Goal: Task Accomplishment & Management: Manage account settings

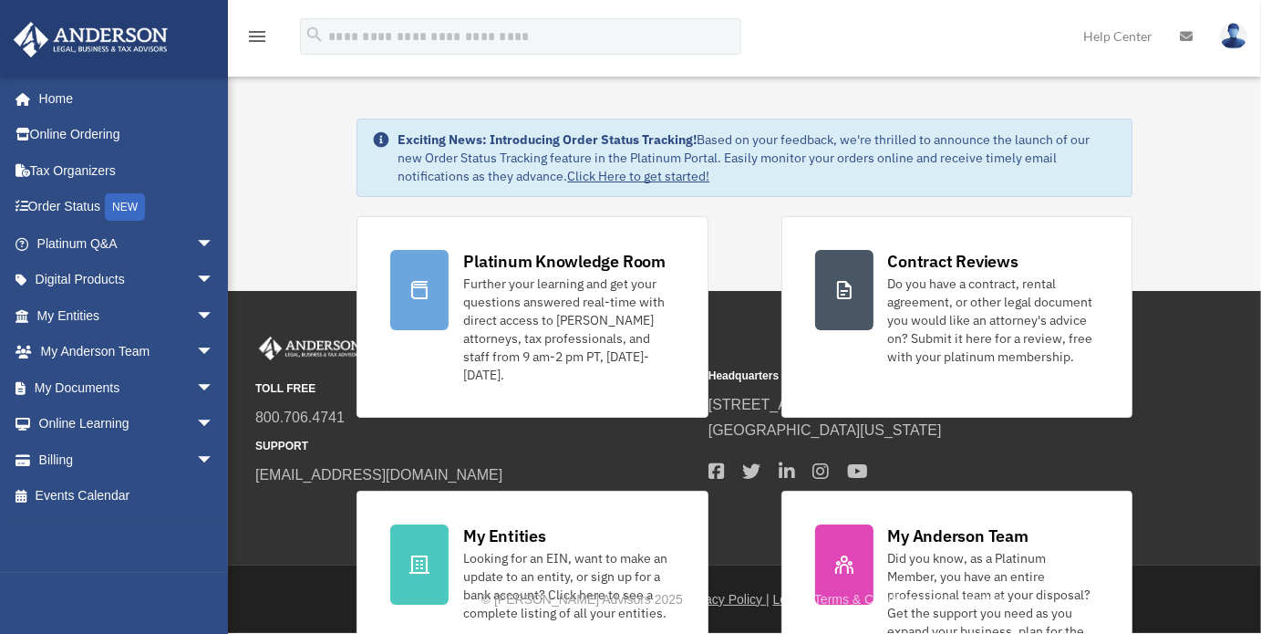
drag, startPoint x: 1254, startPoint y: 110, endPoint x: 1260, endPoint y: 125, distance: 15.9
click at [1246, 125] on html "X Get a chance to win 6 months of Platinum for free just by filling out this su…" at bounding box center [630, 316] width 1261 height 633
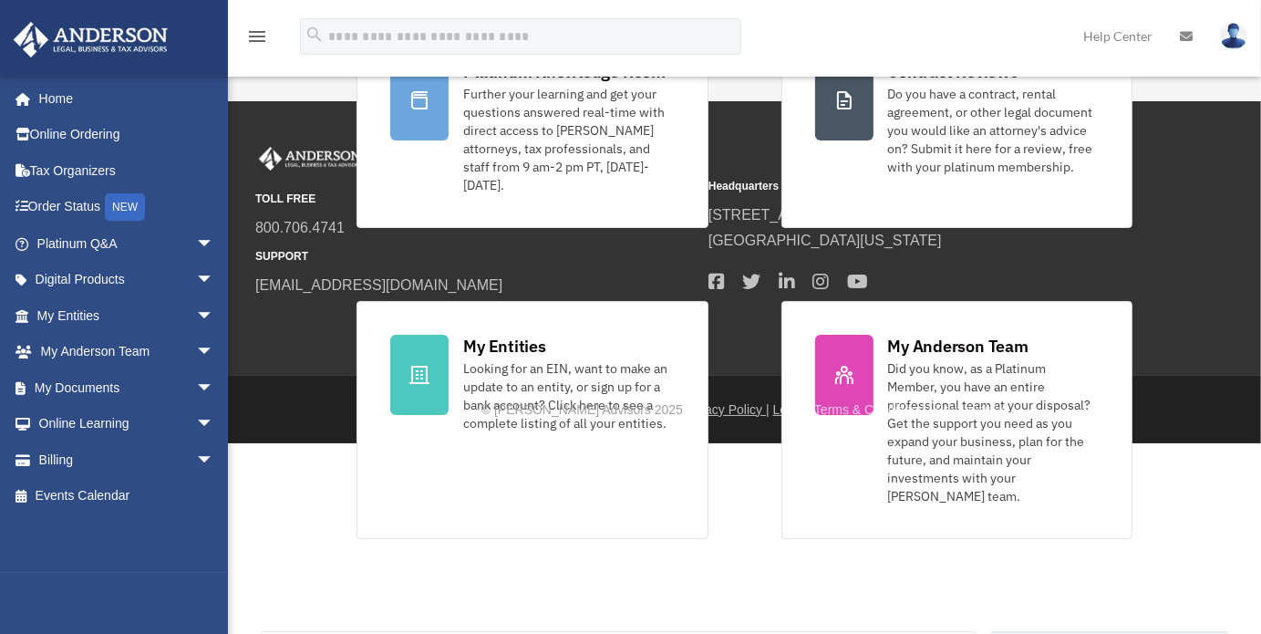
scroll to position [160, 0]
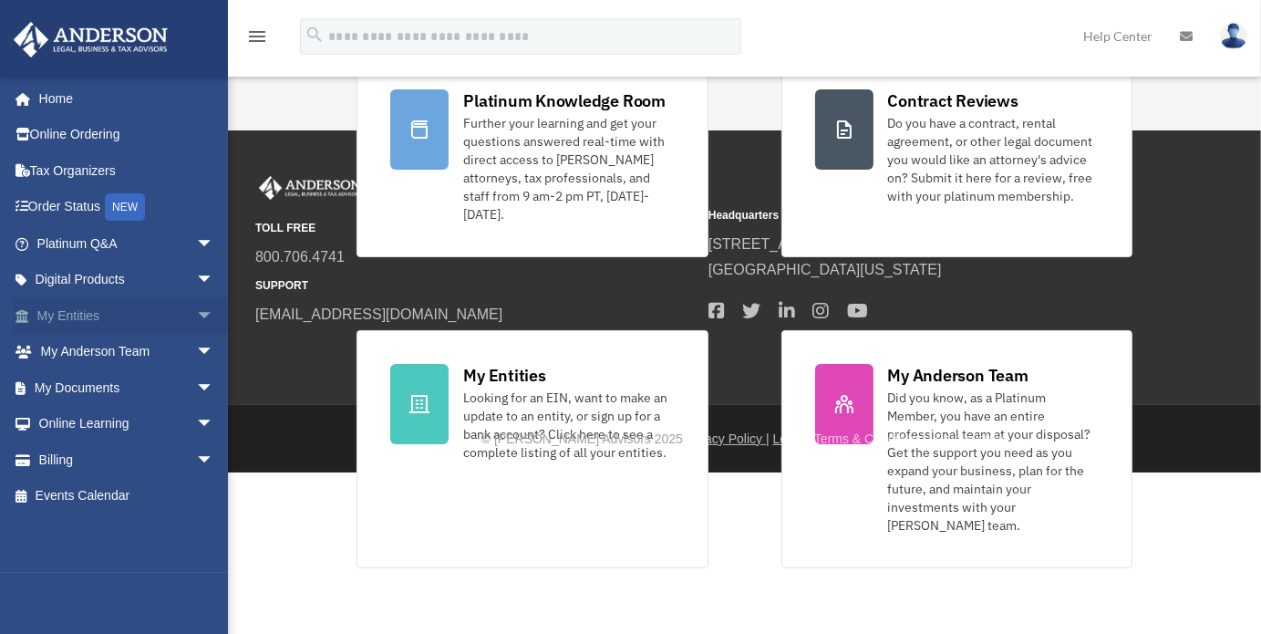
click at [196, 312] on span "arrow_drop_down" at bounding box center [214, 315] width 36 height 37
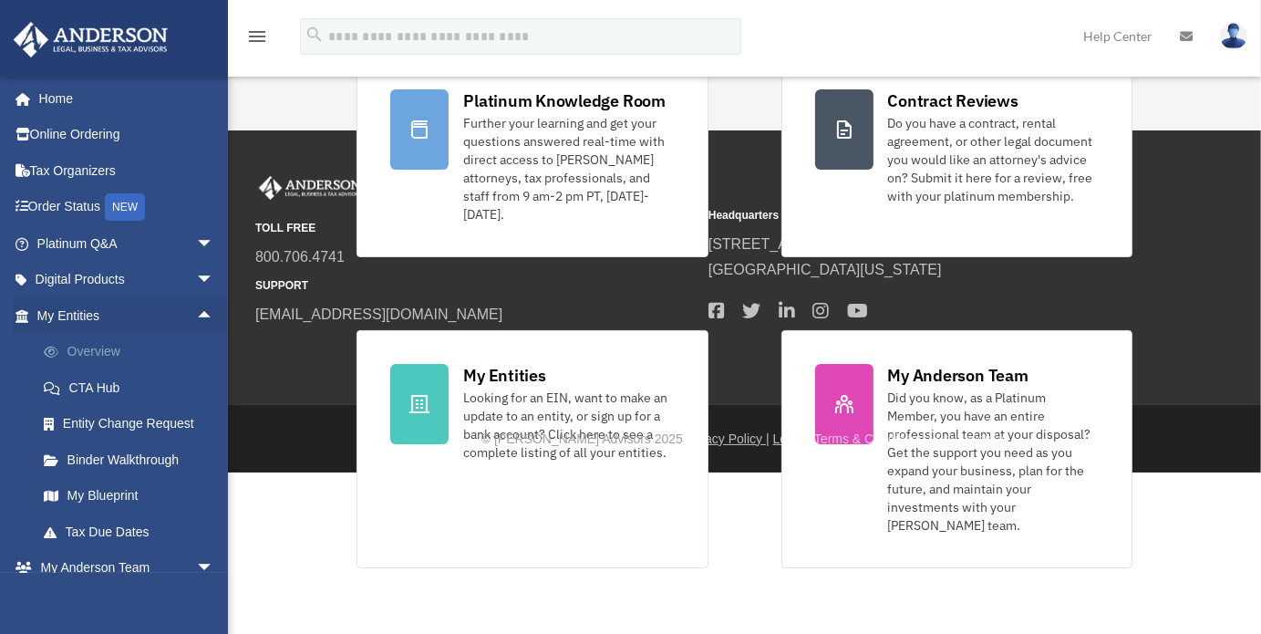
click at [104, 347] on link "Overview" at bounding box center [134, 352] width 216 height 36
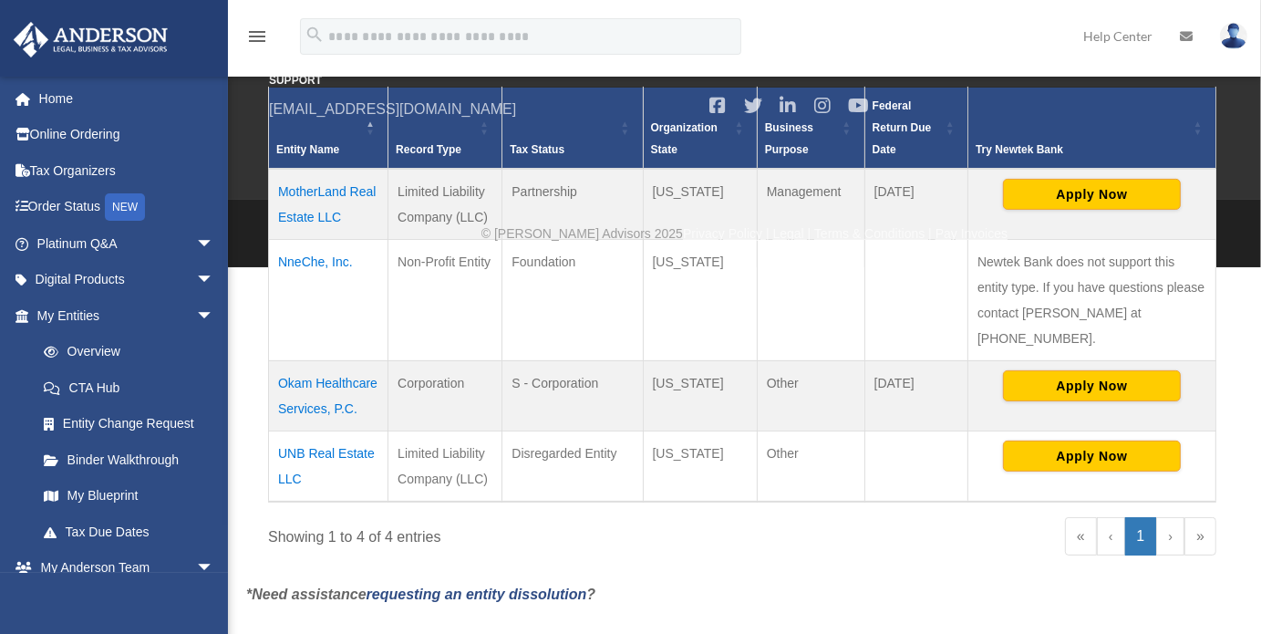
scroll to position [388, 0]
click at [334, 460] on td "UNB Real Estate LLC" at bounding box center [328, 466] width 119 height 71
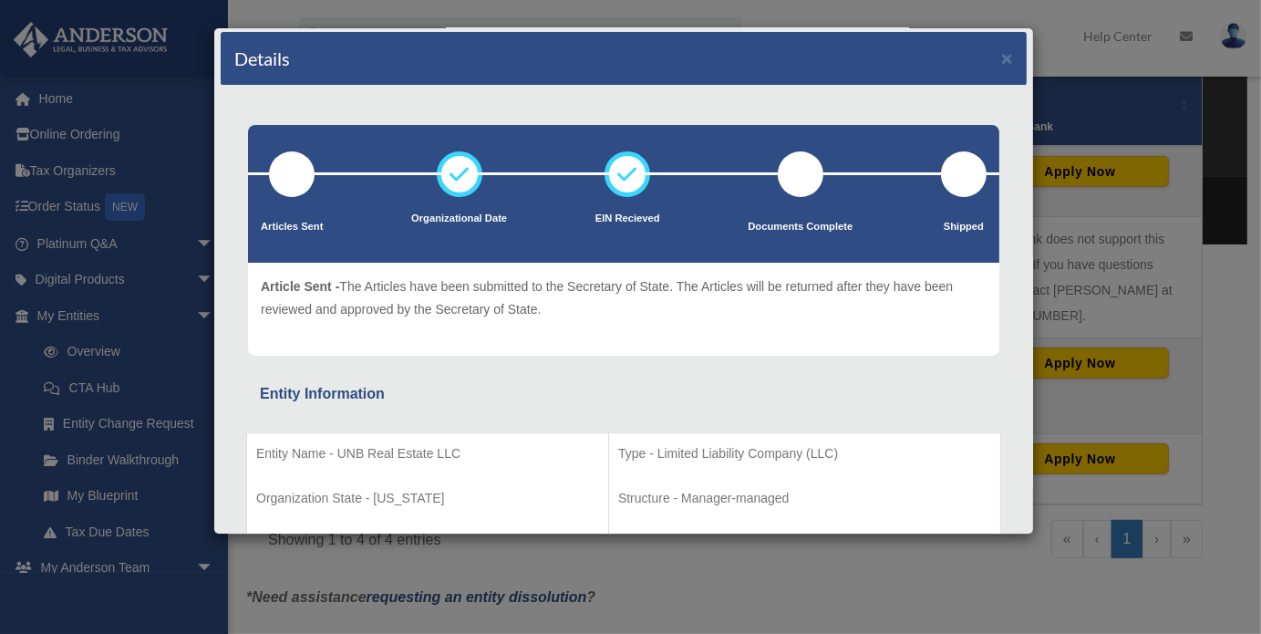
scroll to position [0, 0]
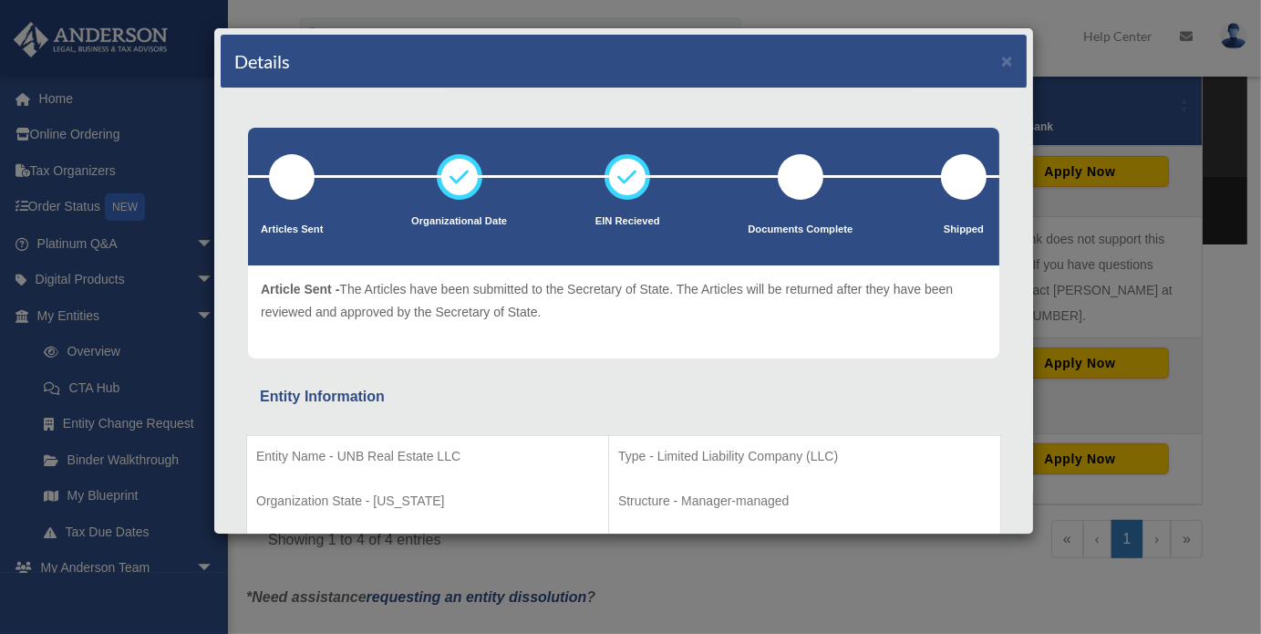
click at [1048, 15] on div "Details × Articles Sent Organizational Date" at bounding box center [630, 317] width 1261 height 634
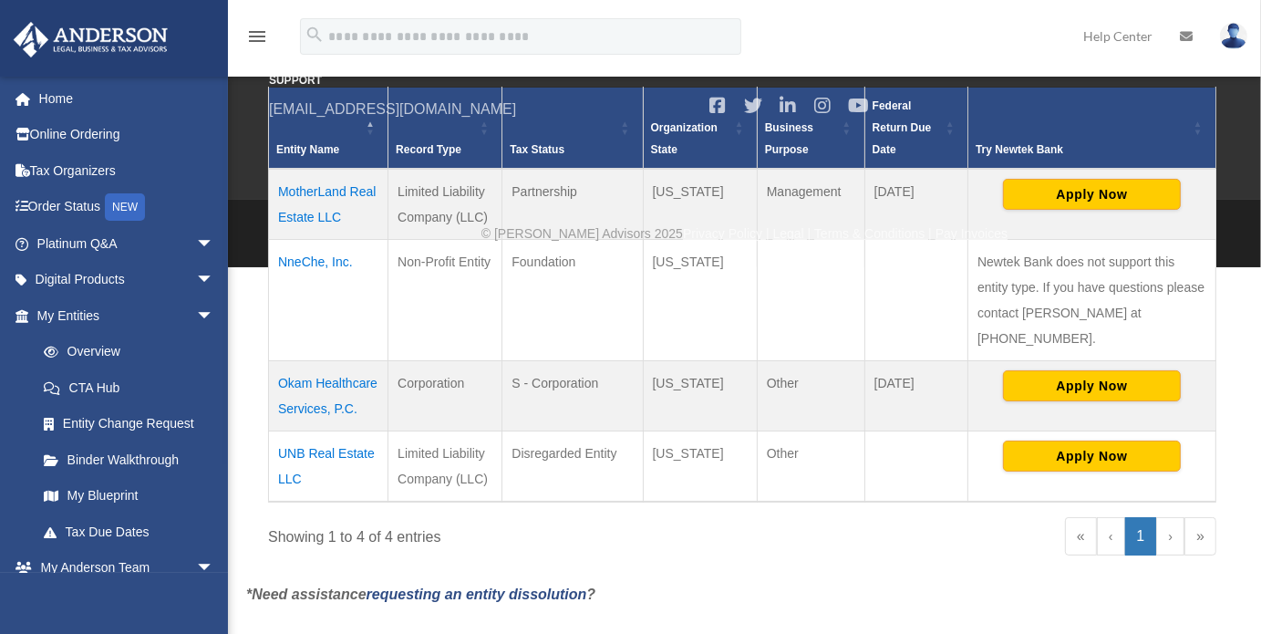
click at [298, 378] on td "Okam Healthcare Services, P.C." at bounding box center [328, 396] width 119 height 70
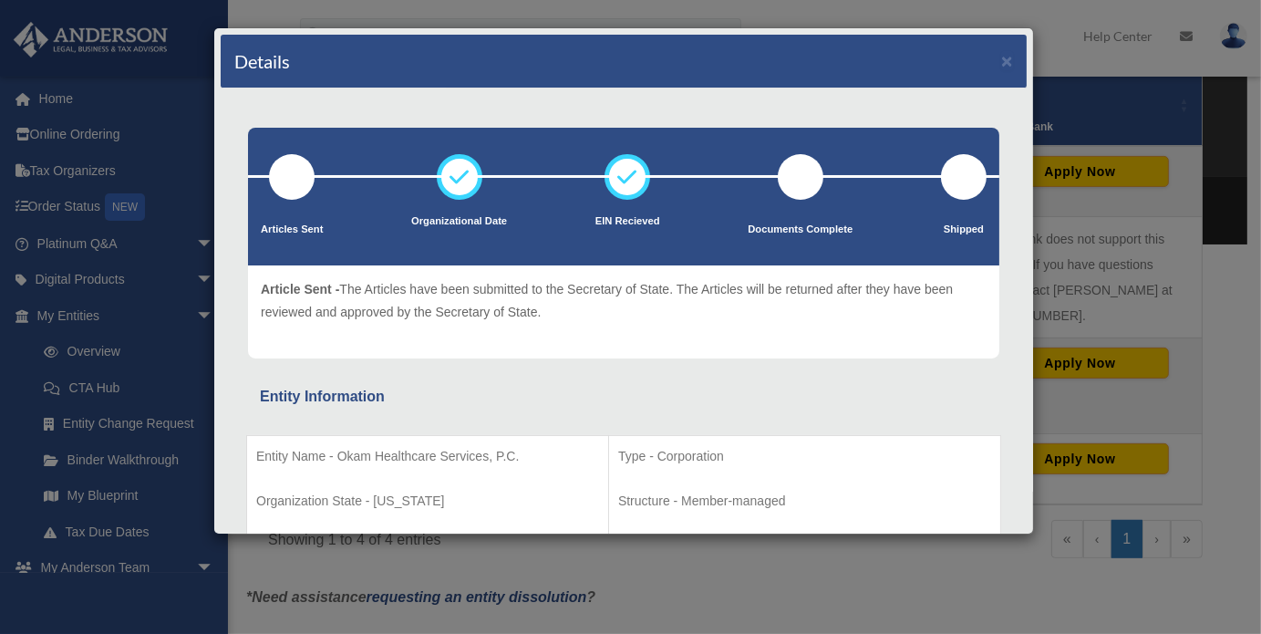
click at [1069, 58] on div "Details × Articles Sent Organizational Date" at bounding box center [630, 317] width 1261 height 634
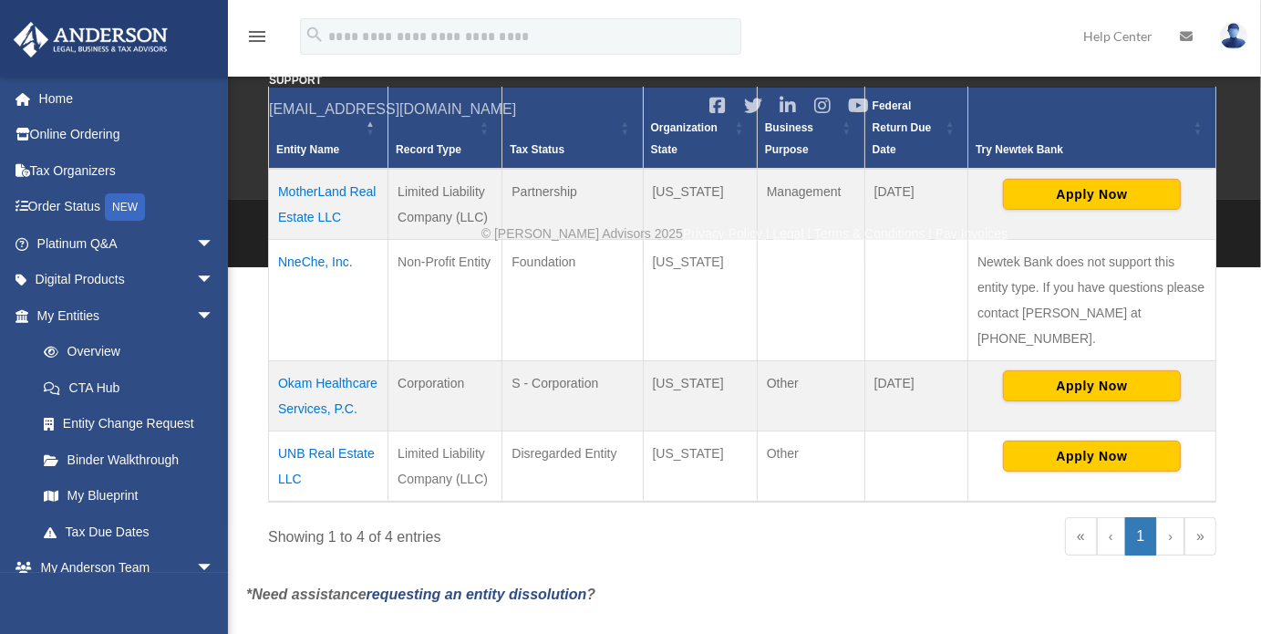
scroll to position [388, 0]
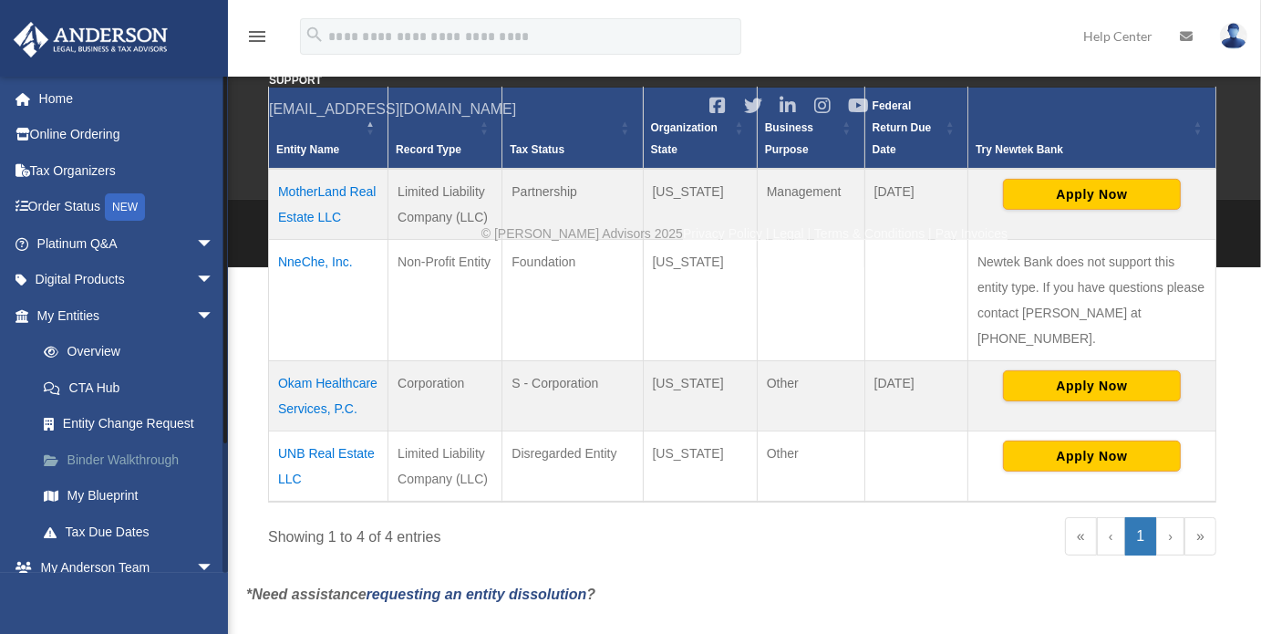
click at [115, 462] on link "Binder Walkthrough" at bounding box center [134, 459] width 216 height 36
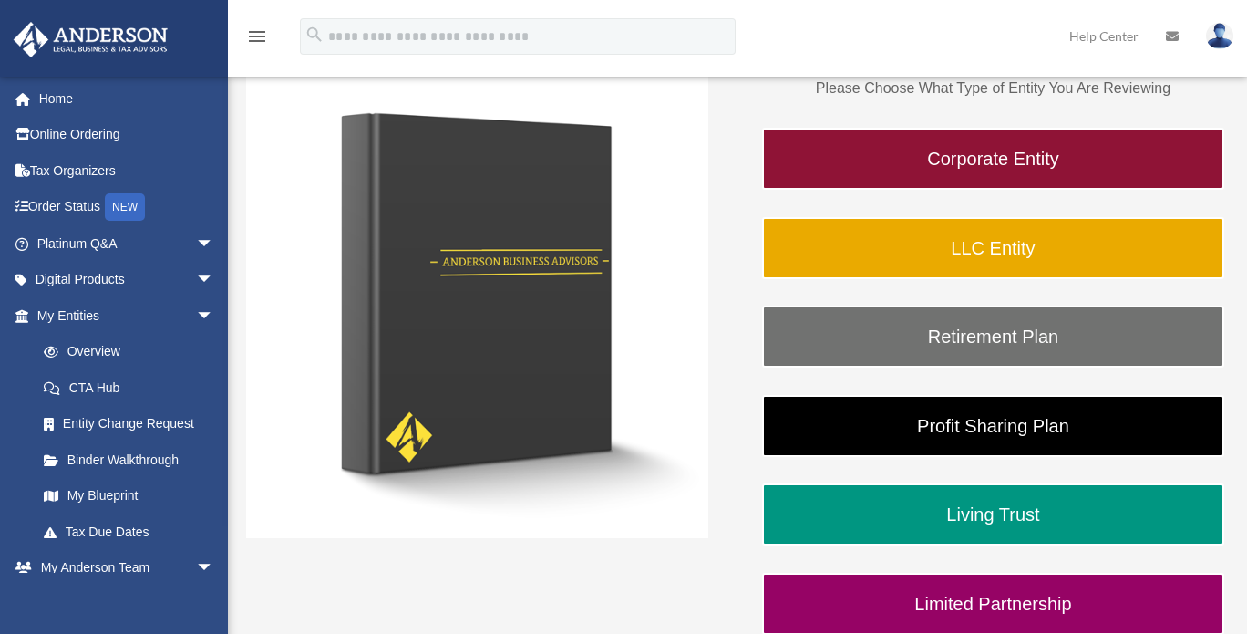
scroll to position [278, 0]
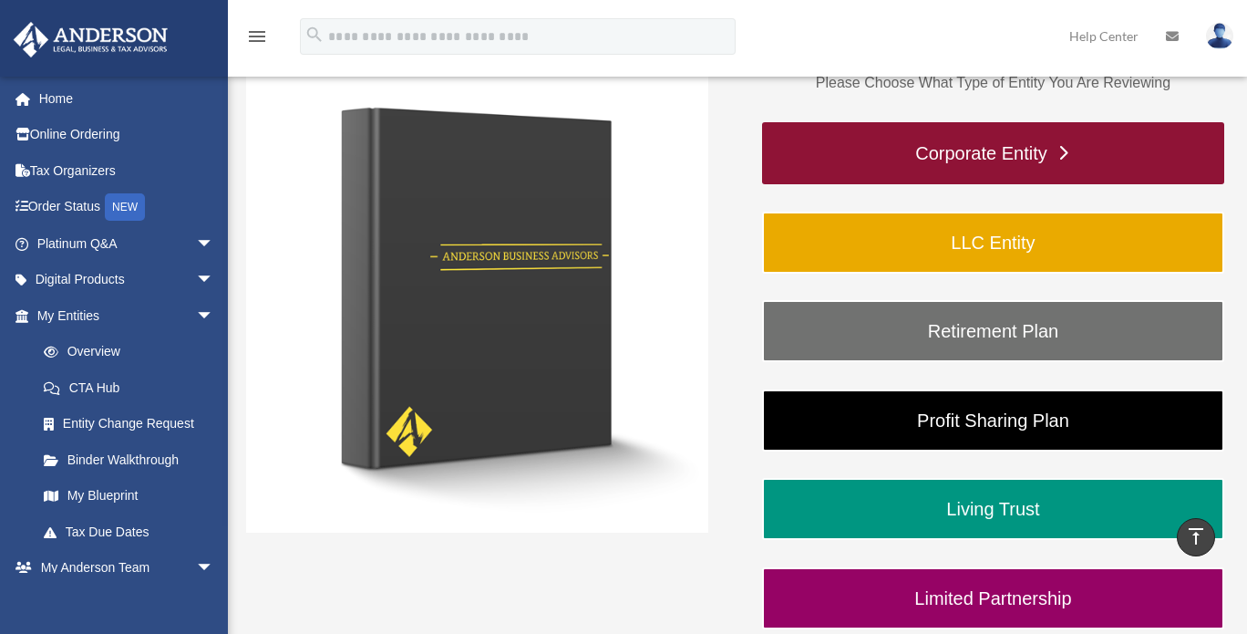
click at [1005, 158] on link "Corporate Entity" at bounding box center [993, 153] width 462 height 62
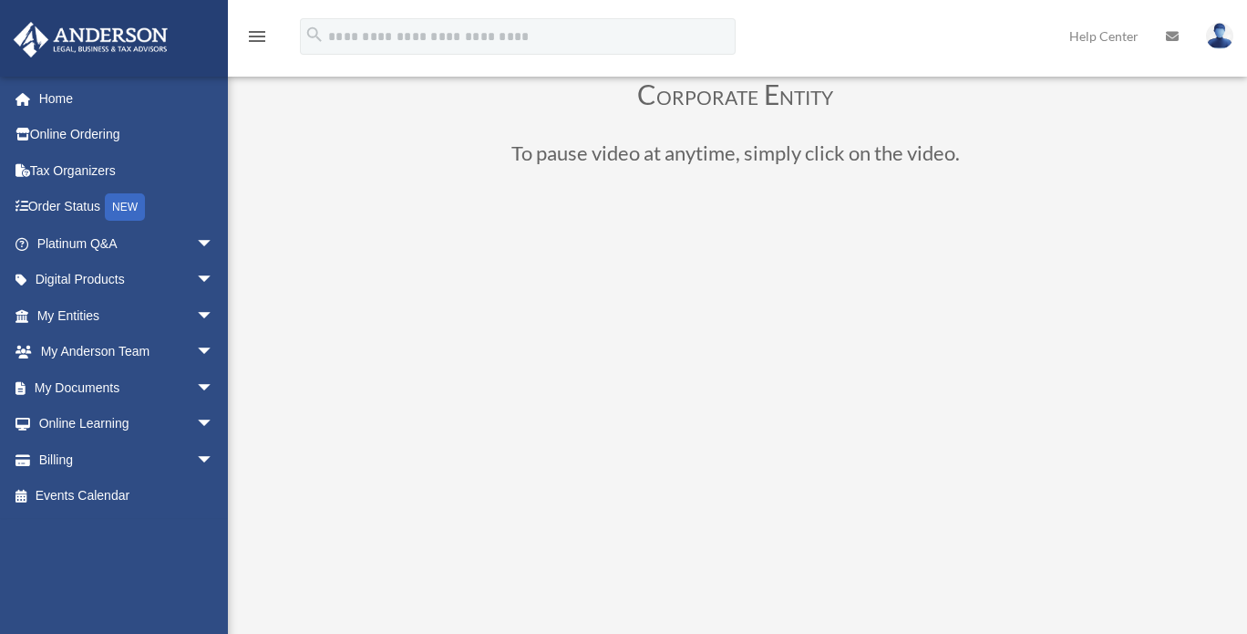
scroll to position [80, 0]
click at [196, 387] on span "arrow_drop_down" at bounding box center [214, 387] width 36 height 37
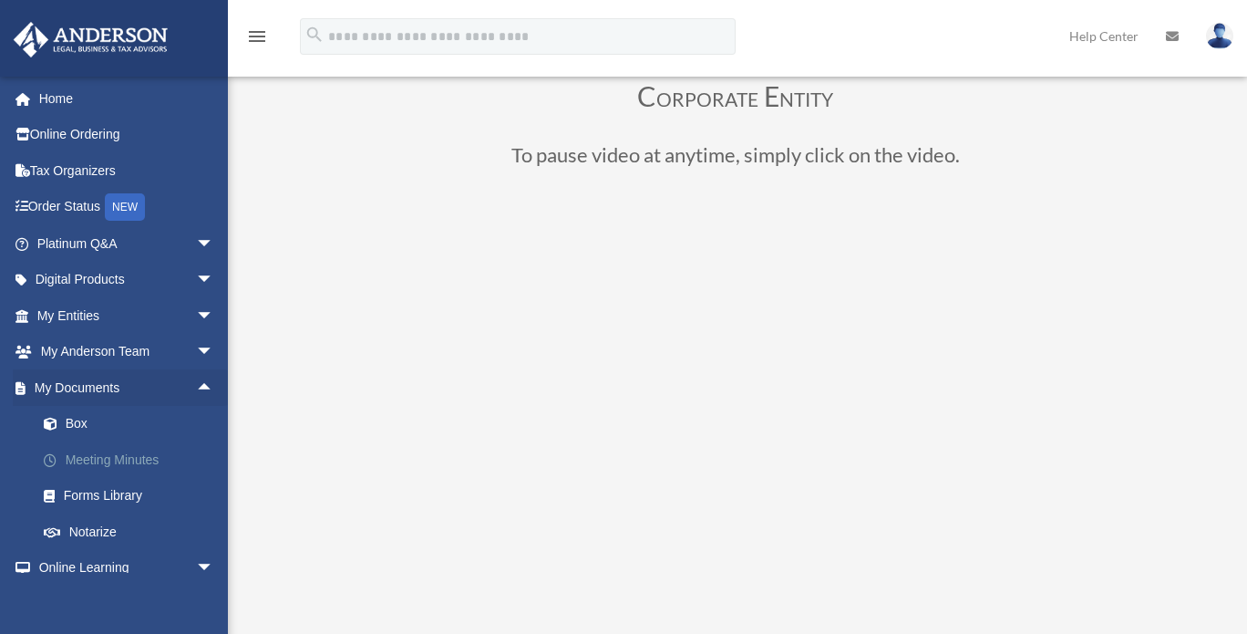
click at [128, 460] on link "Meeting Minutes" at bounding box center [134, 459] width 216 height 36
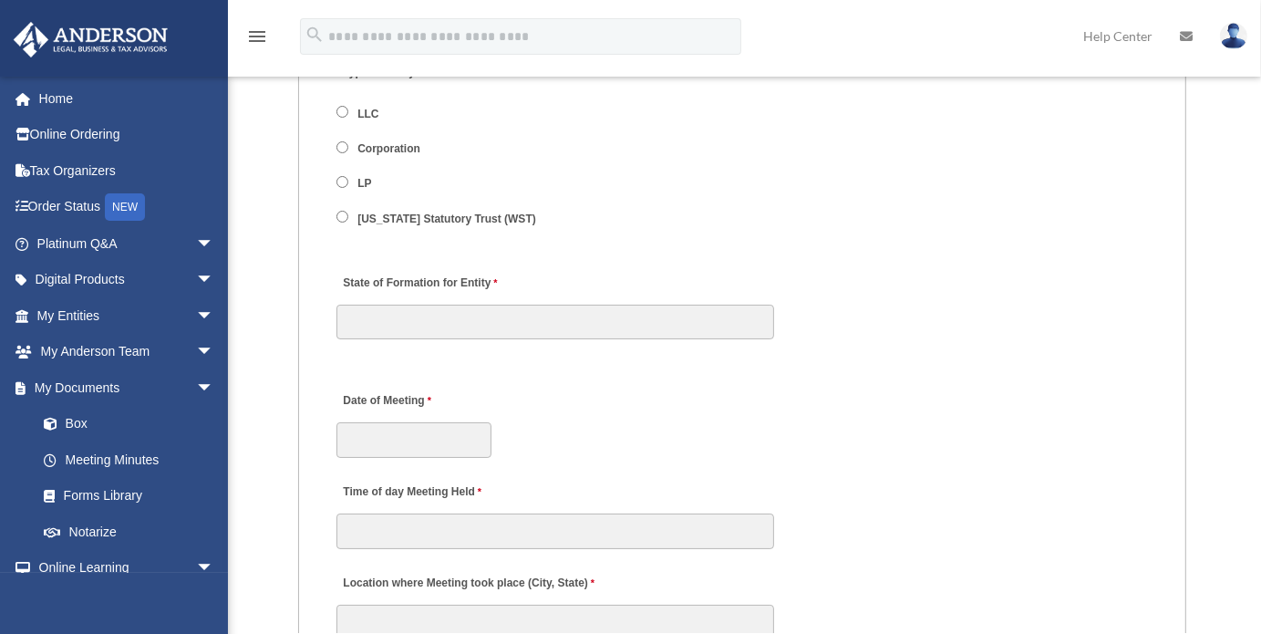
scroll to position [2526, 0]
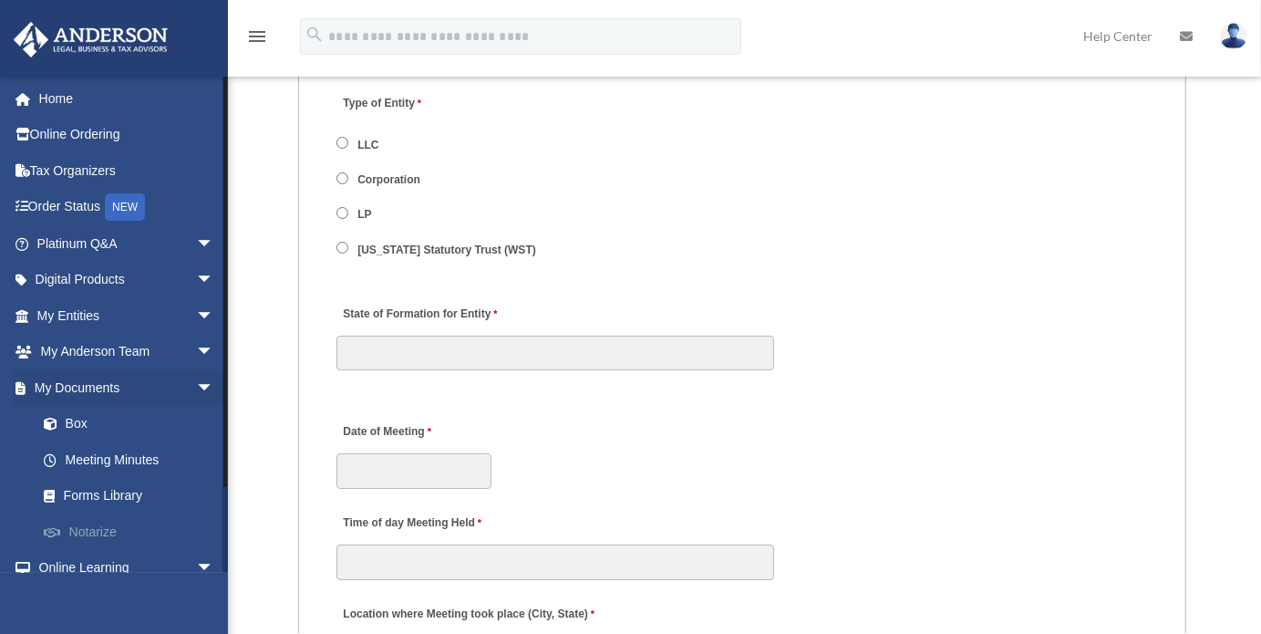
click at [81, 528] on link "Notarize" at bounding box center [134, 531] width 216 height 36
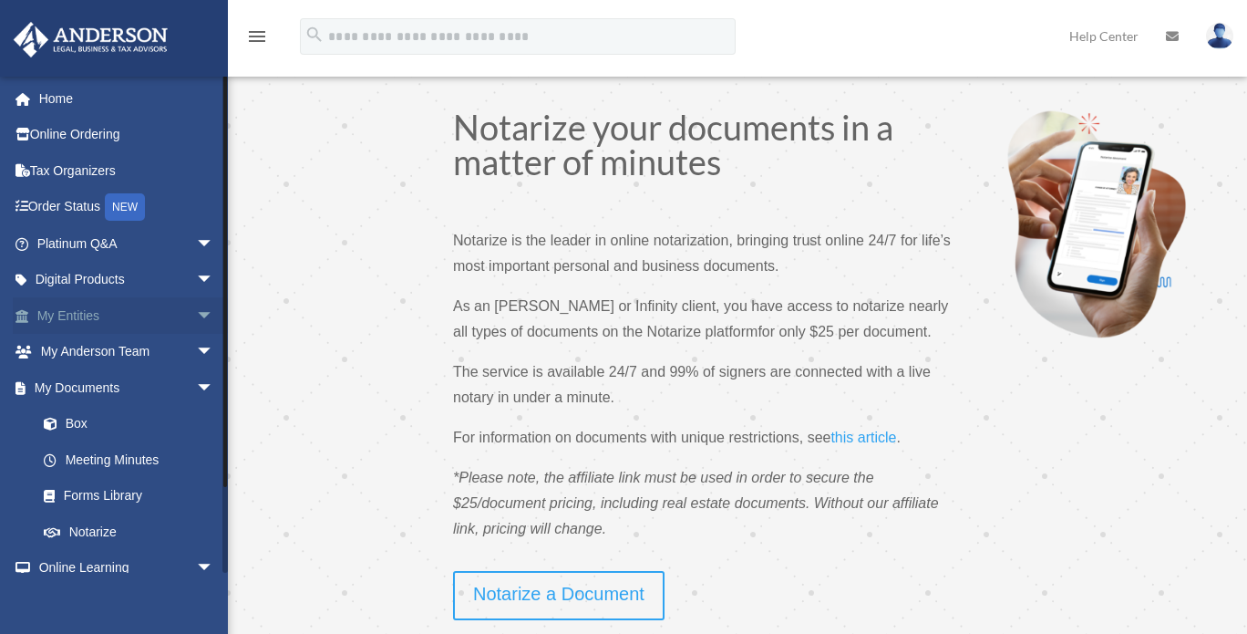
click at [196, 305] on span "arrow_drop_down" at bounding box center [214, 315] width 36 height 37
click at [196, 305] on span "arrow_drop_up" at bounding box center [214, 315] width 36 height 37
click at [87, 203] on link "Order Status NEW" at bounding box center [127, 207] width 229 height 37
click at [196, 346] on span "arrow_drop_down" at bounding box center [214, 352] width 36 height 37
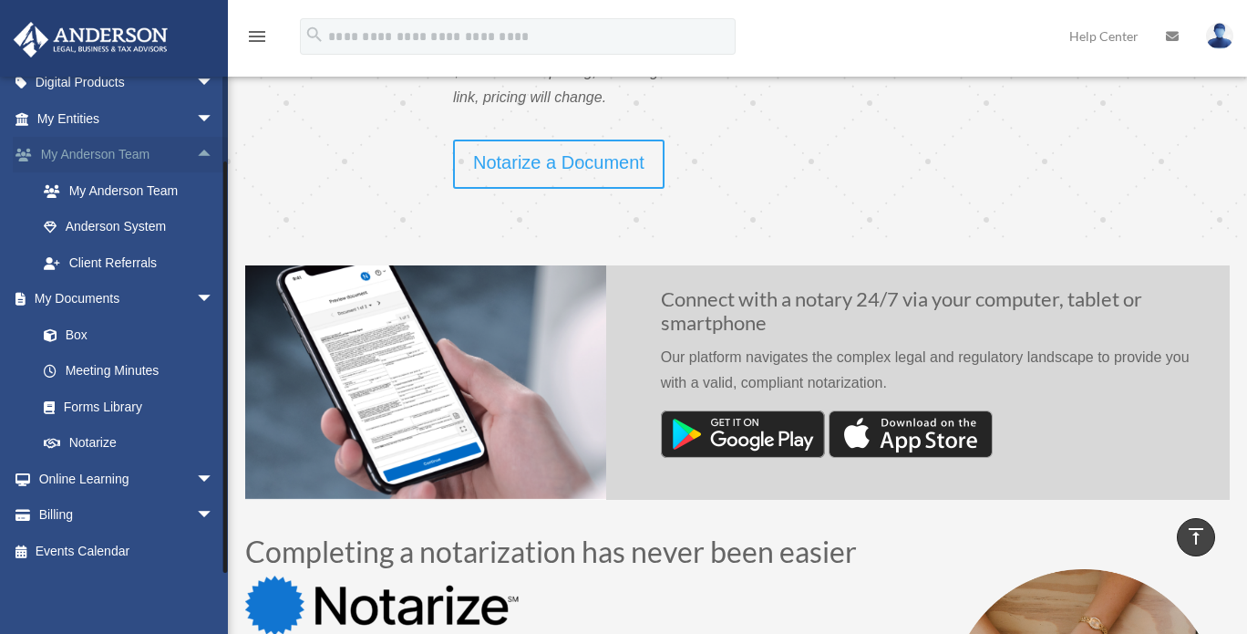
scroll to position [431, 0]
click at [196, 512] on span "arrow_drop_down" at bounding box center [214, 515] width 36 height 37
click at [141, 551] on link "$ Open Invoices" at bounding box center [134, 550] width 216 height 37
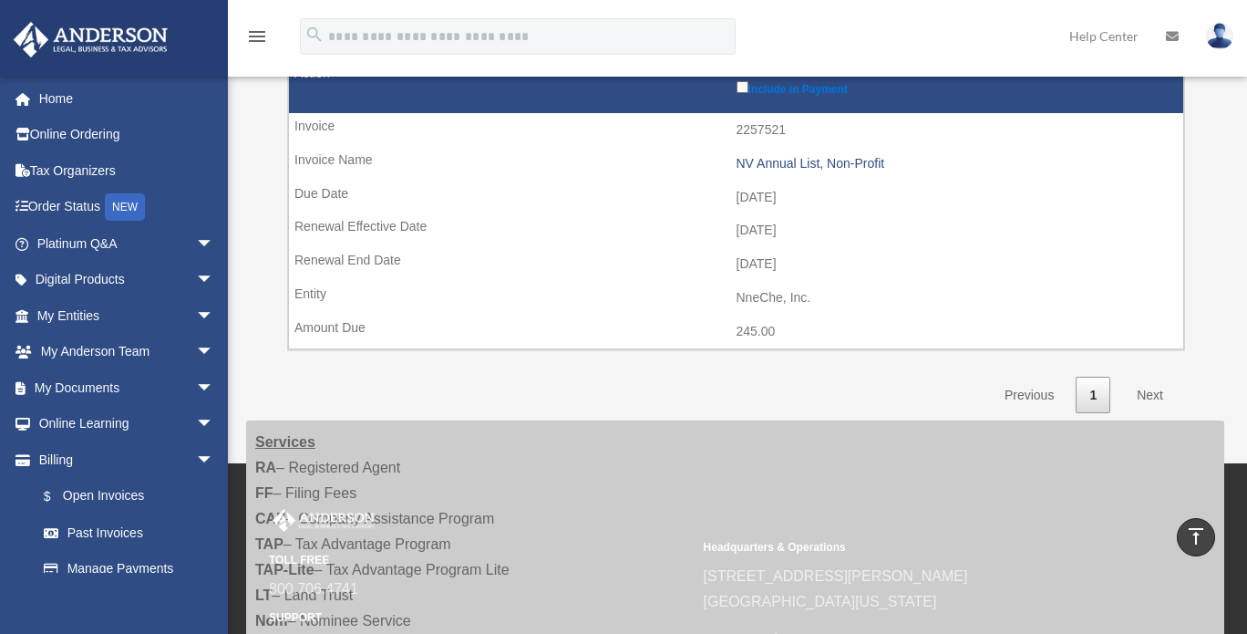
scroll to position [1115, 0]
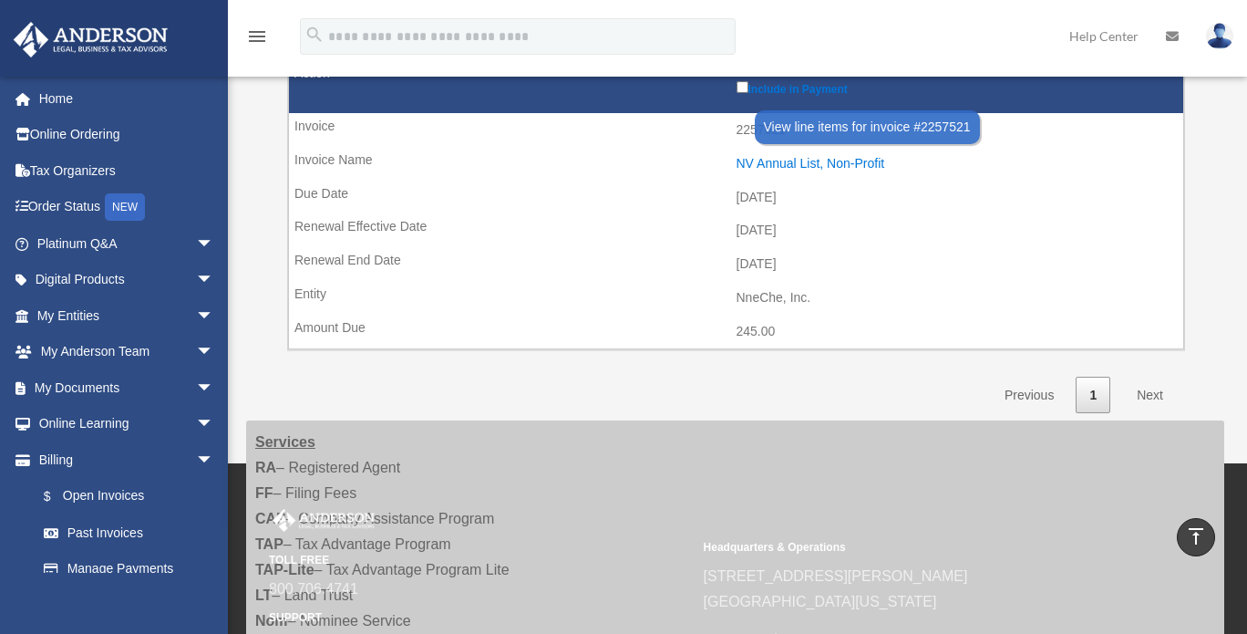
click at [820, 157] on div "NV Annual List, Non-Profit" at bounding box center [956, 163] width 439 height 15
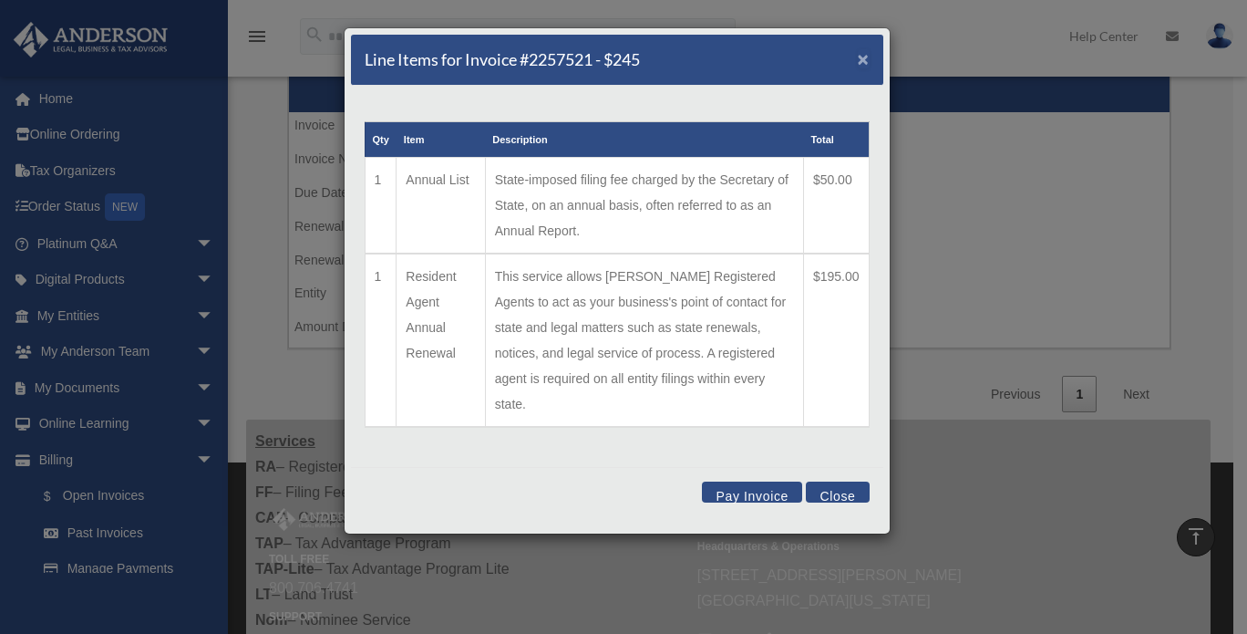
click at [859, 53] on span "×" at bounding box center [864, 58] width 12 height 21
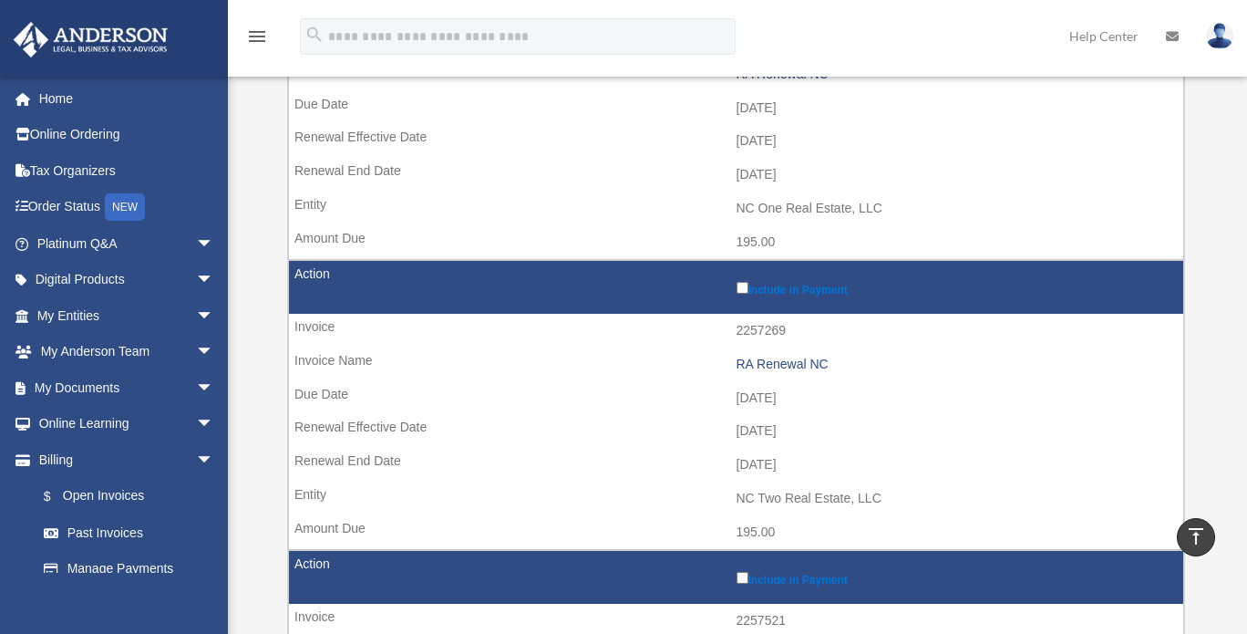
scroll to position [624, 0]
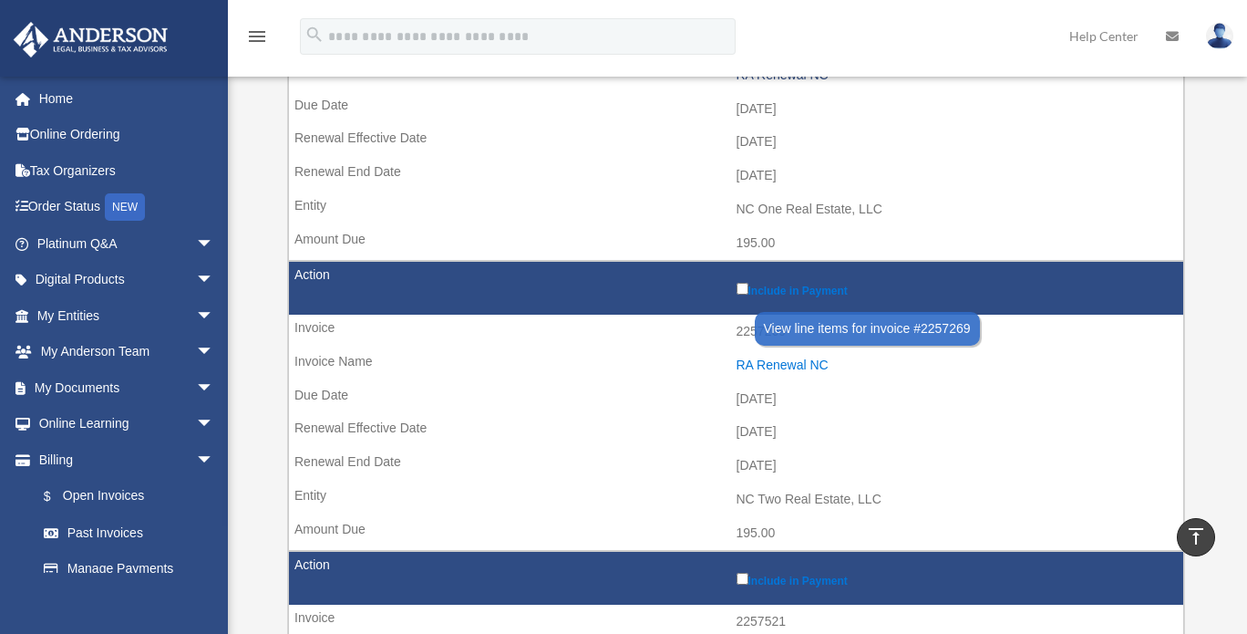
click at [779, 358] on div "RA Renewal NC" at bounding box center [956, 364] width 439 height 15
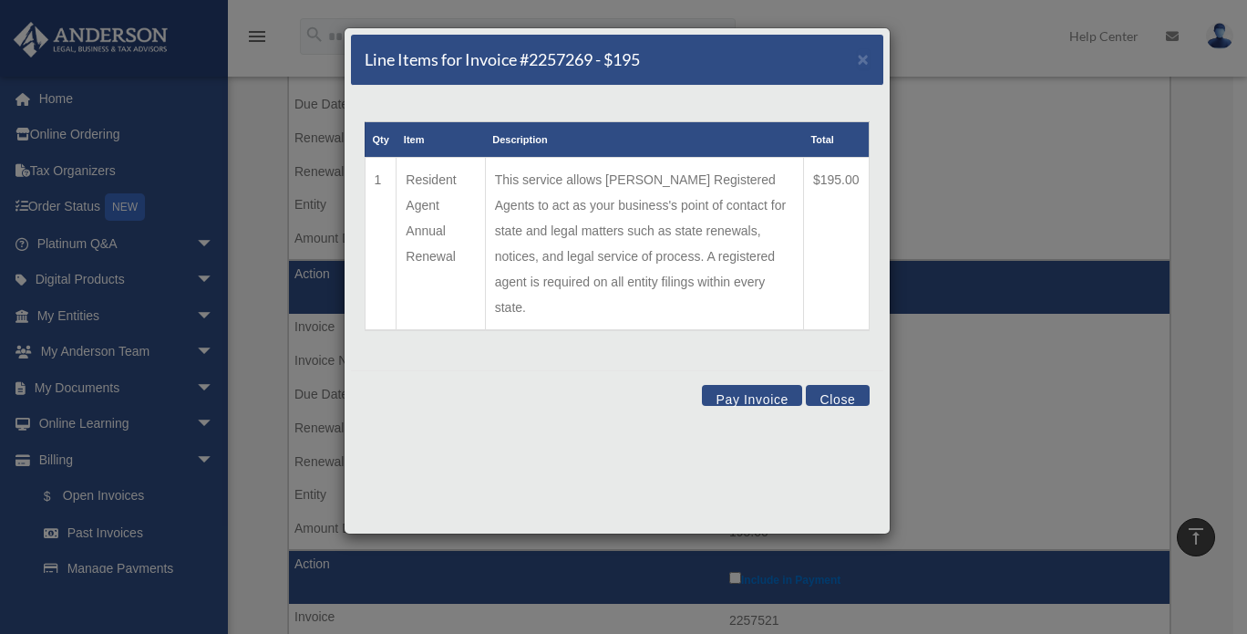
click at [837, 385] on button "Close" at bounding box center [837, 395] width 63 height 21
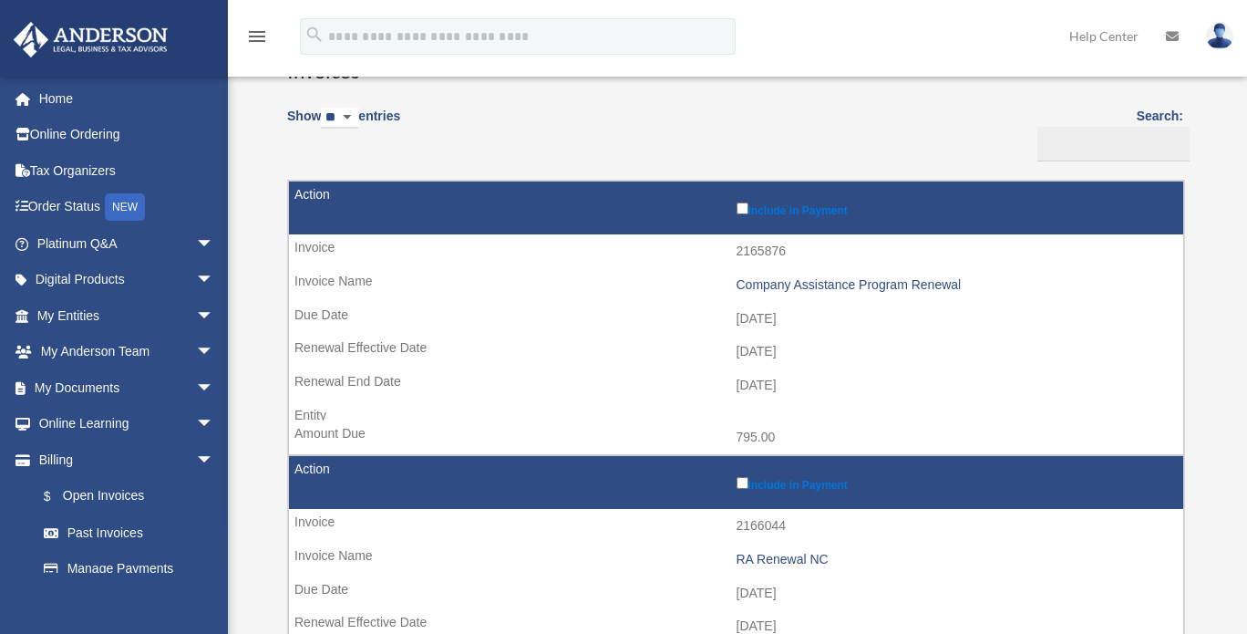
scroll to position [140, 0]
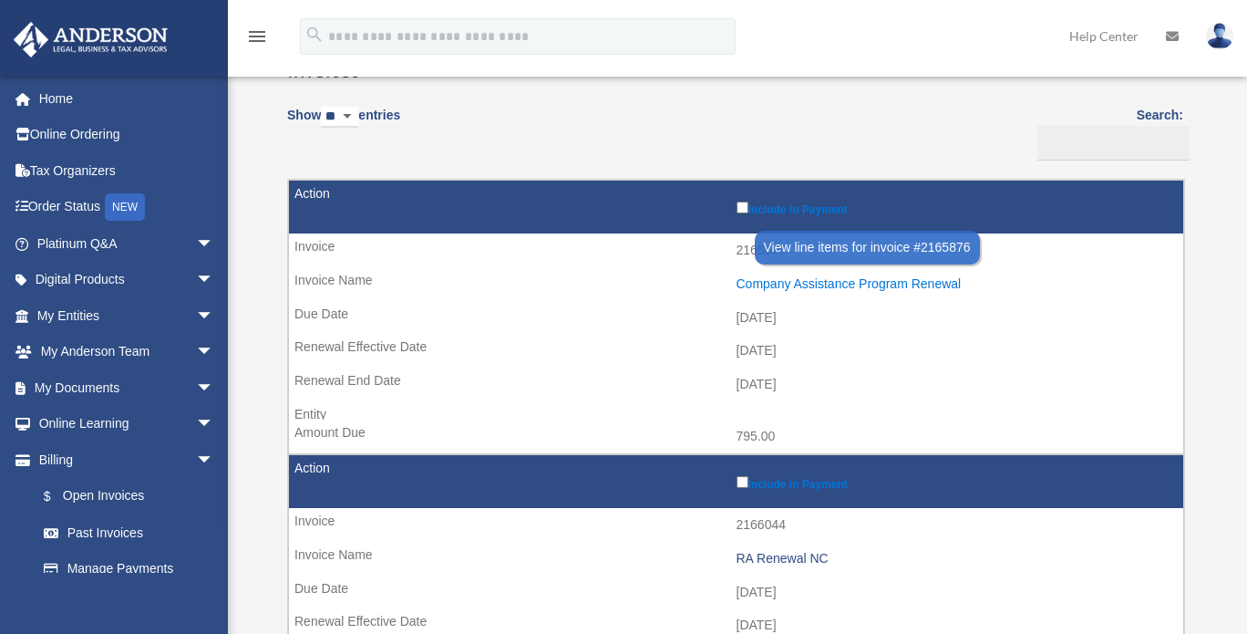
click at [808, 284] on div "Company Assistance Program Renewal" at bounding box center [956, 283] width 439 height 15
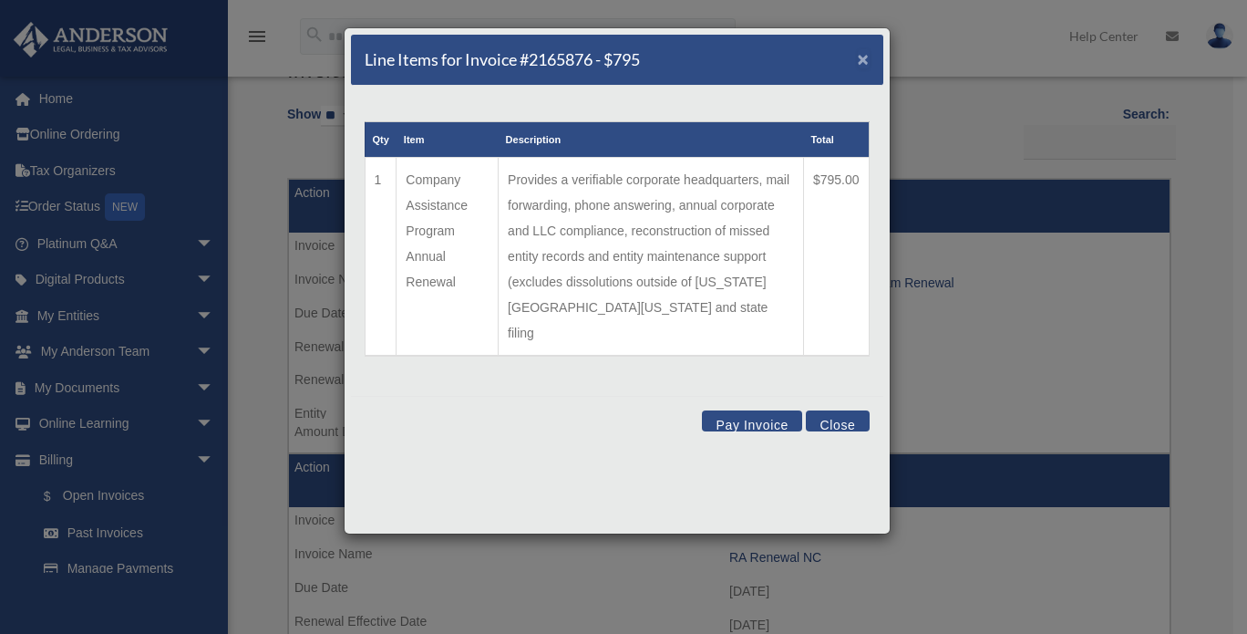
click at [866, 59] on span "×" at bounding box center [864, 58] width 12 height 21
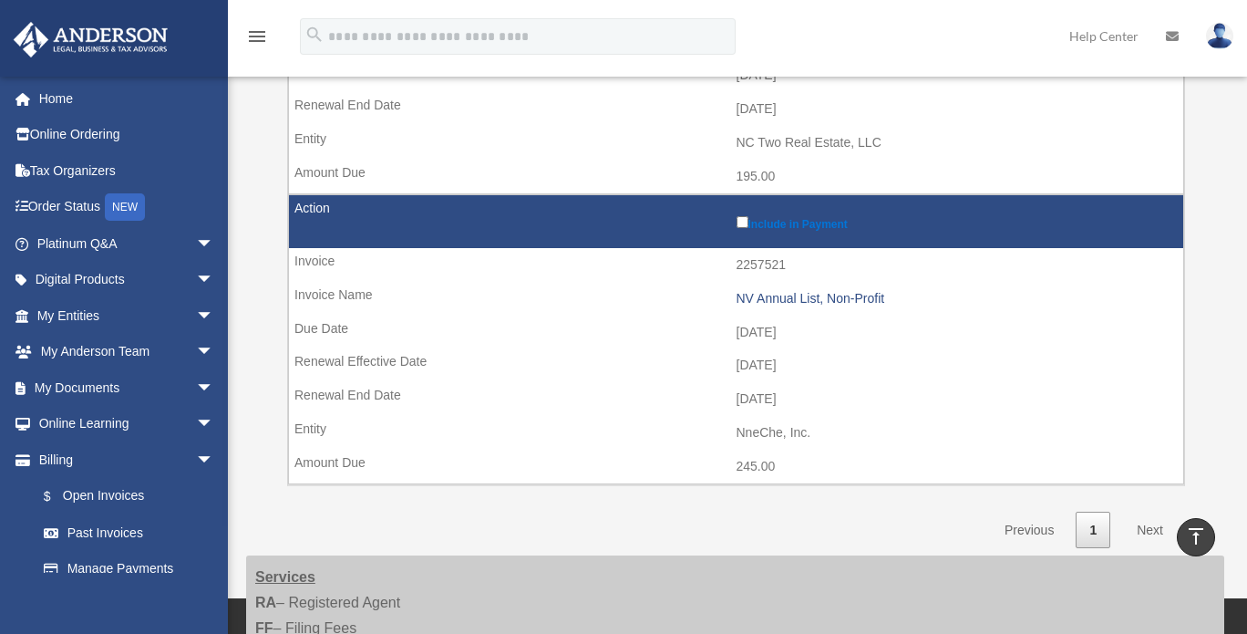
scroll to position [986, 0]
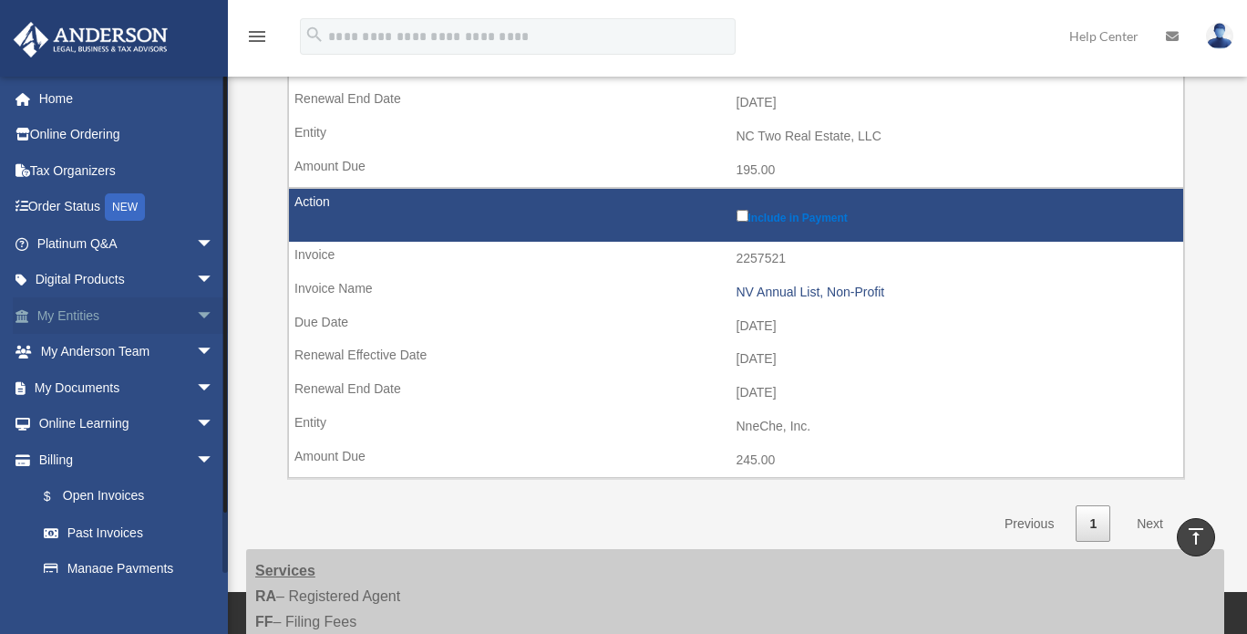
click at [196, 316] on span "arrow_drop_down" at bounding box center [214, 315] width 36 height 37
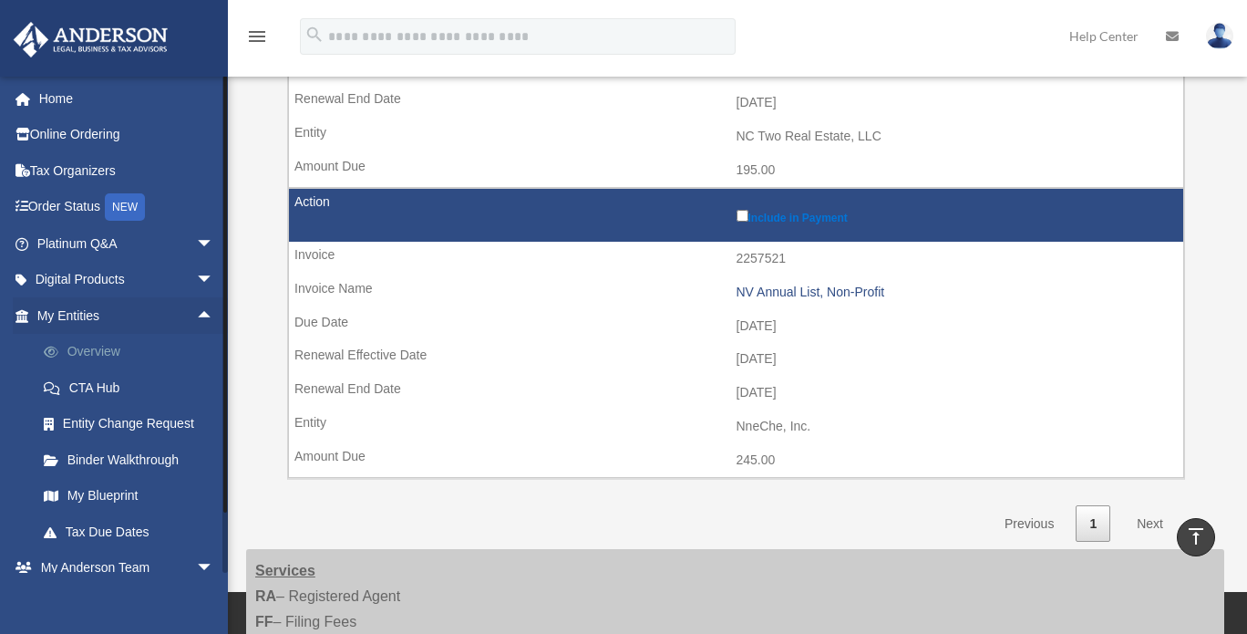
click at [116, 351] on link "Overview" at bounding box center [134, 352] width 216 height 36
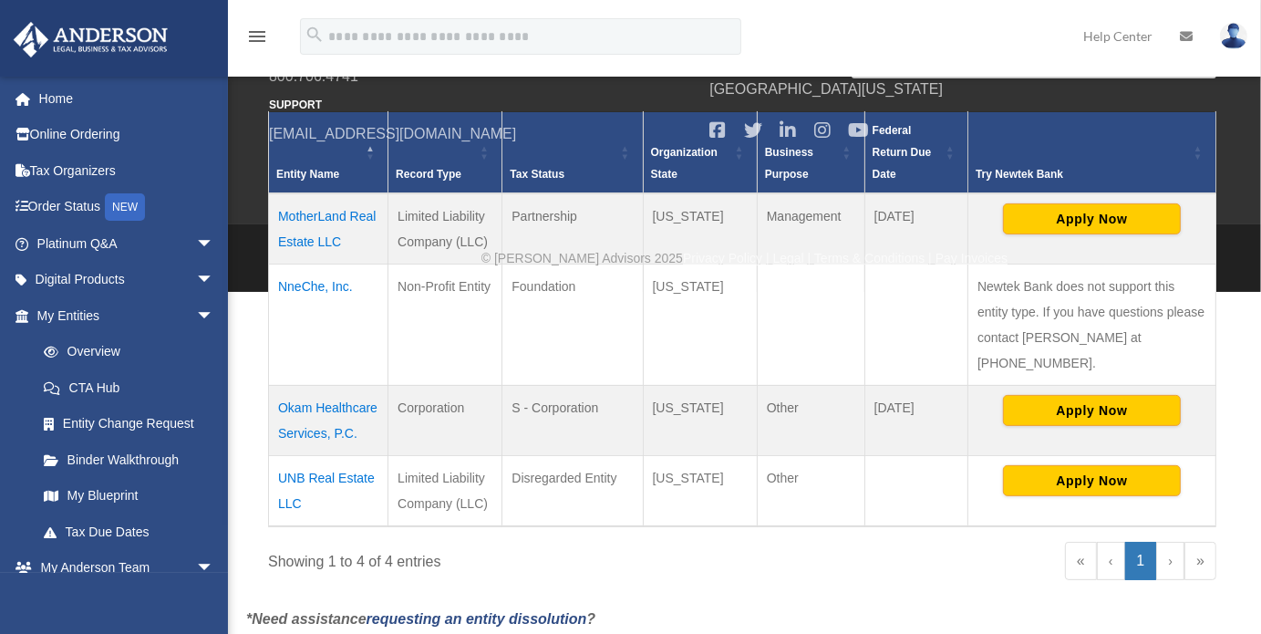
scroll to position [362, 0]
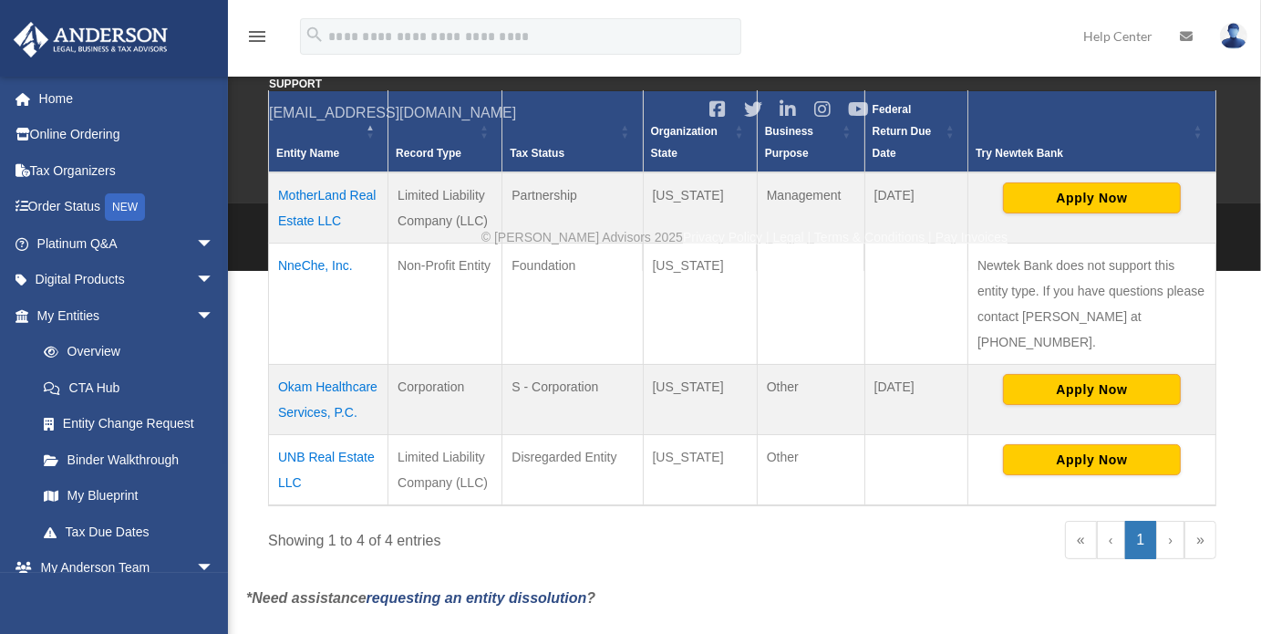
click at [333, 262] on td "NneChe, Inc." at bounding box center [328, 303] width 119 height 121
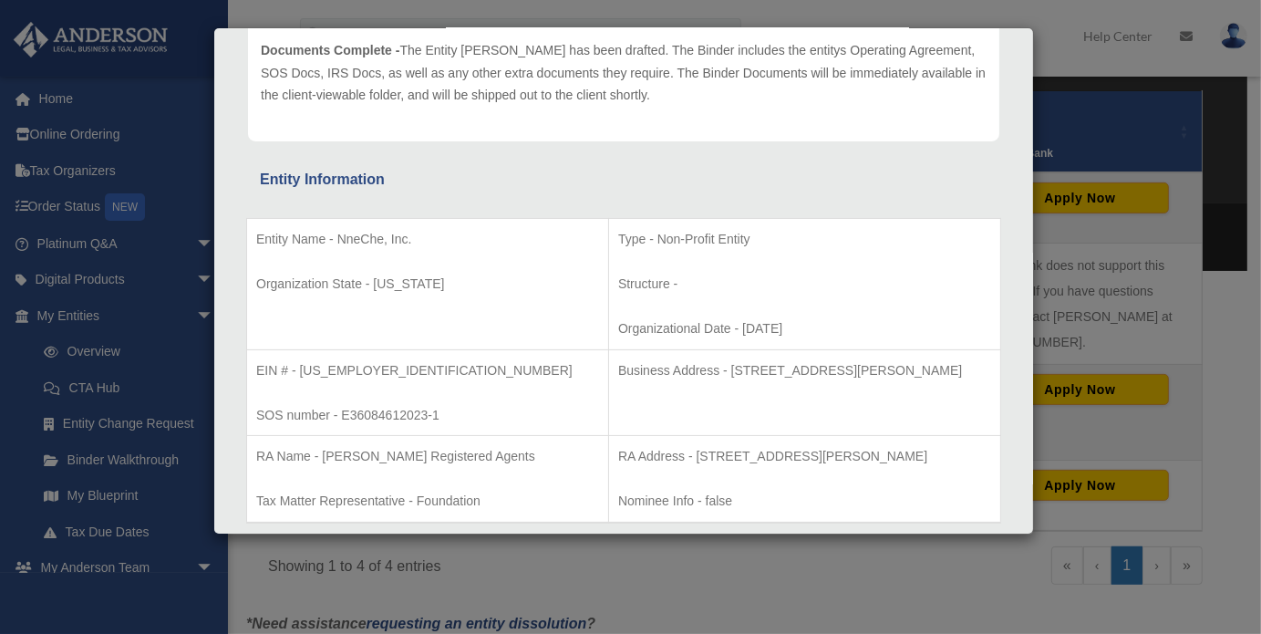
scroll to position [0, 0]
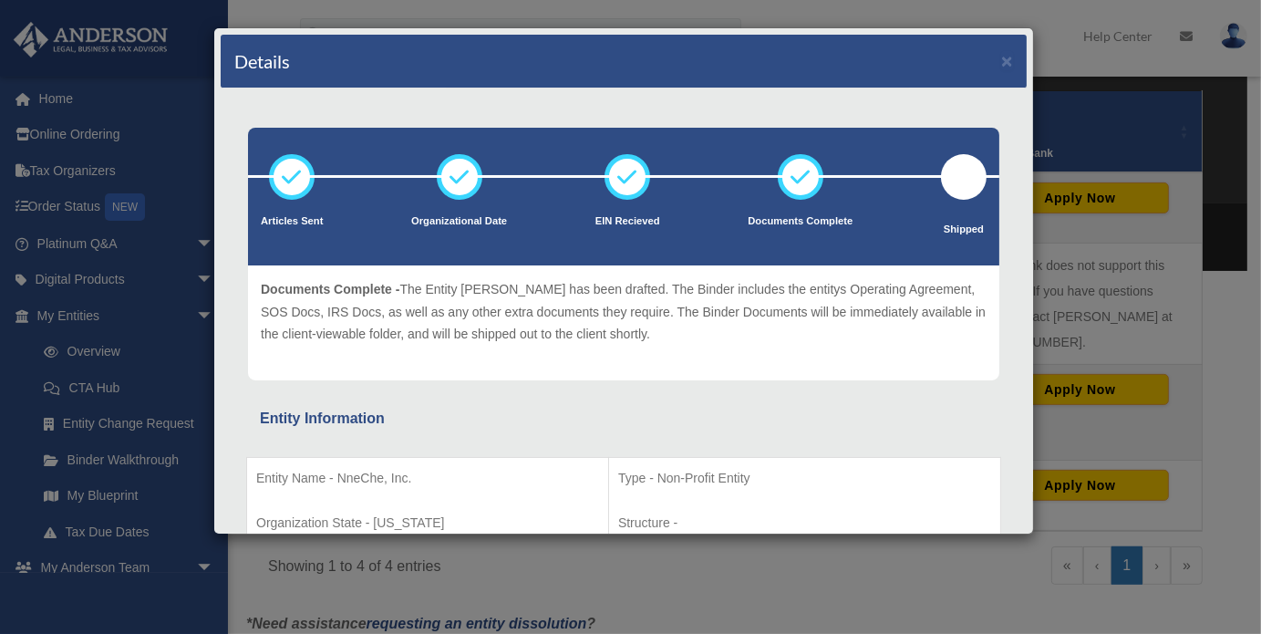
click at [1054, 63] on div "Details × Articles Sent Organizational Date" at bounding box center [630, 317] width 1261 height 634
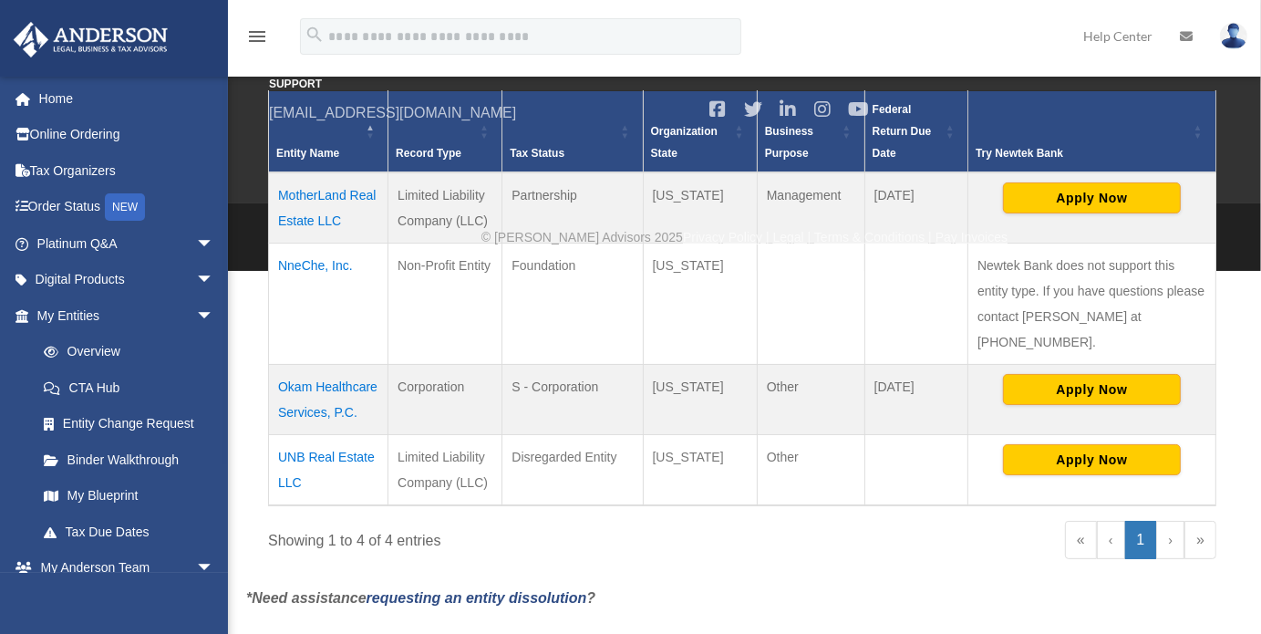
click at [306, 412] on td "Okam Healthcare Services, P.C." at bounding box center [328, 400] width 119 height 70
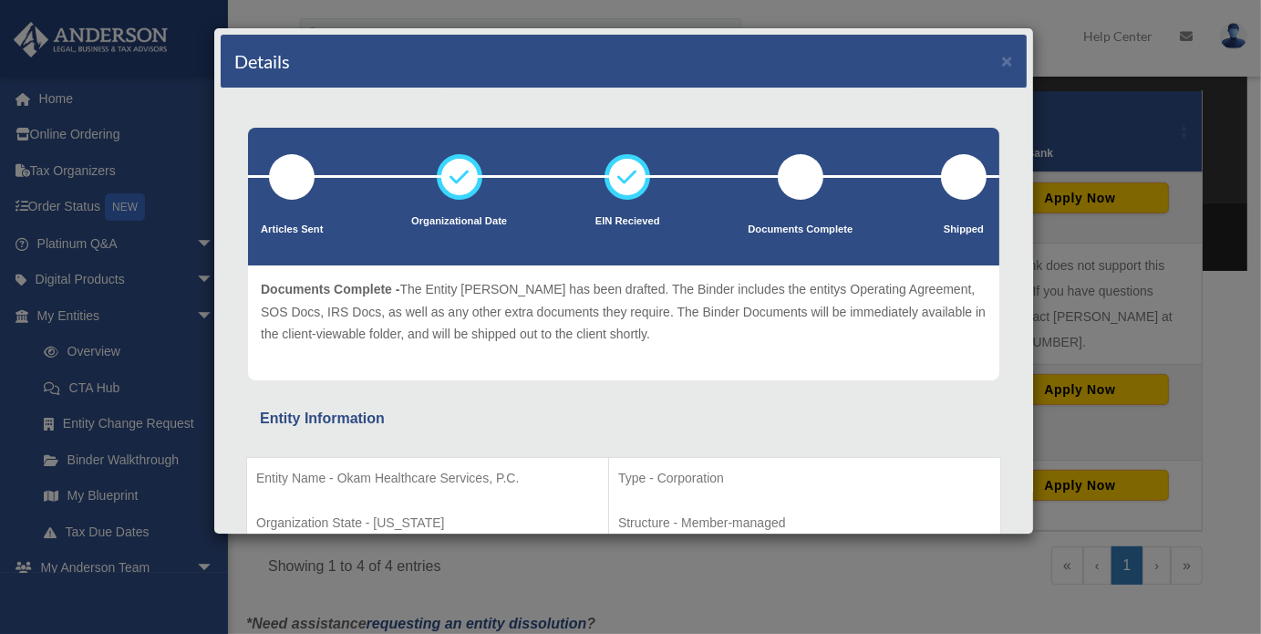
click at [1041, 52] on div "Details × Articles Sent Organizational Date" at bounding box center [630, 317] width 1261 height 634
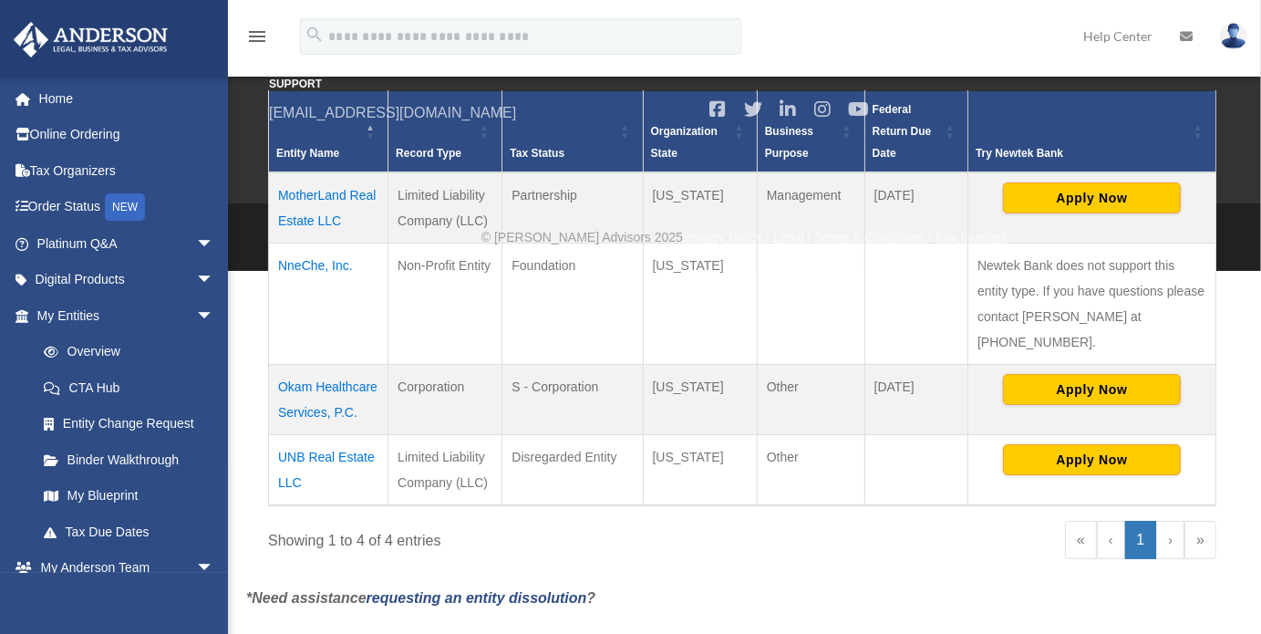
click at [352, 481] on td "UNB Real Estate LLC" at bounding box center [328, 470] width 119 height 71
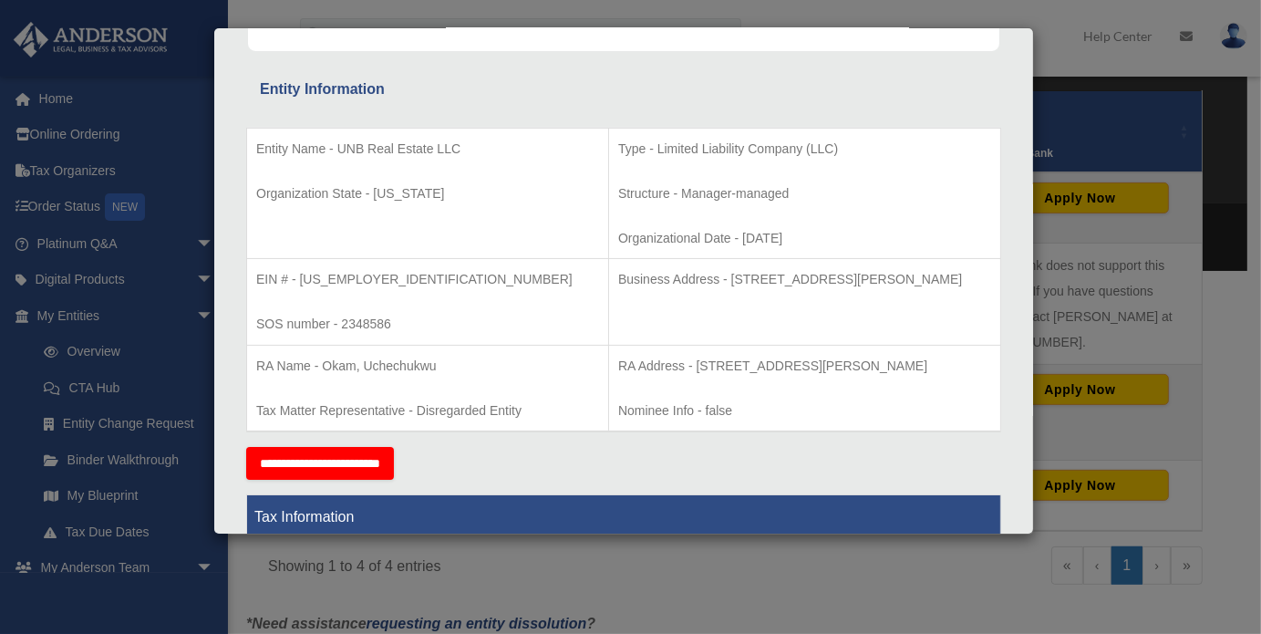
scroll to position [309, 0]
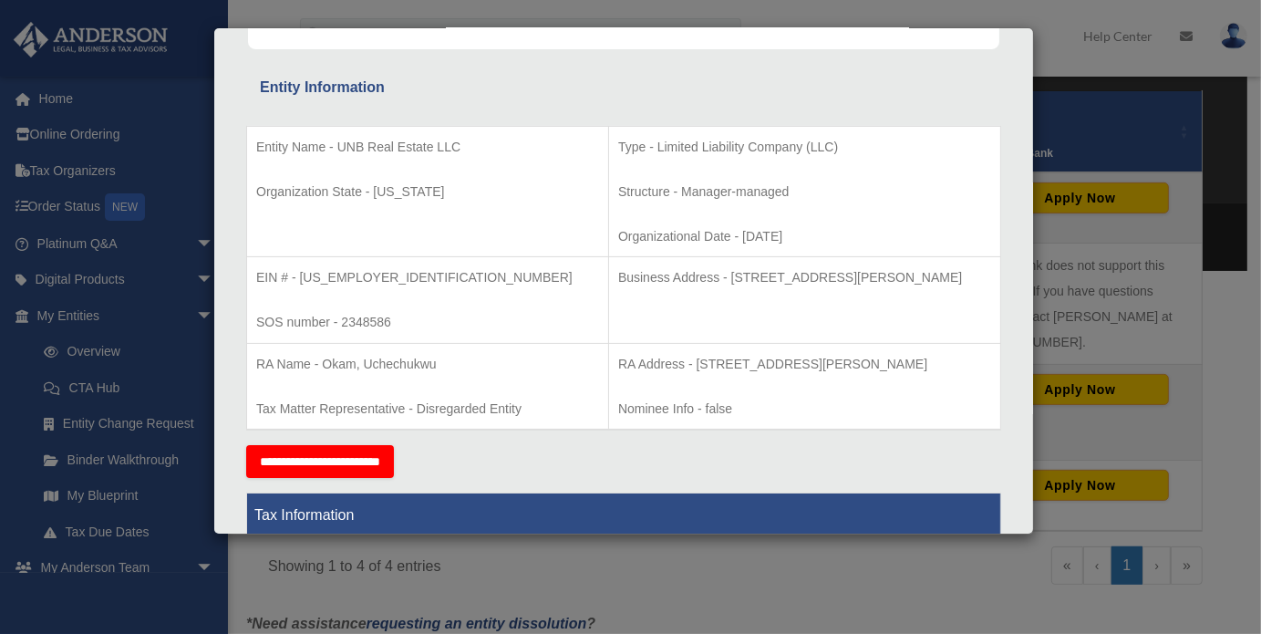
click at [1064, 104] on div "Details × Articles Sent Organizational Date" at bounding box center [630, 317] width 1261 height 634
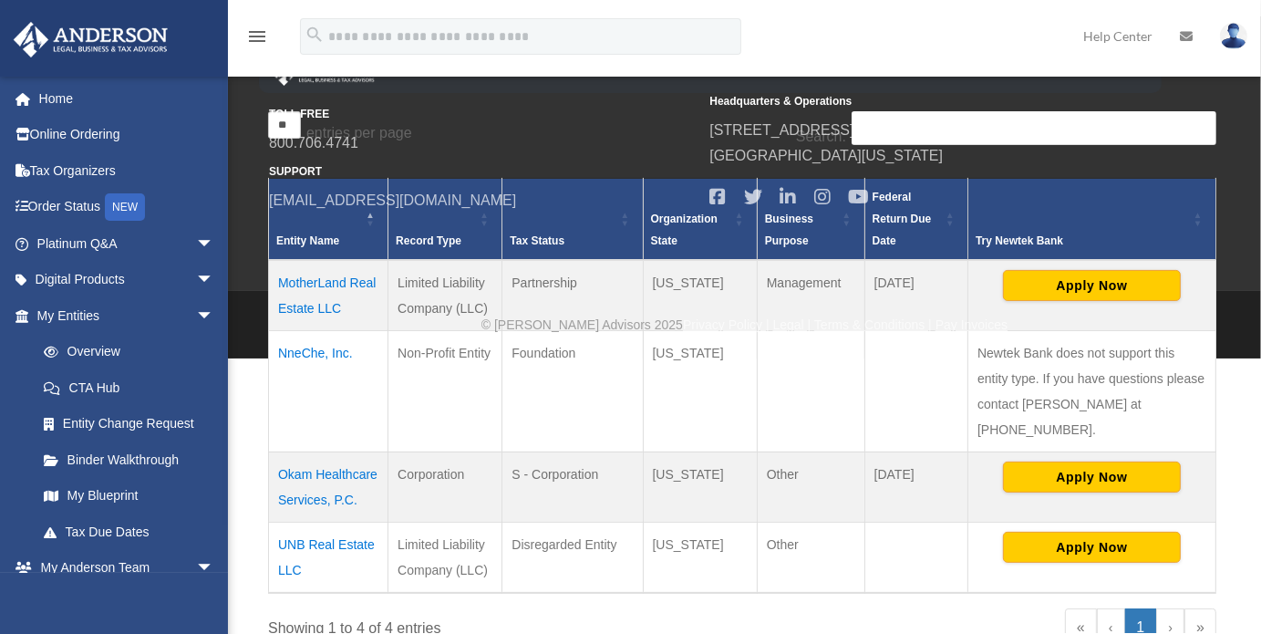
scroll to position [270, 0]
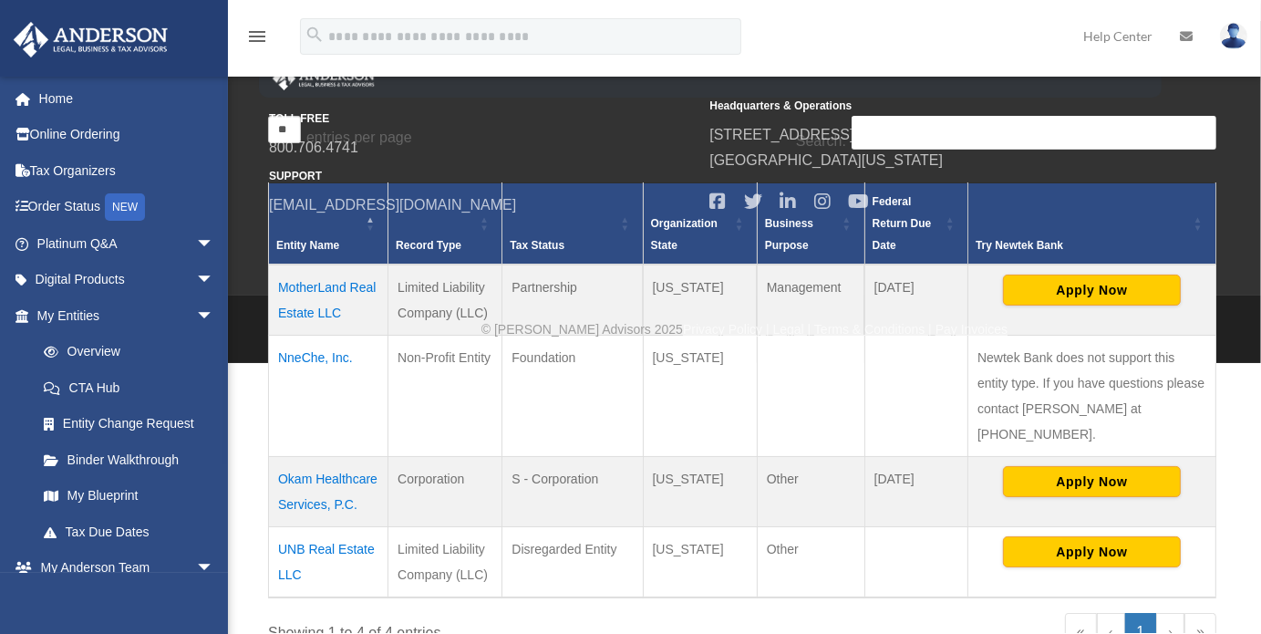
click at [329, 284] on td "MotherLand Real Estate LLC" at bounding box center [328, 299] width 119 height 71
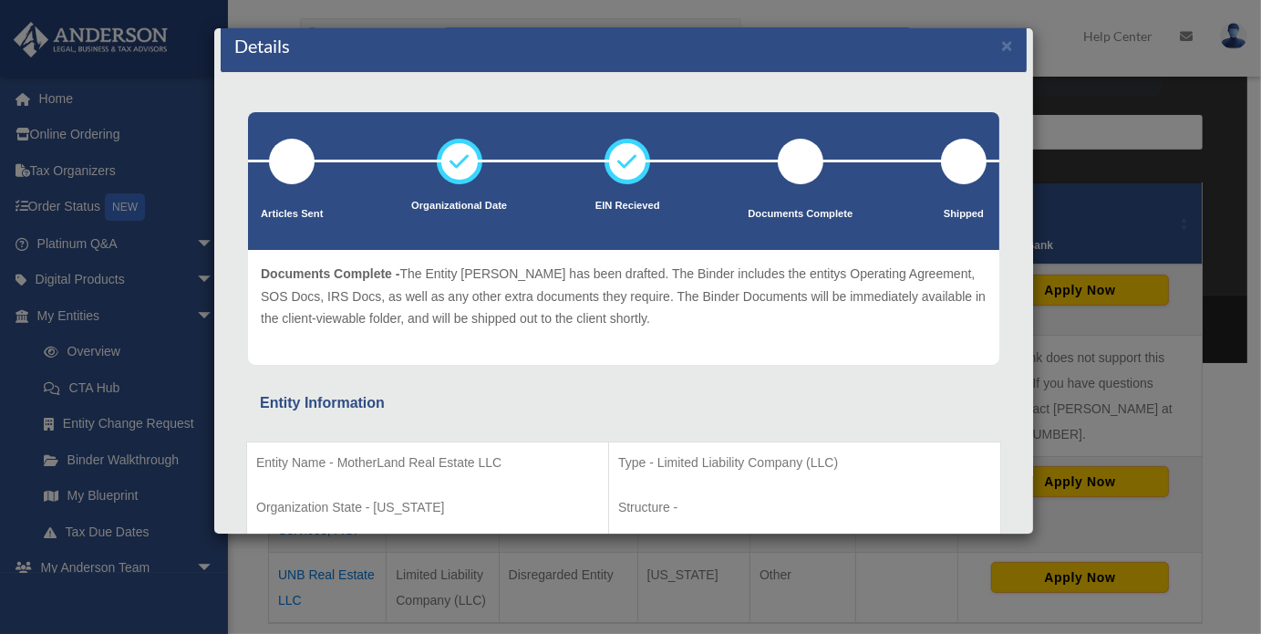
scroll to position [10, 0]
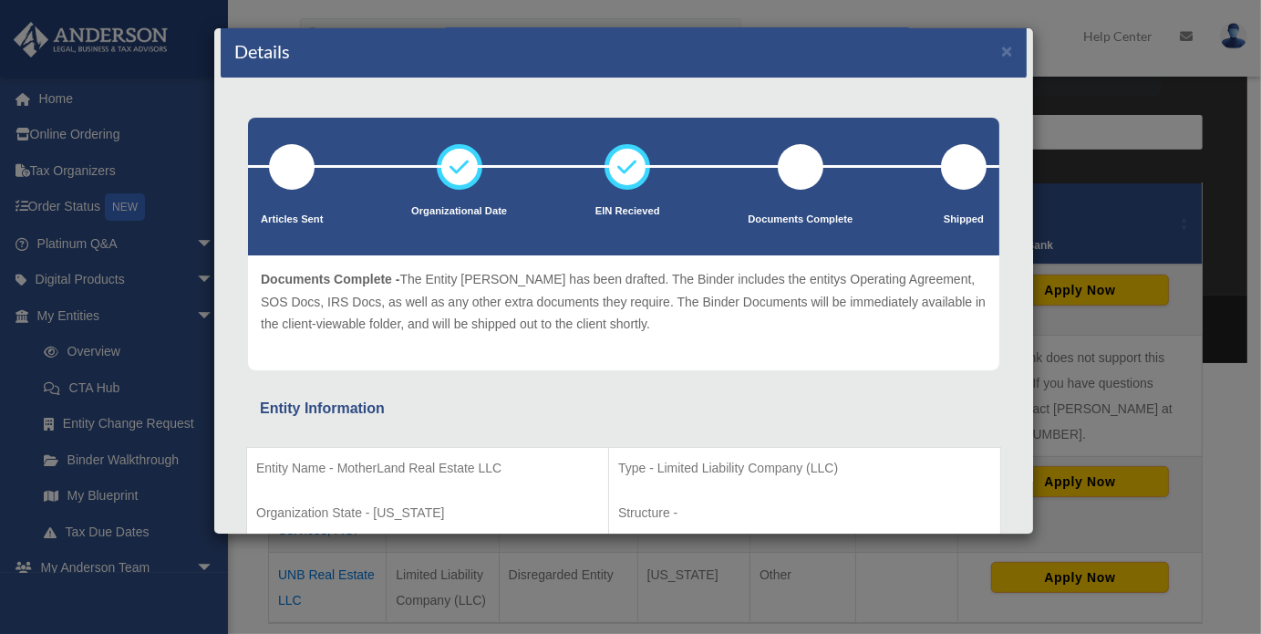
click at [1055, 74] on div "Details × Articles Sent Organizational Date" at bounding box center [630, 317] width 1261 height 634
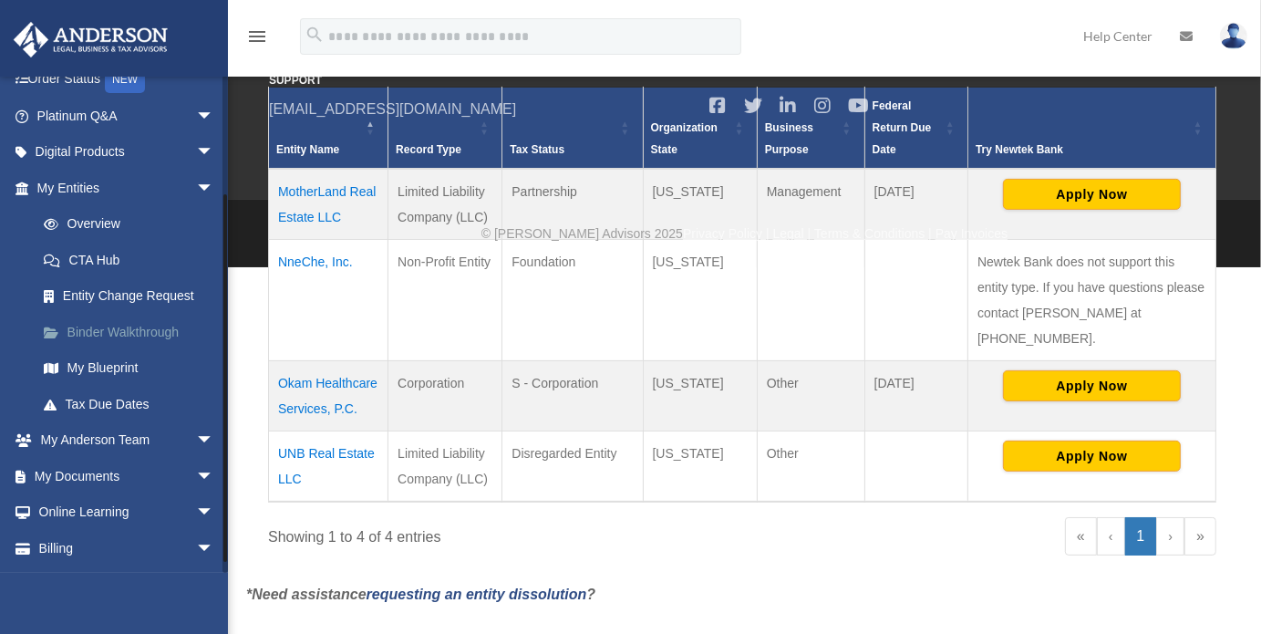
scroll to position [160, 0]
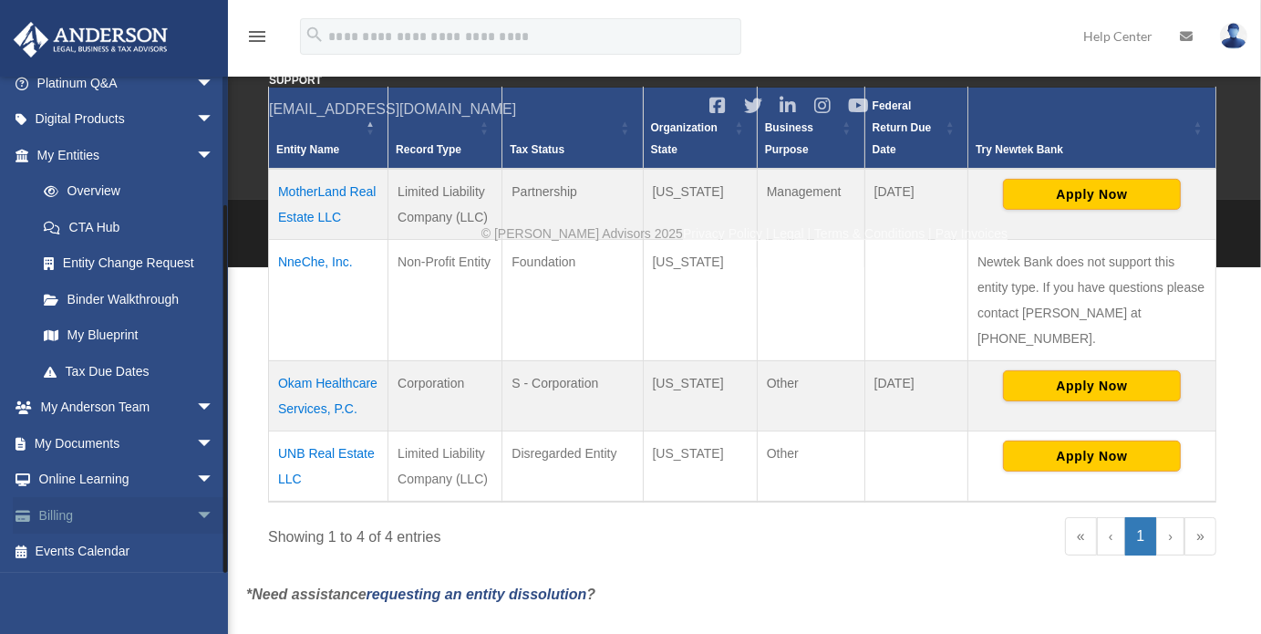
click at [85, 518] on link "Billing arrow_drop_down" at bounding box center [127, 515] width 229 height 36
click at [196, 513] on span "arrow_drop_down" at bounding box center [214, 515] width 36 height 37
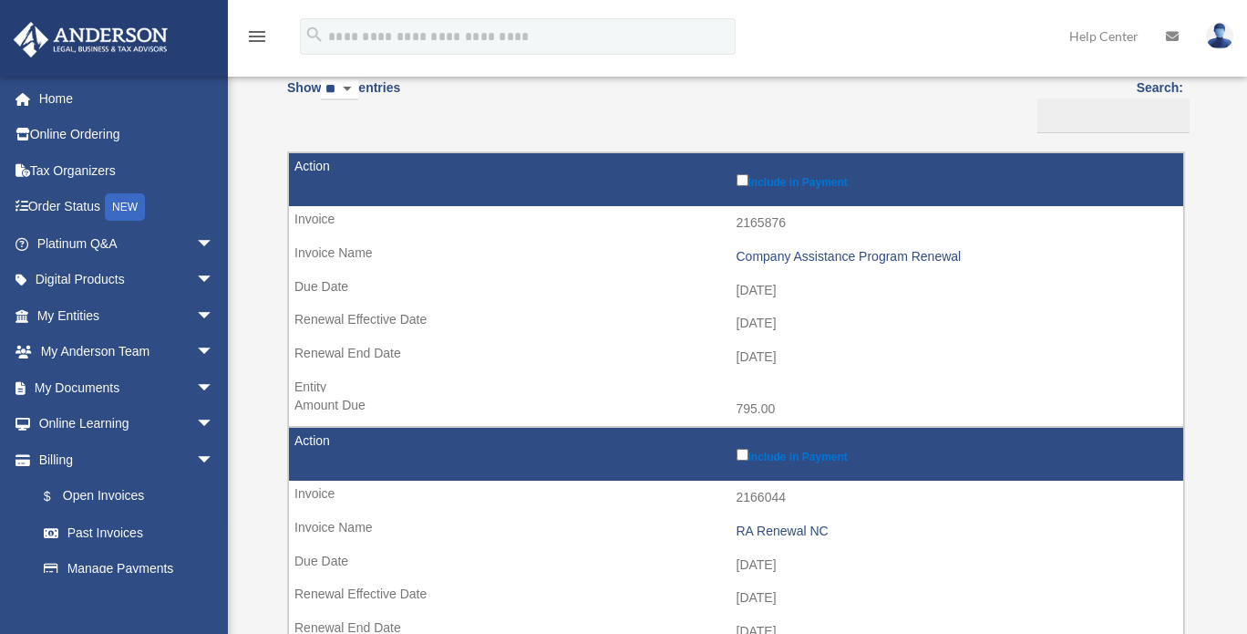
scroll to position [170, 0]
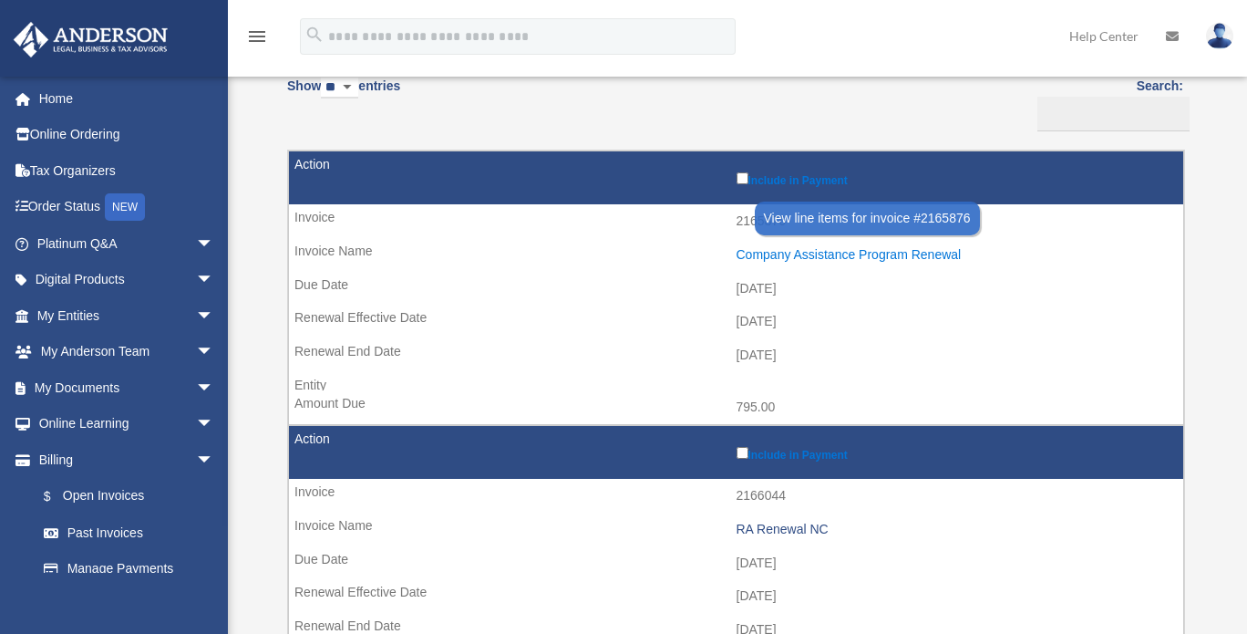
click at [861, 252] on div "Company Assistance Program Renewal" at bounding box center [956, 254] width 439 height 15
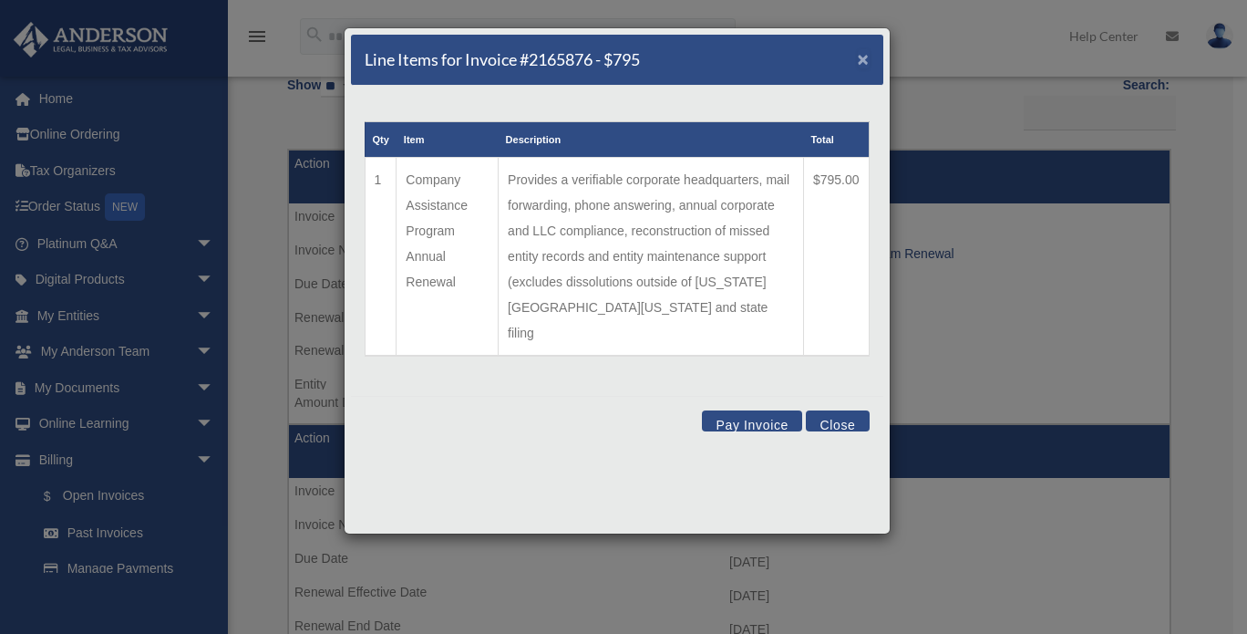
click at [864, 54] on span "×" at bounding box center [864, 58] width 12 height 21
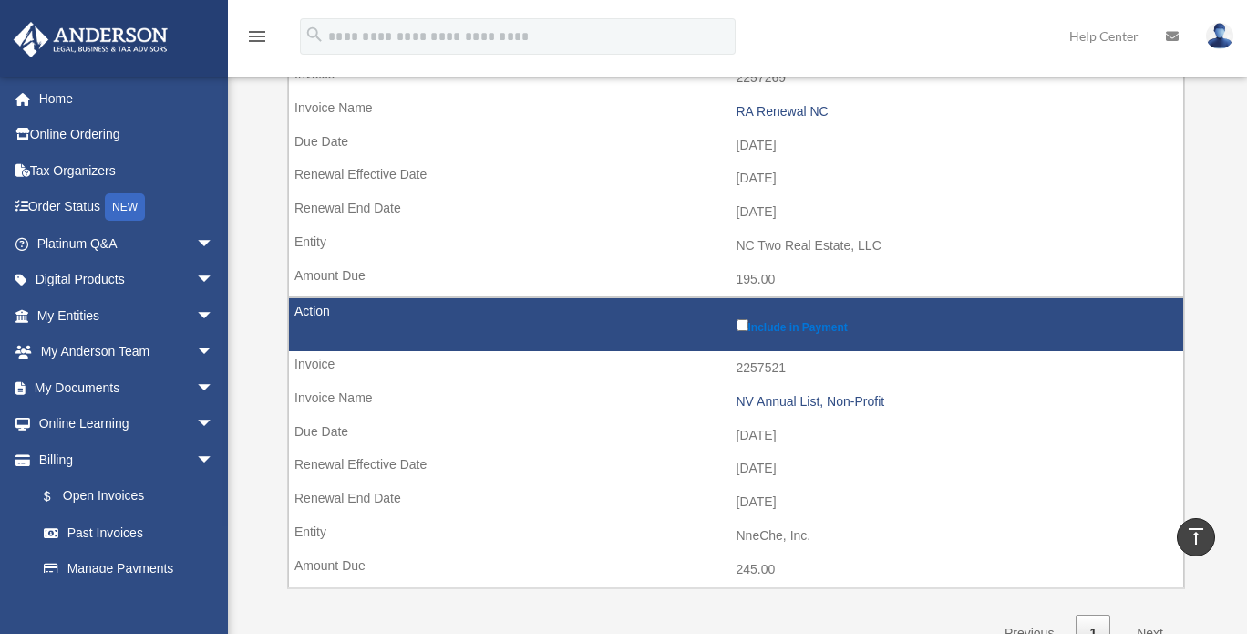
scroll to position [878, 0]
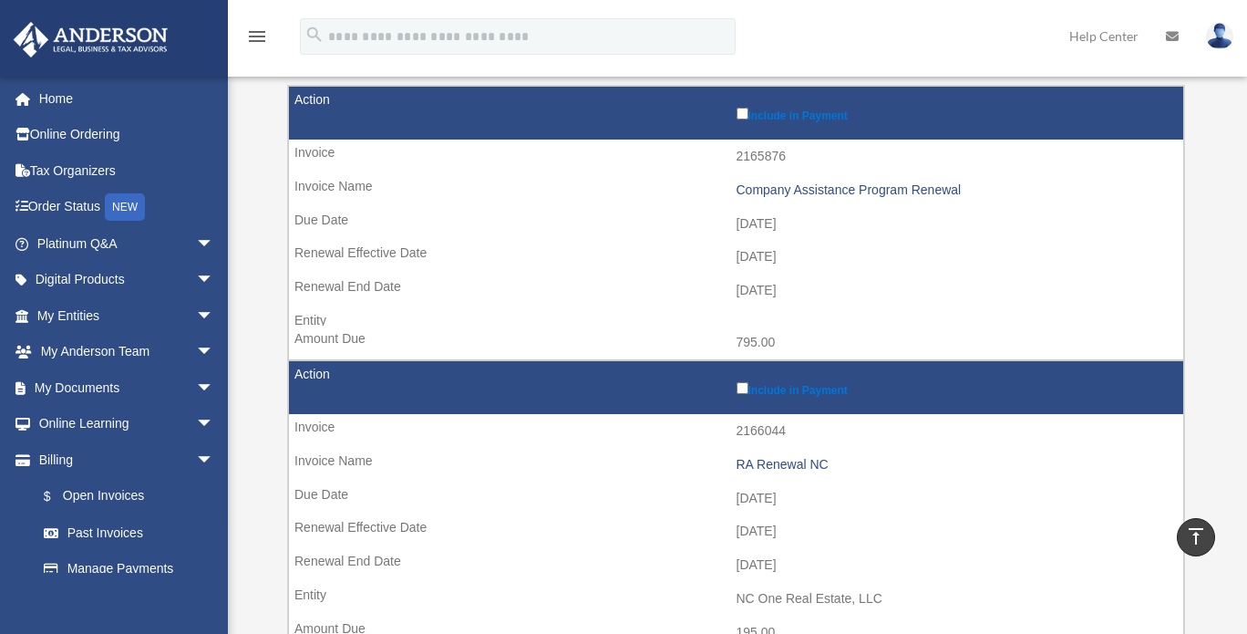
scroll to position [226, 0]
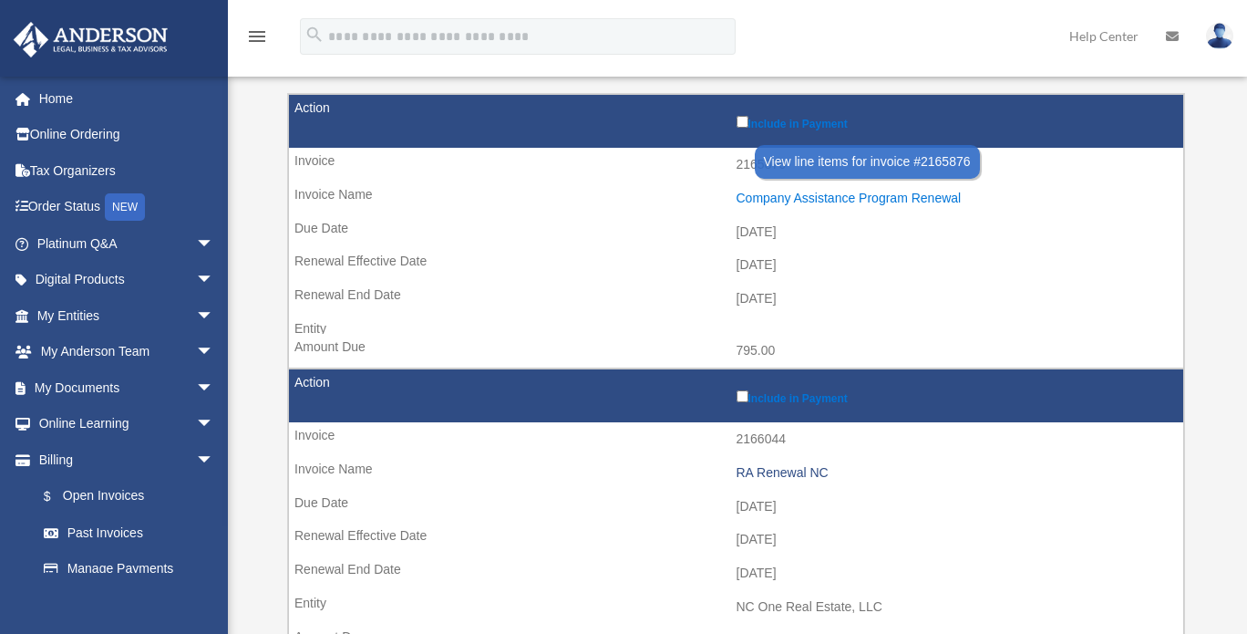
click at [893, 191] on div "Company Assistance Program Renewal" at bounding box center [956, 198] width 439 height 15
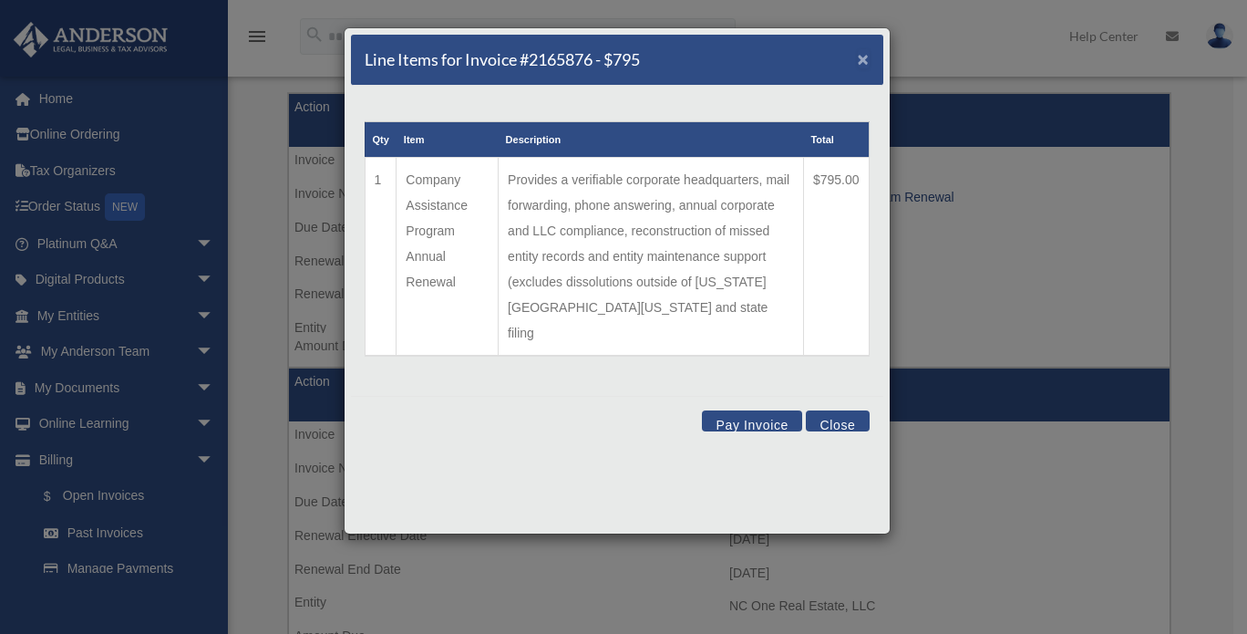
click at [867, 50] on span "×" at bounding box center [864, 58] width 12 height 21
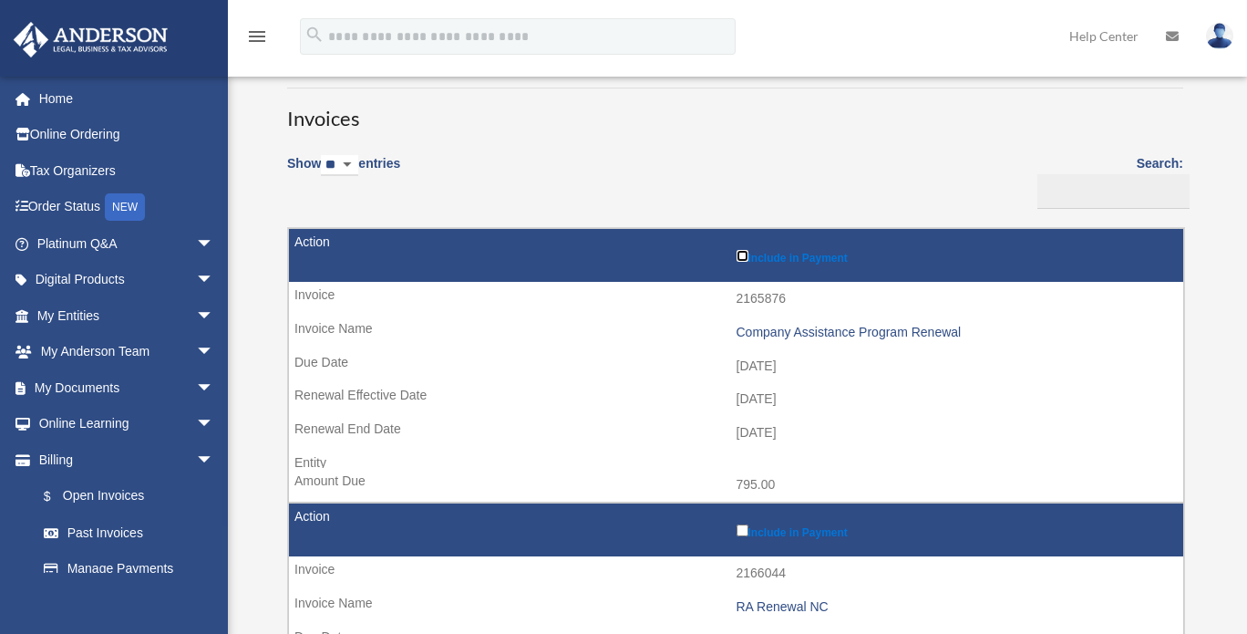
scroll to position [0, 0]
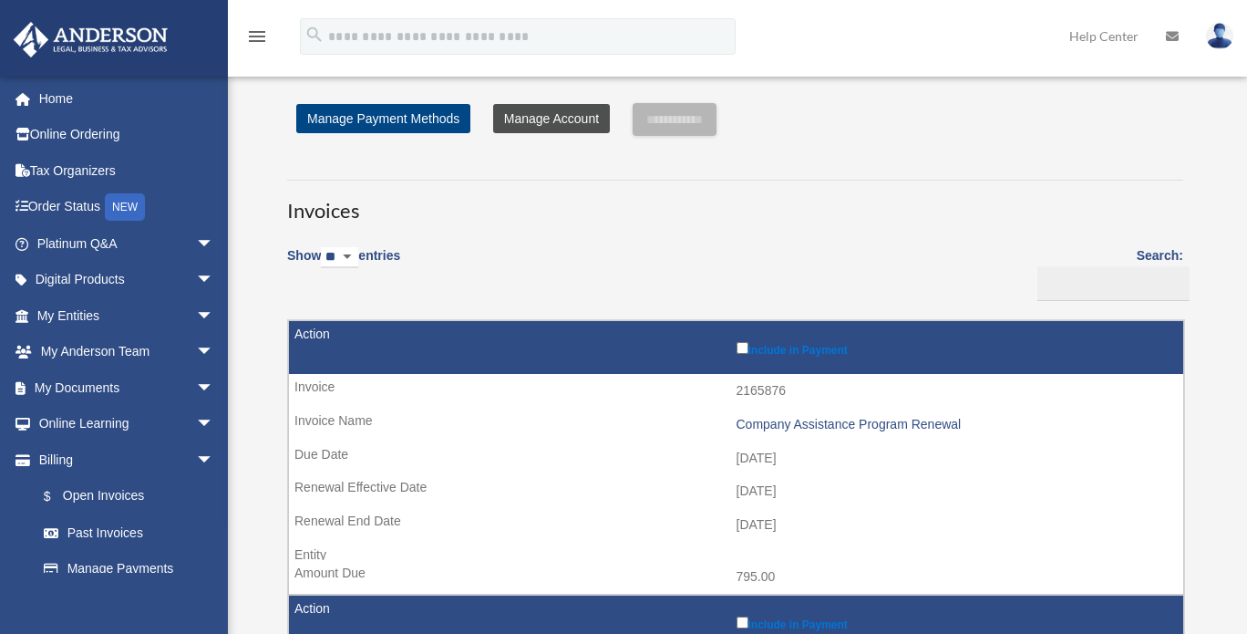
click at [547, 129] on link "Manage Account" at bounding box center [551, 118] width 117 height 29
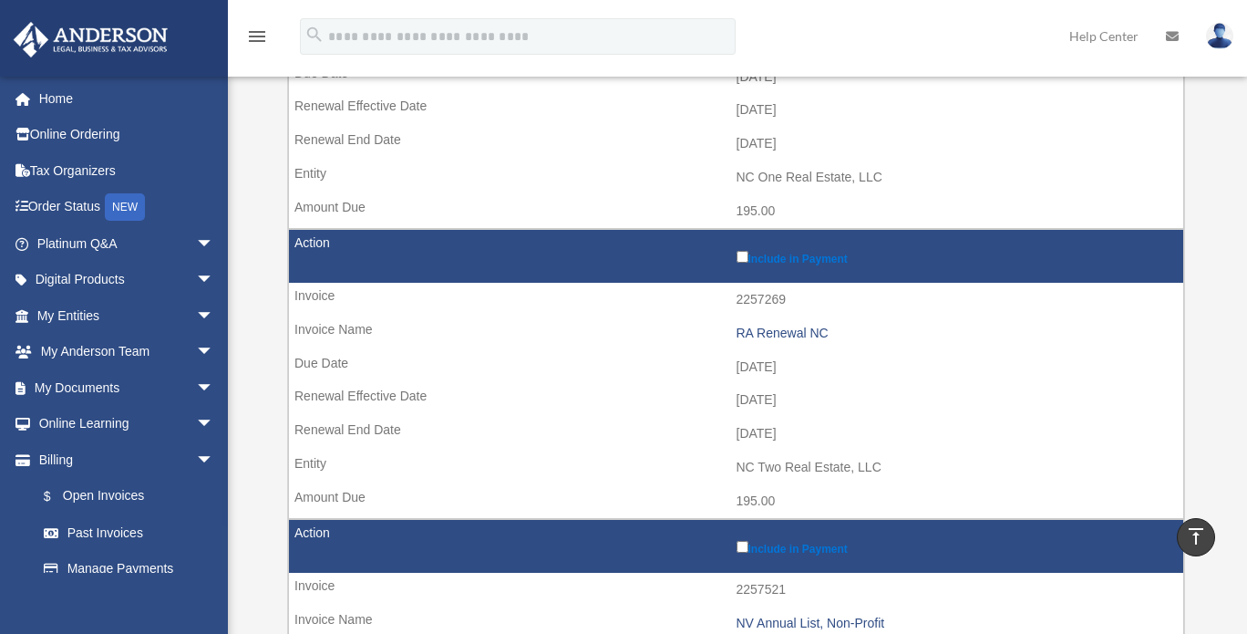
scroll to position [662, 0]
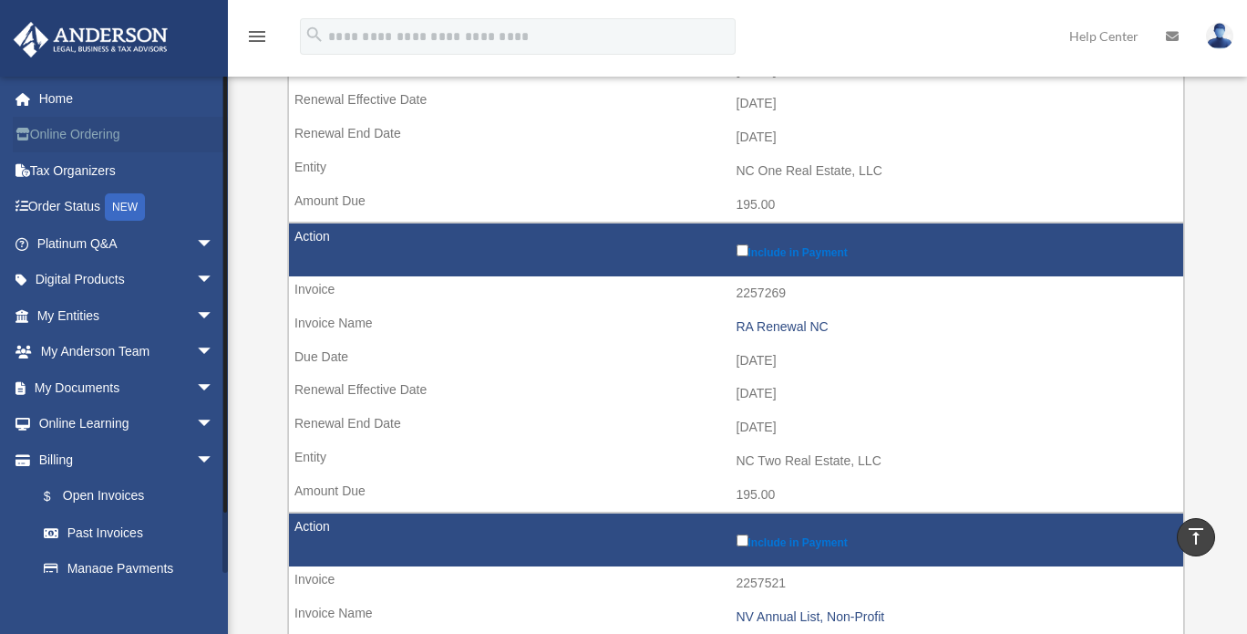
click at [121, 144] on link "Online Ordering" at bounding box center [127, 135] width 229 height 36
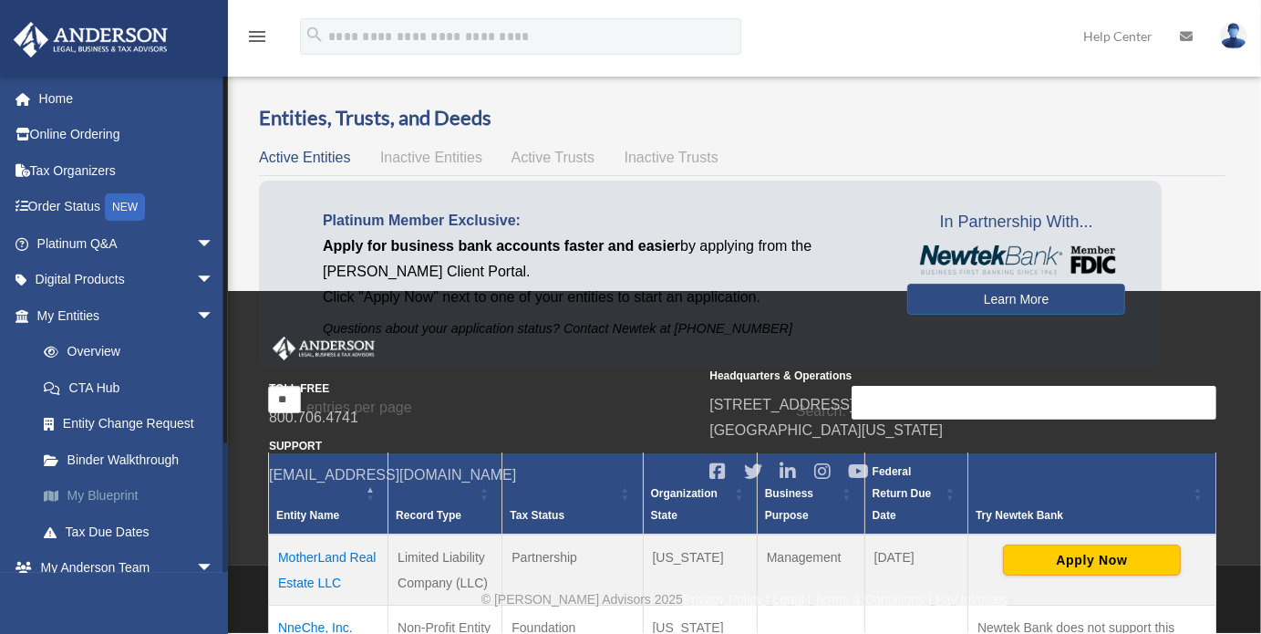
scroll to position [160, 0]
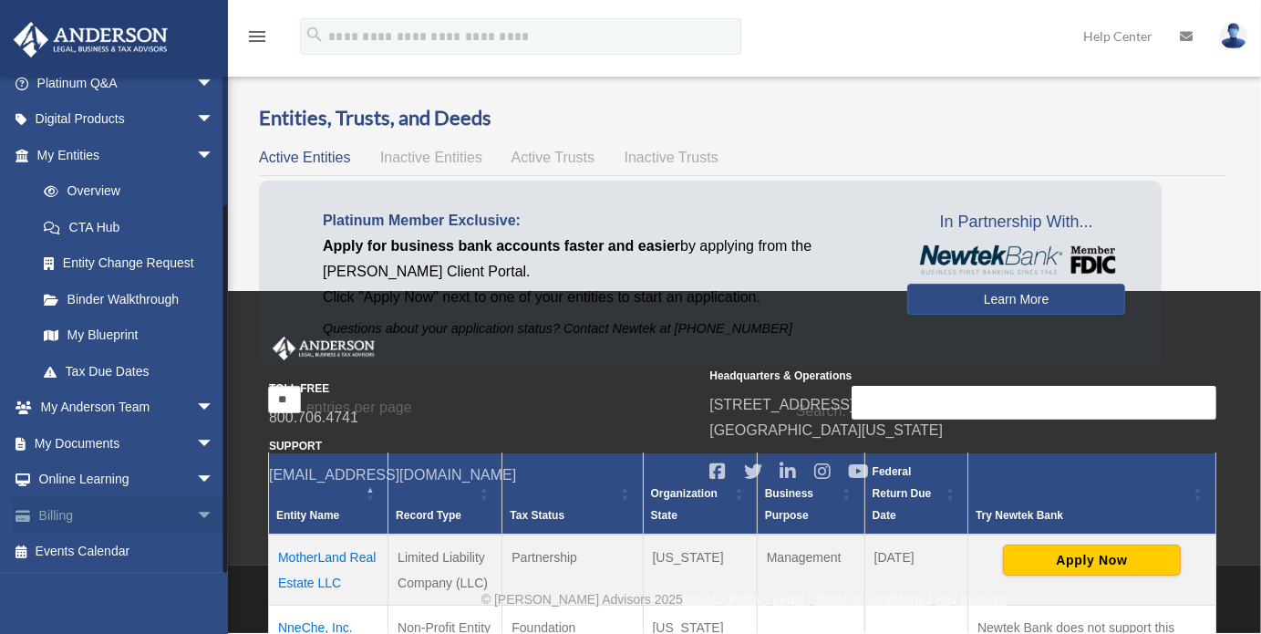
click at [67, 511] on link "Billing arrow_drop_down" at bounding box center [127, 515] width 229 height 36
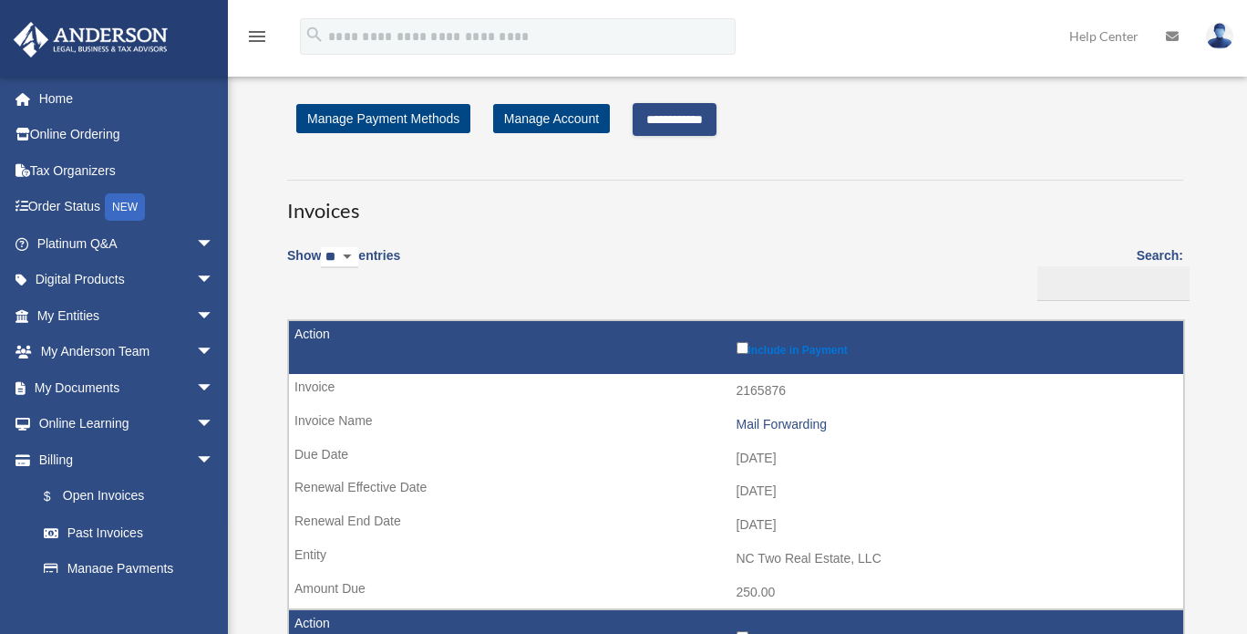
click at [711, 124] on input "**********" at bounding box center [675, 119] width 84 height 33
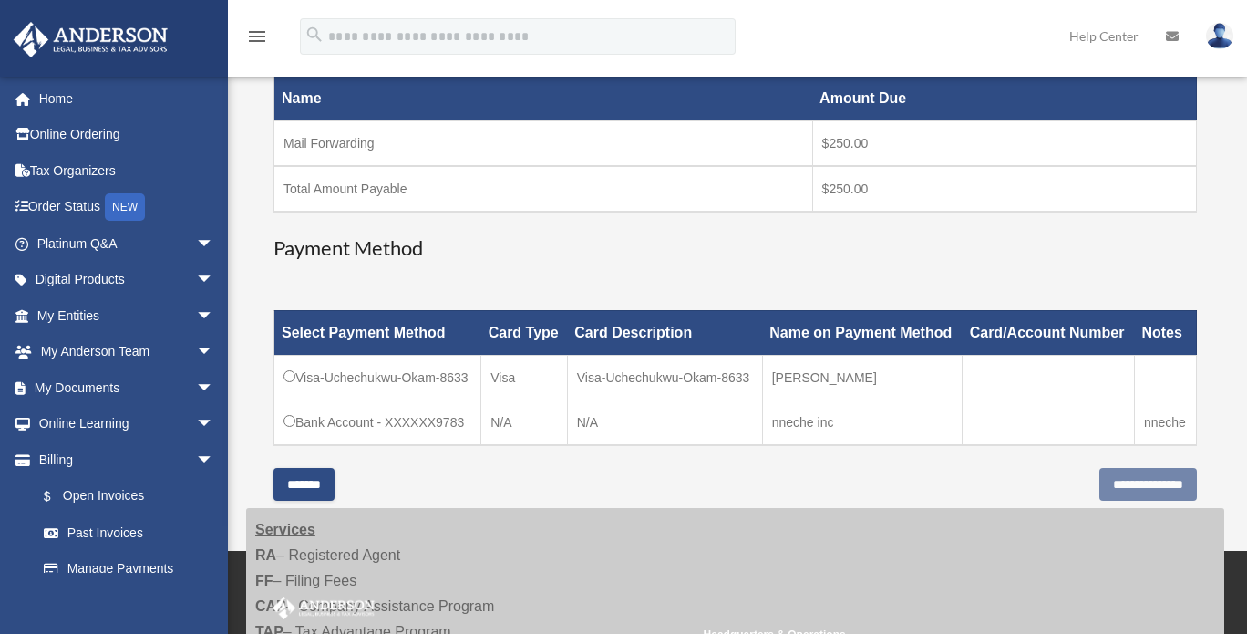
scroll to position [297, 0]
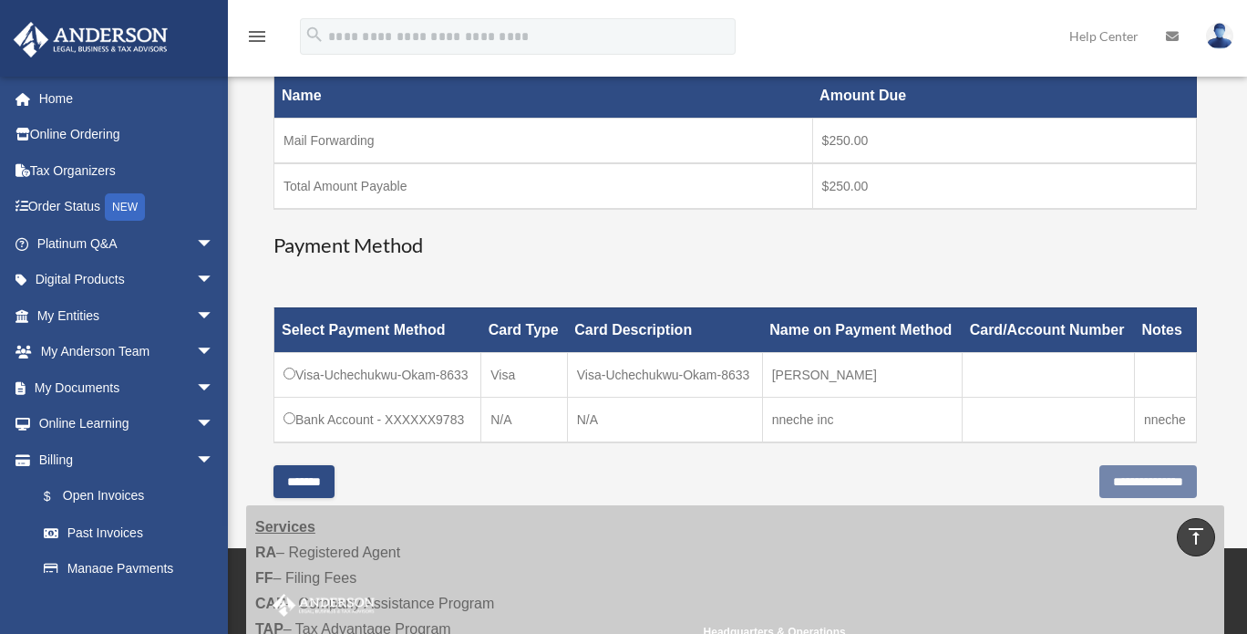
click at [335, 476] on input "*******" at bounding box center [304, 481] width 61 height 33
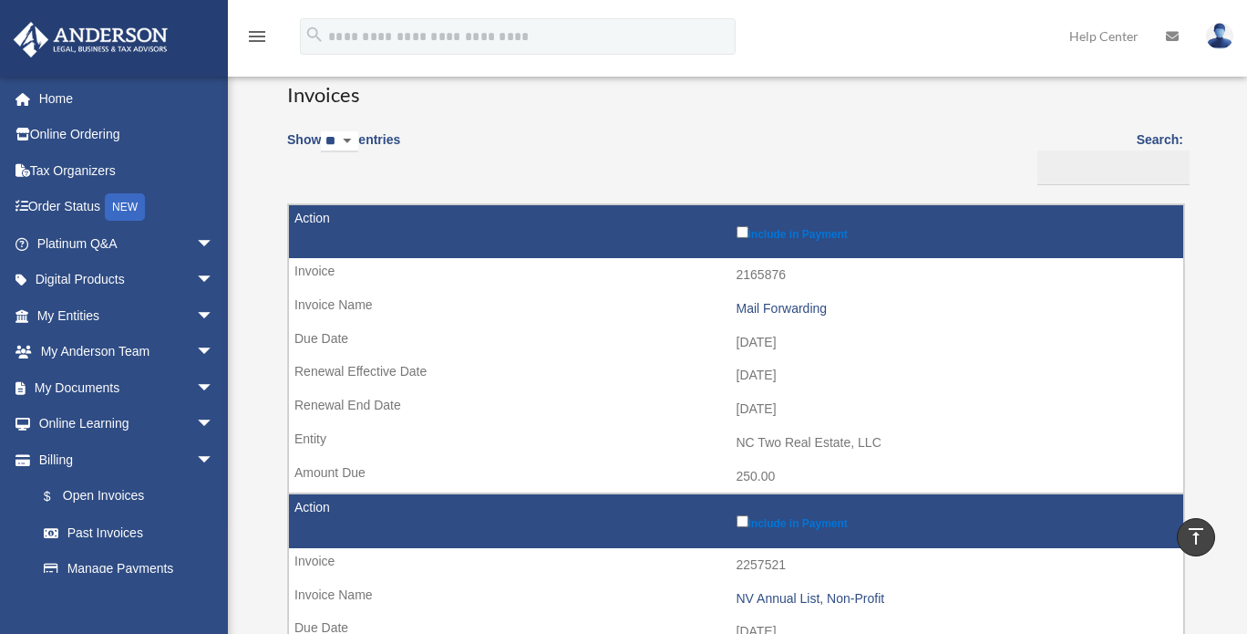
scroll to position [0, 0]
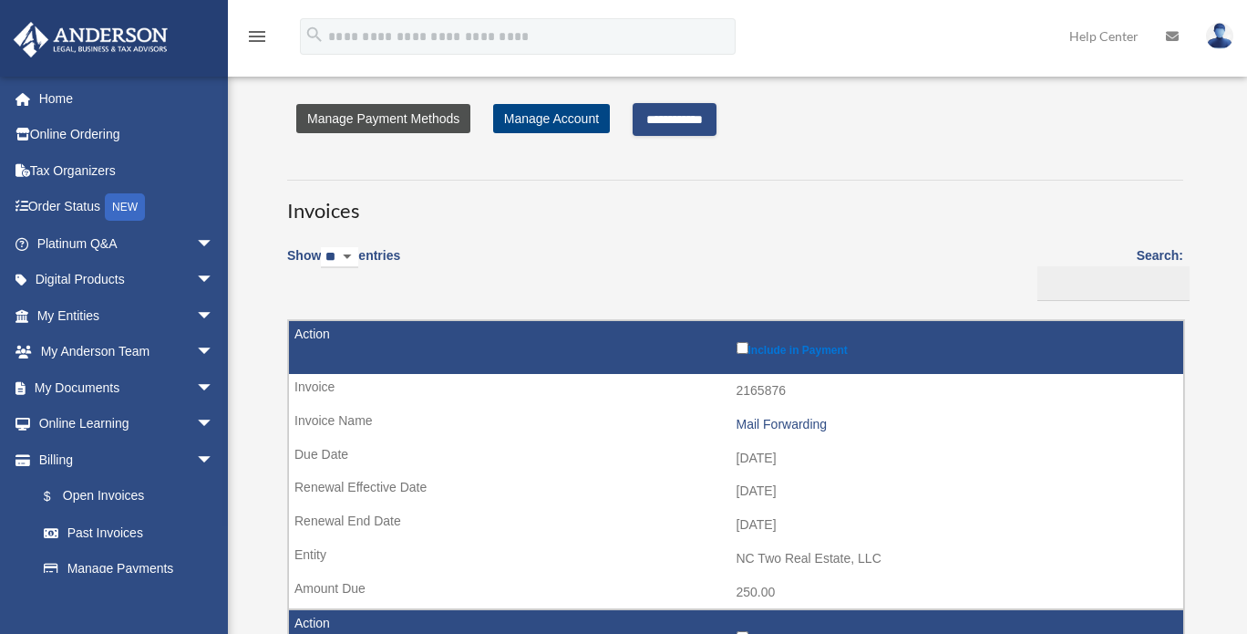
click at [448, 118] on link "Manage Payment Methods" at bounding box center [383, 118] width 174 height 29
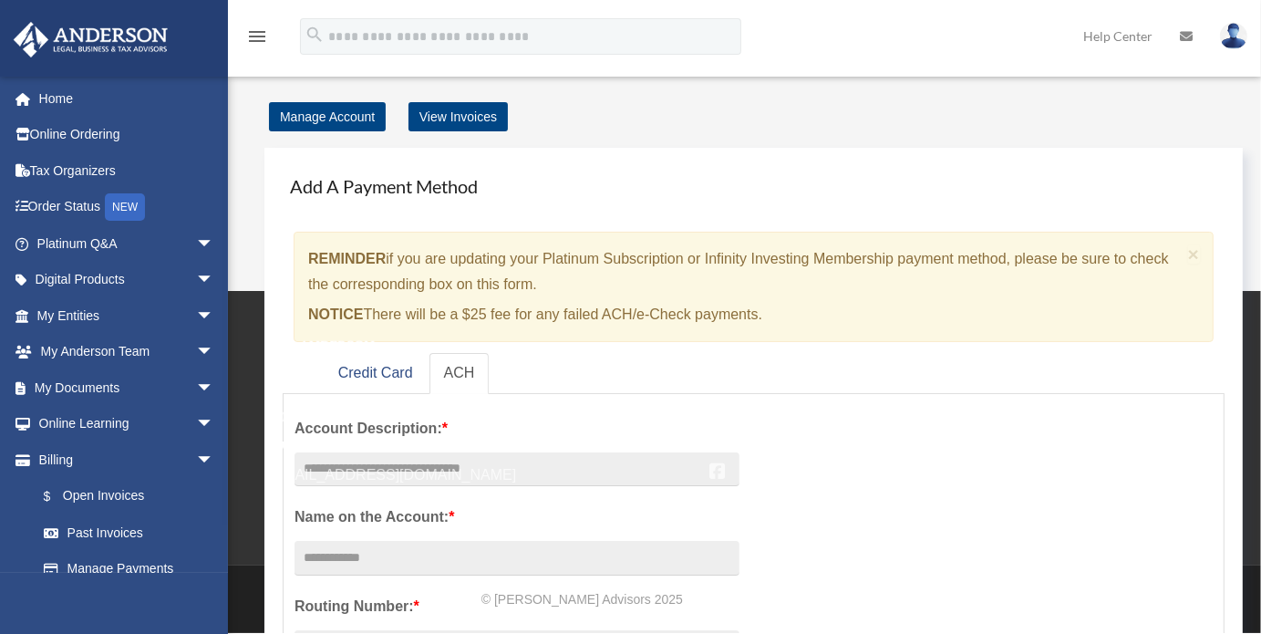
click at [358, 370] on div "TOLL FREE 800.706.4741 SUPPORT [EMAIL_ADDRESS][DOMAIN_NAME]" at bounding box center [483, 411] width 428 height 151
click at [384, 372] on div "TOLL FREE 800.706.4741 SUPPORT [EMAIL_ADDRESS][DOMAIN_NAME]" at bounding box center [483, 411] width 428 height 151
click at [415, 376] on div "TOLL FREE 800.706.4741 SUPPORT [EMAIL_ADDRESS][DOMAIN_NAME]" at bounding box center [483, 411] width 428 height 151
click at [328, 108] on link "Manage Account" at bounding box center [327, 116] width 117 height 29
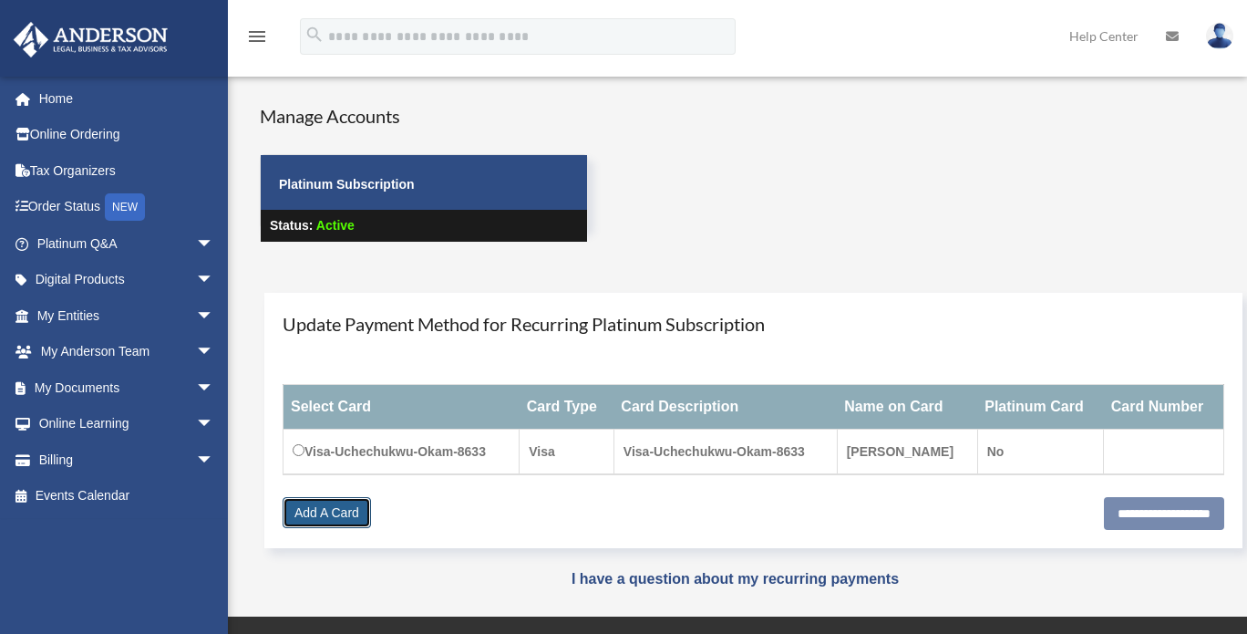
click at [324, 519] on link "Add A Card" at bounding box center [327, 512] width 88 height 31
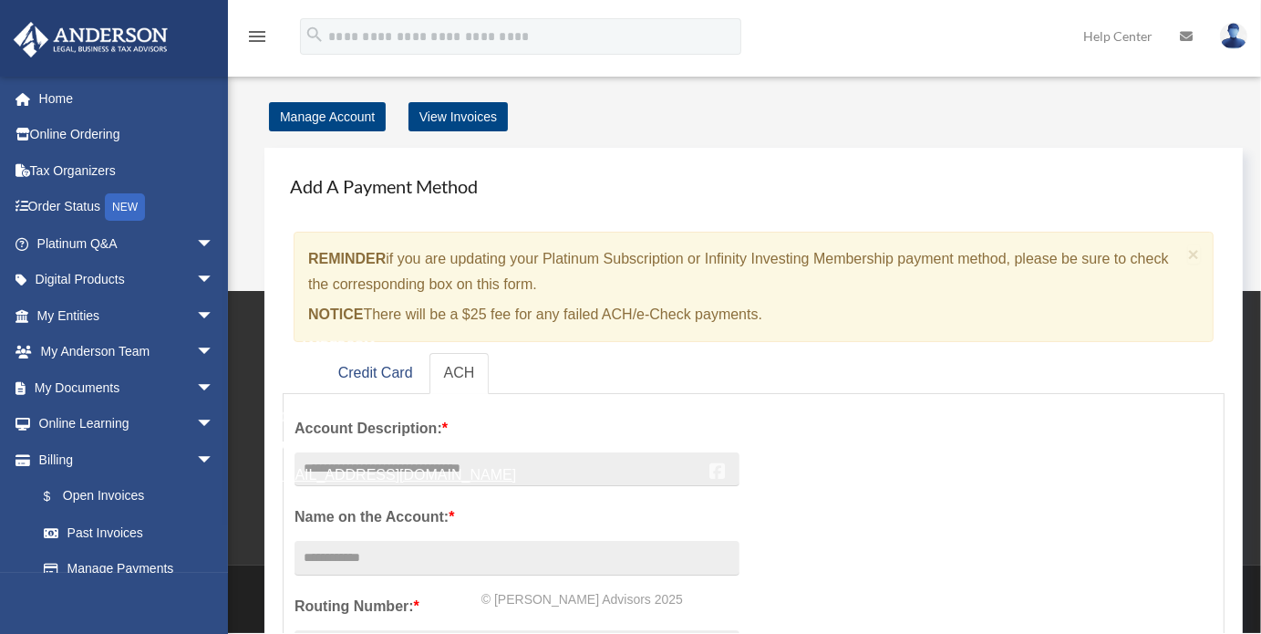
click at [368, 472] on link "[EMAIL_ADDRESS][DOMAIN_NAME]" at bounding box center [392, 474] width 247 height 15
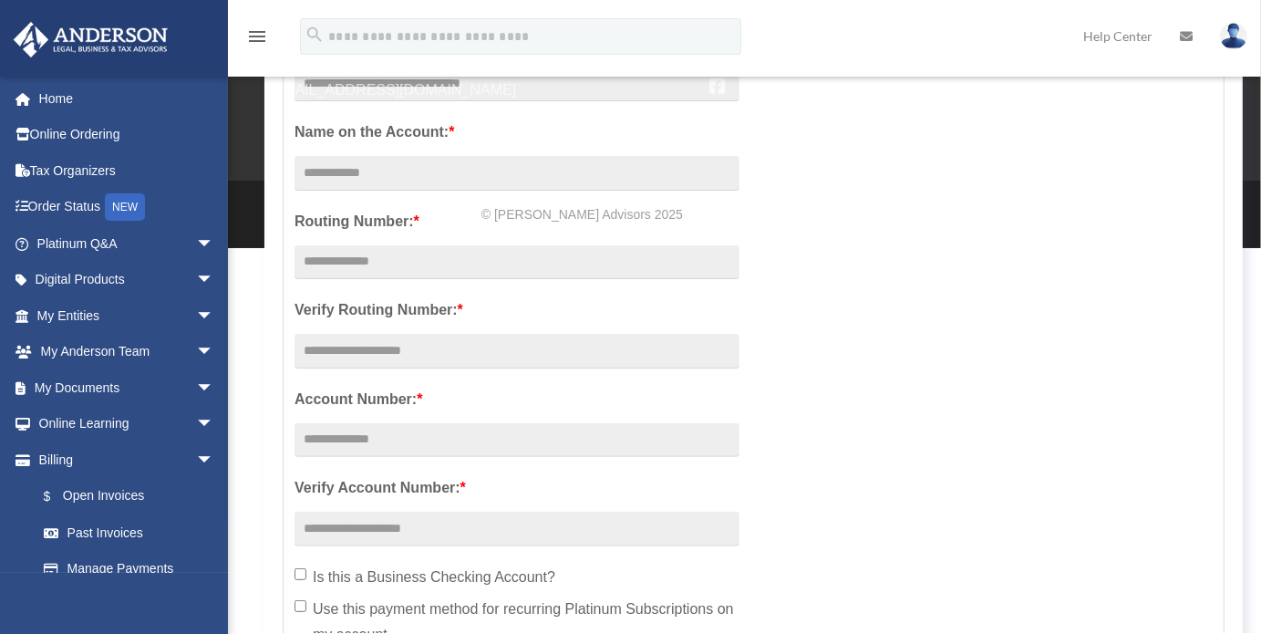
scroll to position [403, 0]
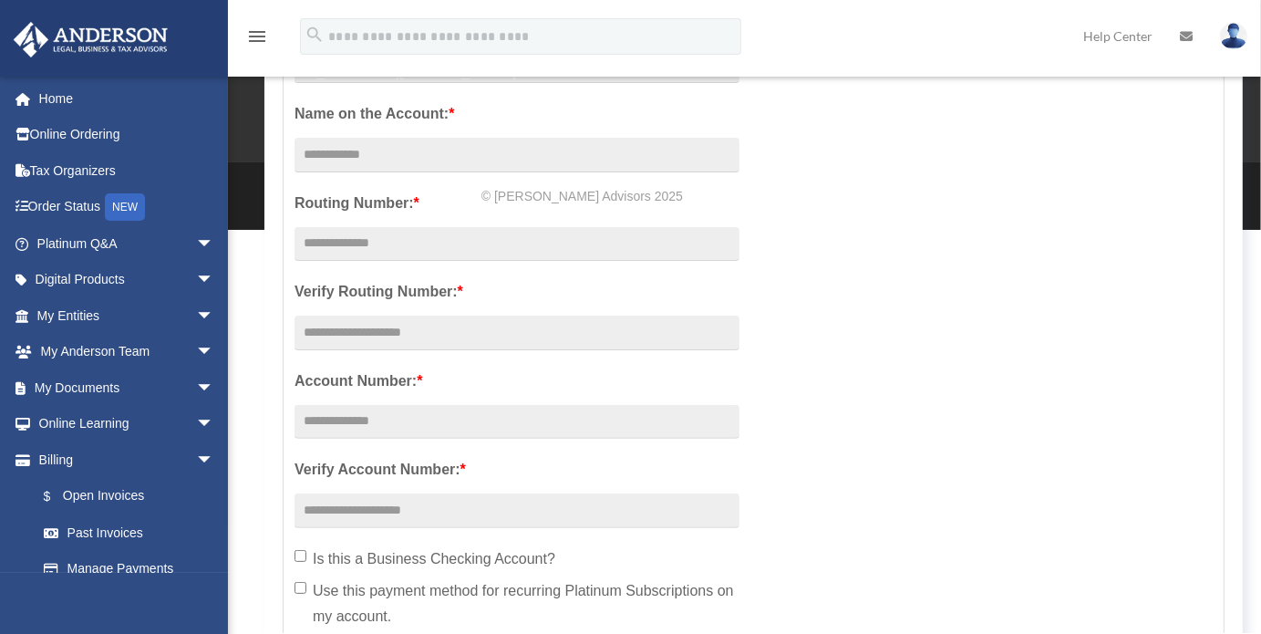
click at [1156, 228] on div "Account Description: * Name on the Account: * Routing Number: * Verify Routing …" at bounding box center [753, 336] width 945 height 669
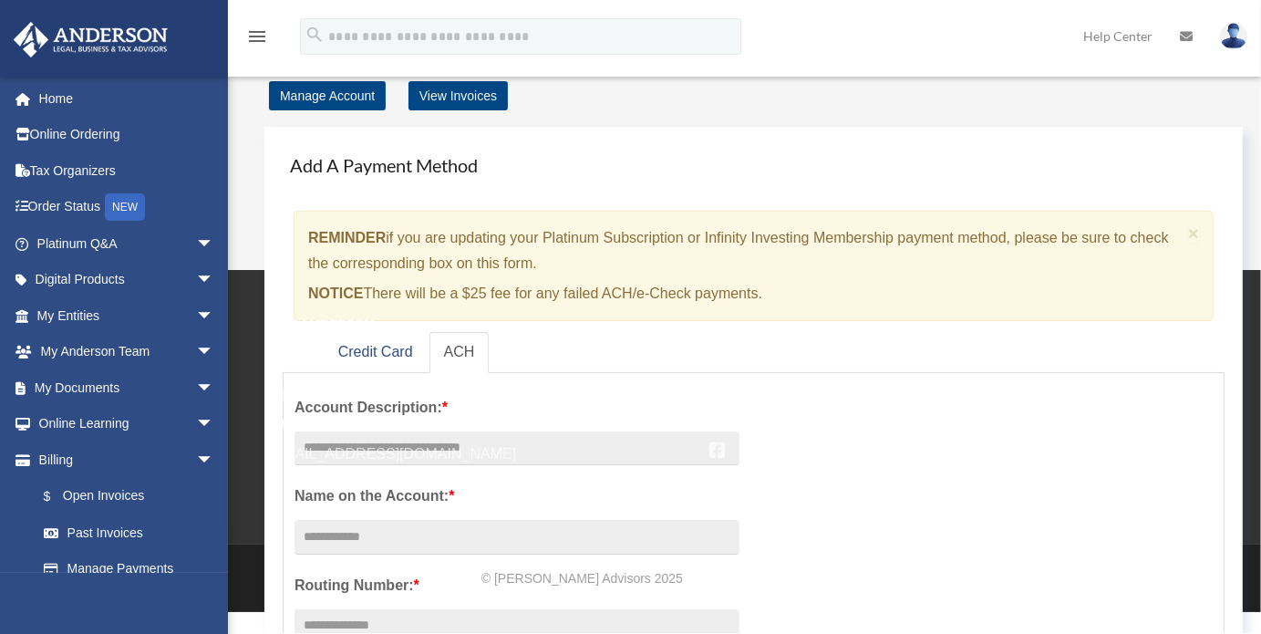
scroll to position [0, 0]
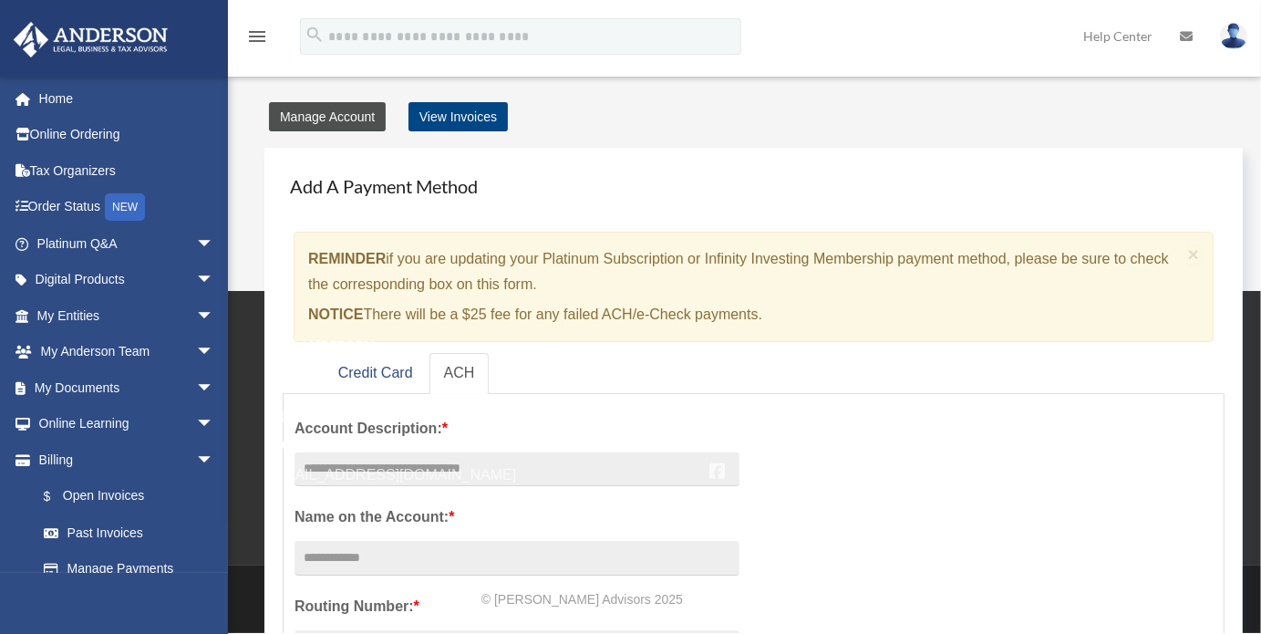
click at [299, 110] on link "Manage Account" at bounding box center [327, 116] width 117 height 29
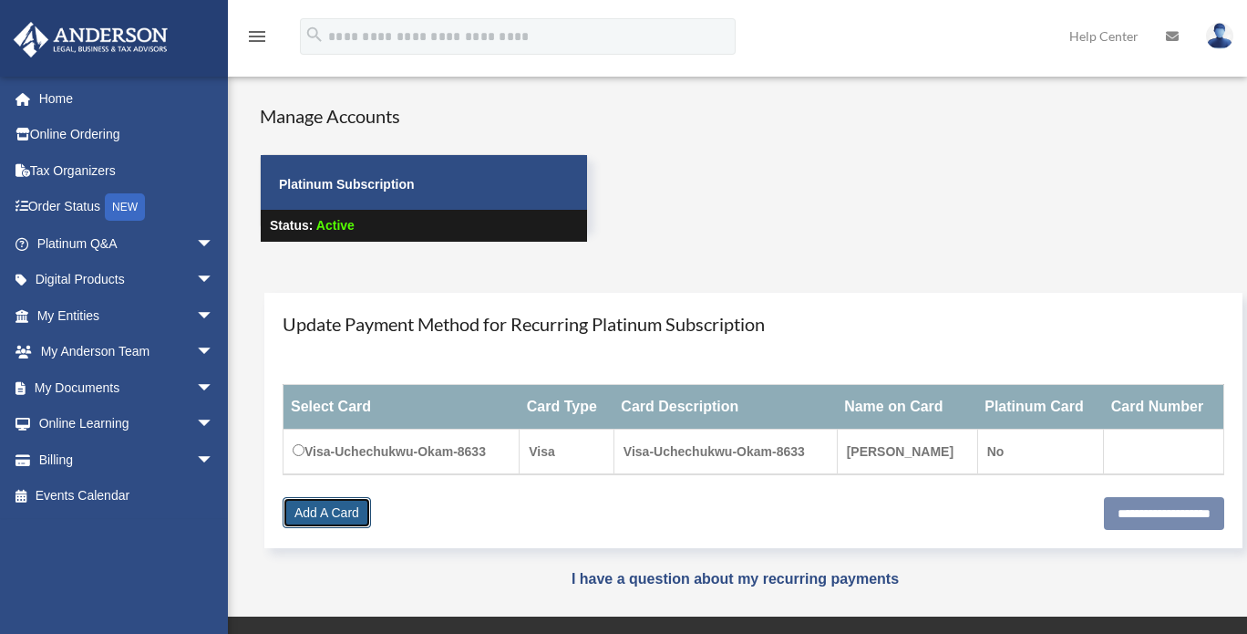
click at [342, 522] on link "Add A Card" at bounding box center [327, 512] width 88 height 31
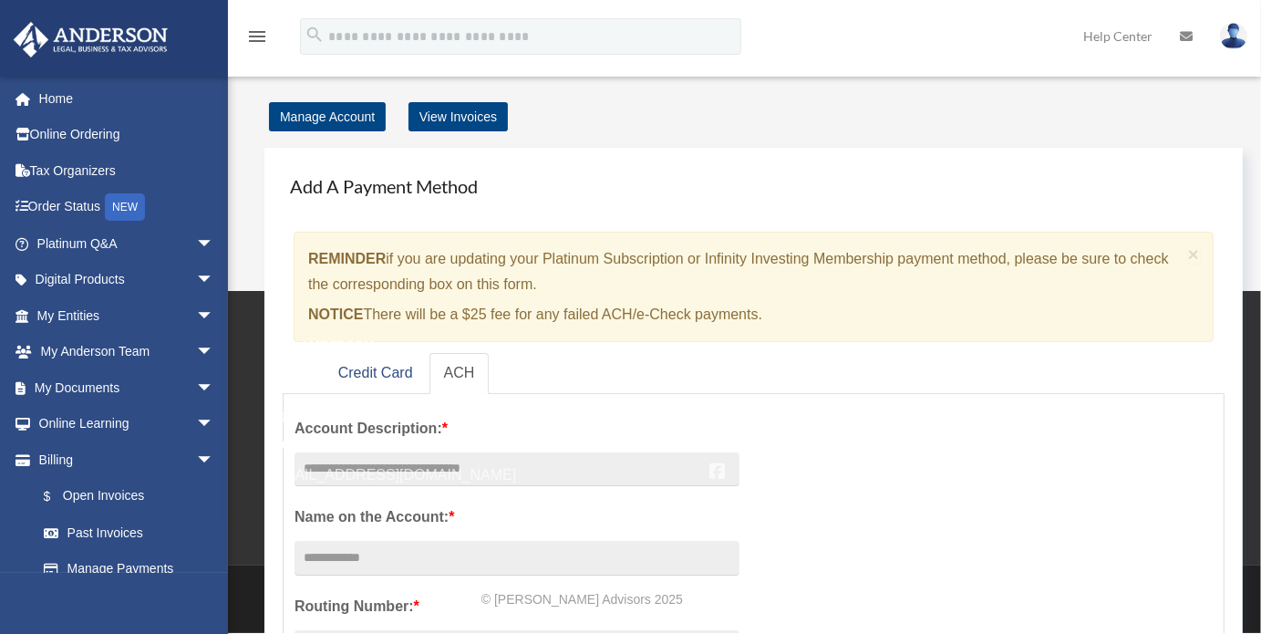
click at [376, 371] on div "TOLL FREE 800.706.4741 SUPPORT [EMAIL_ADDRESS][DOMAIN_NAME]" at bounding box center [483, 411] width 428 height 151
click at [897, 434] on span "[GEOGRAPHIC_DATA][US_STATE]" at bounding box center [923, 431] width 428 height 26
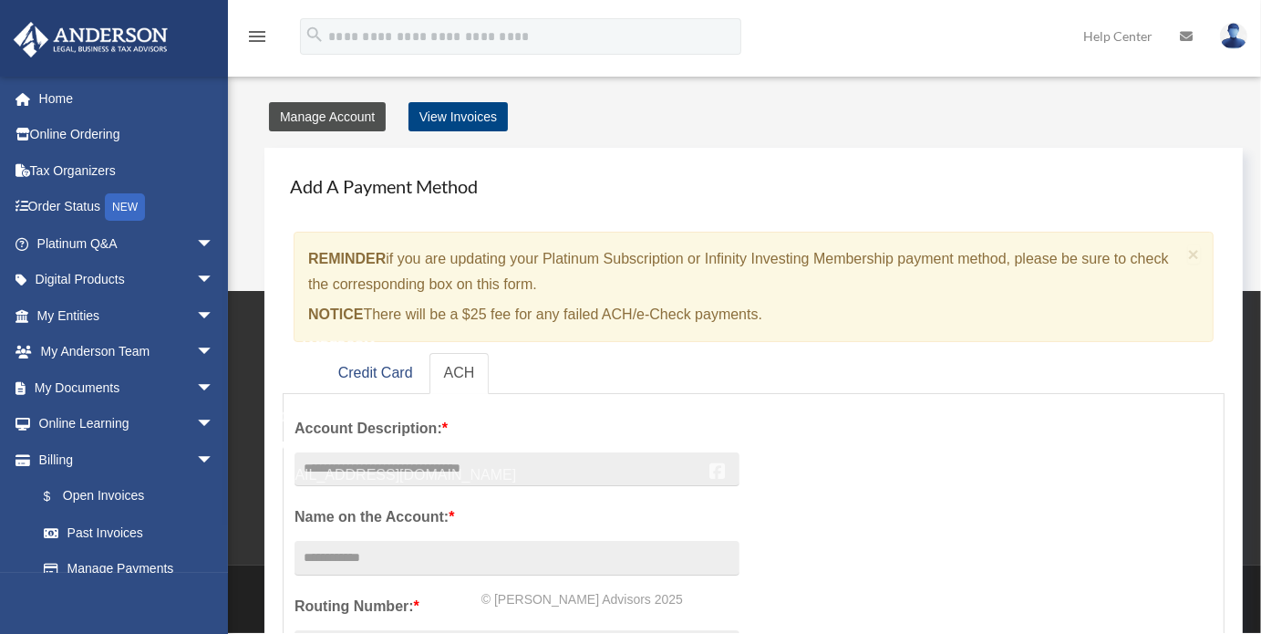
click at [323, 121] on link "Manage Account" at bounding box center [327, 116] width 117 height 29
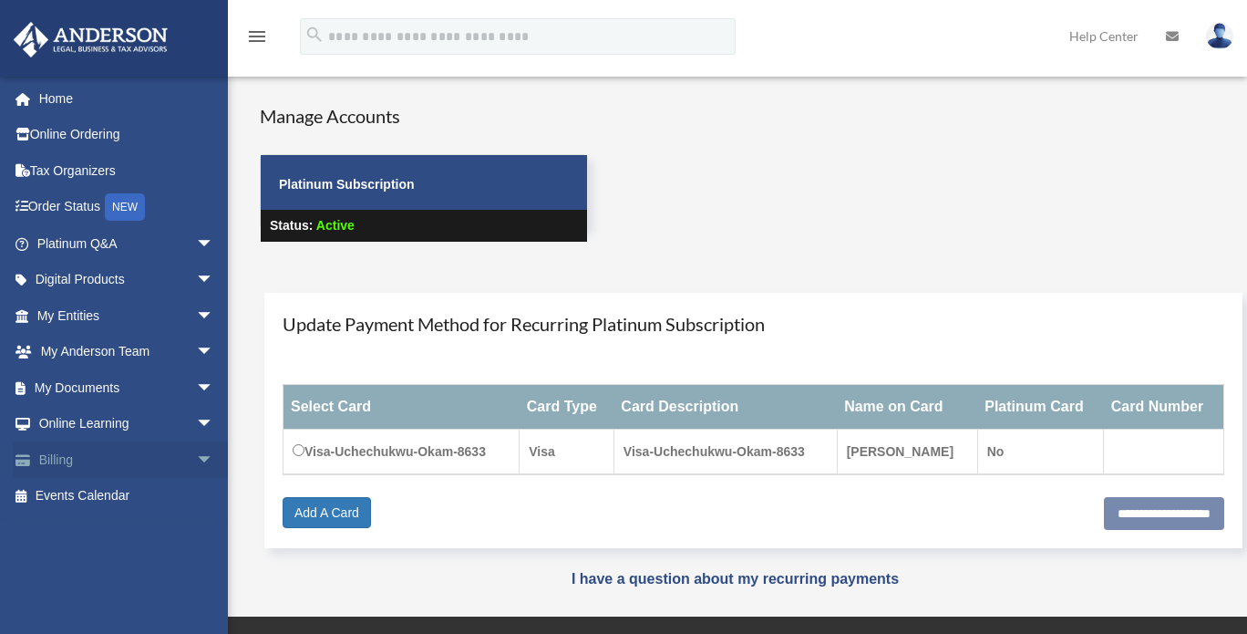
click at [196, 457] on span "arrow_drop_down" at bounding box center [214, 459] width 36 height 37
click at [126, 497] on link "$ Open Invoices" at bounding box center [134, 496] width 216 height 37
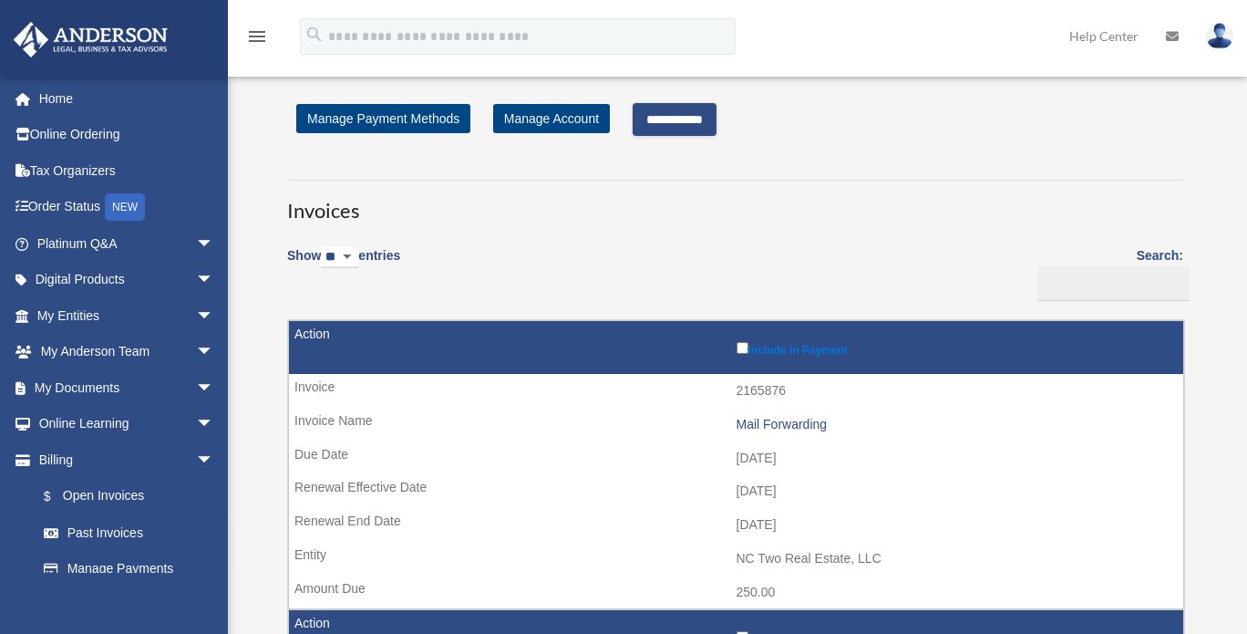
click at [672, 114] on input "**********" at bounding box center [675, 119] width 84 height 33
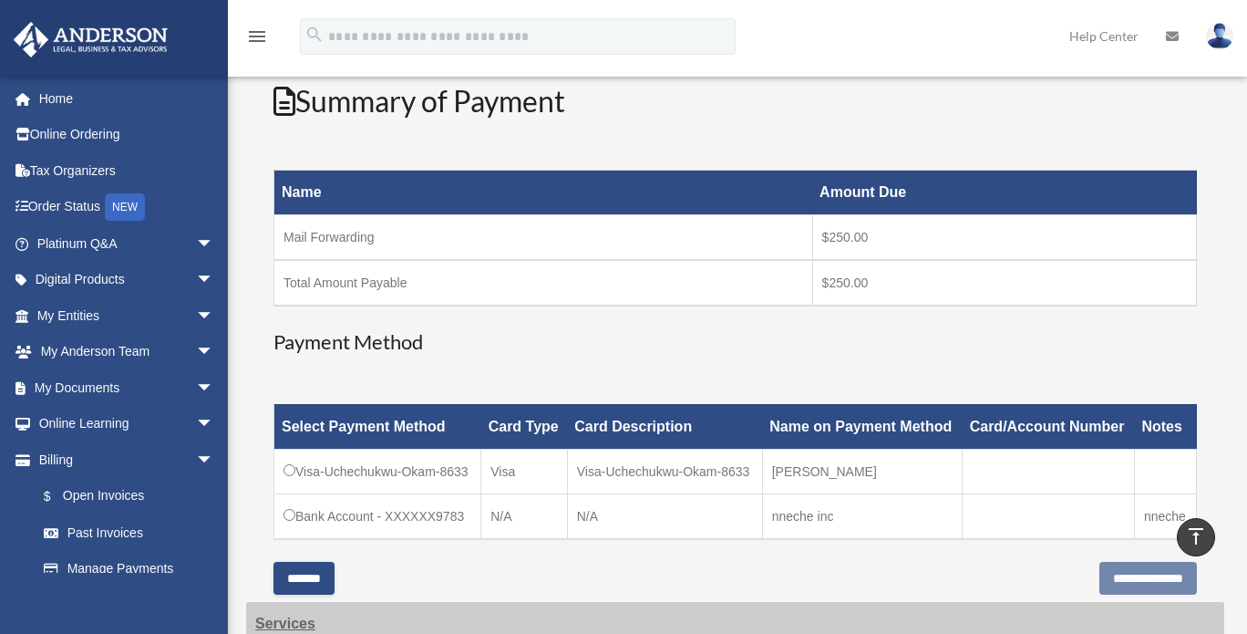
scroll to position [200, 0]
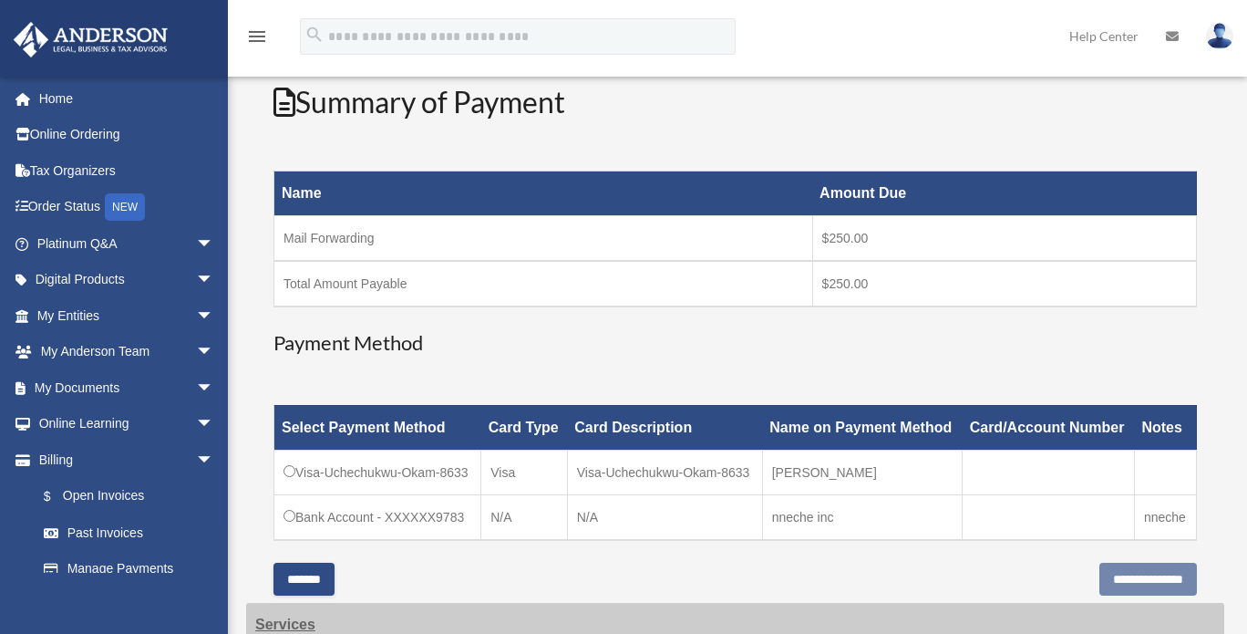
click at [310, 582] on input "*******" at bounding box center [304, 579] width 61 height 33
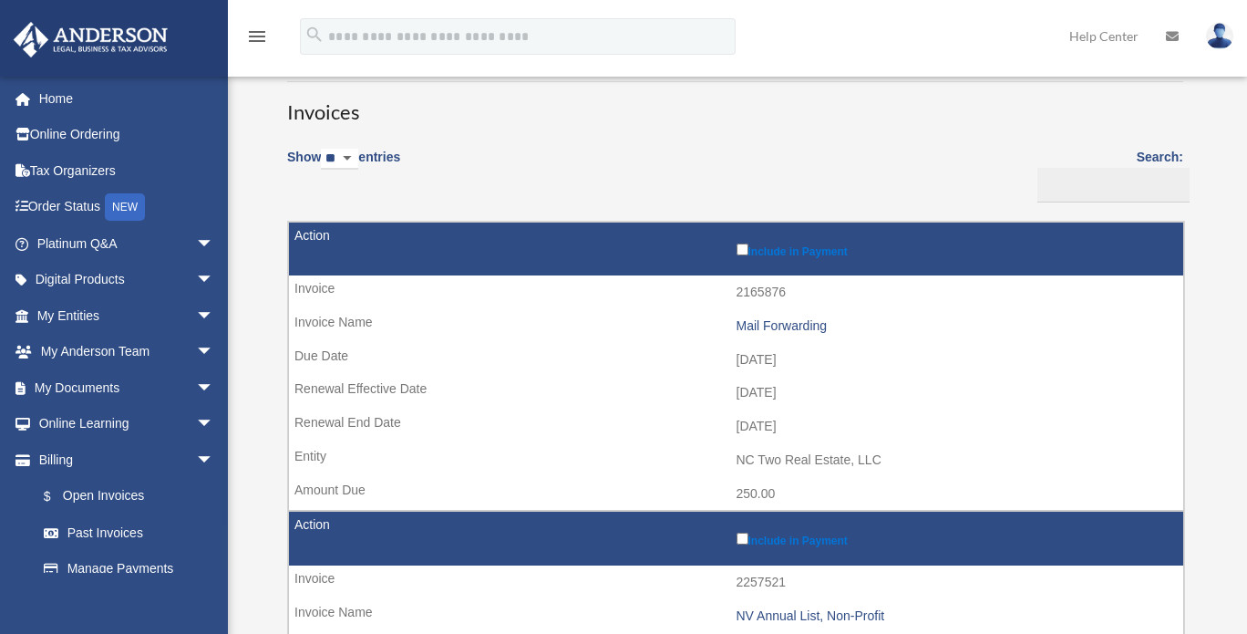
scroll to position [0, 0]
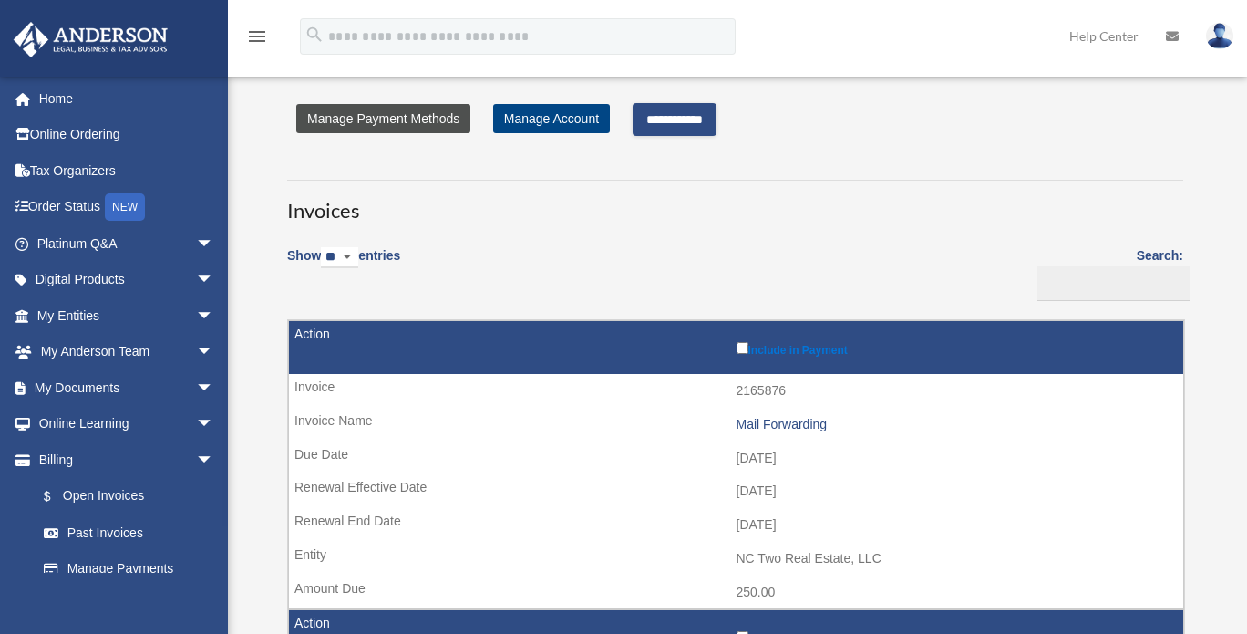
click at [413, 123] on link "Manage Payment Methods" at bounding box center [383, 118] width 174 height 29
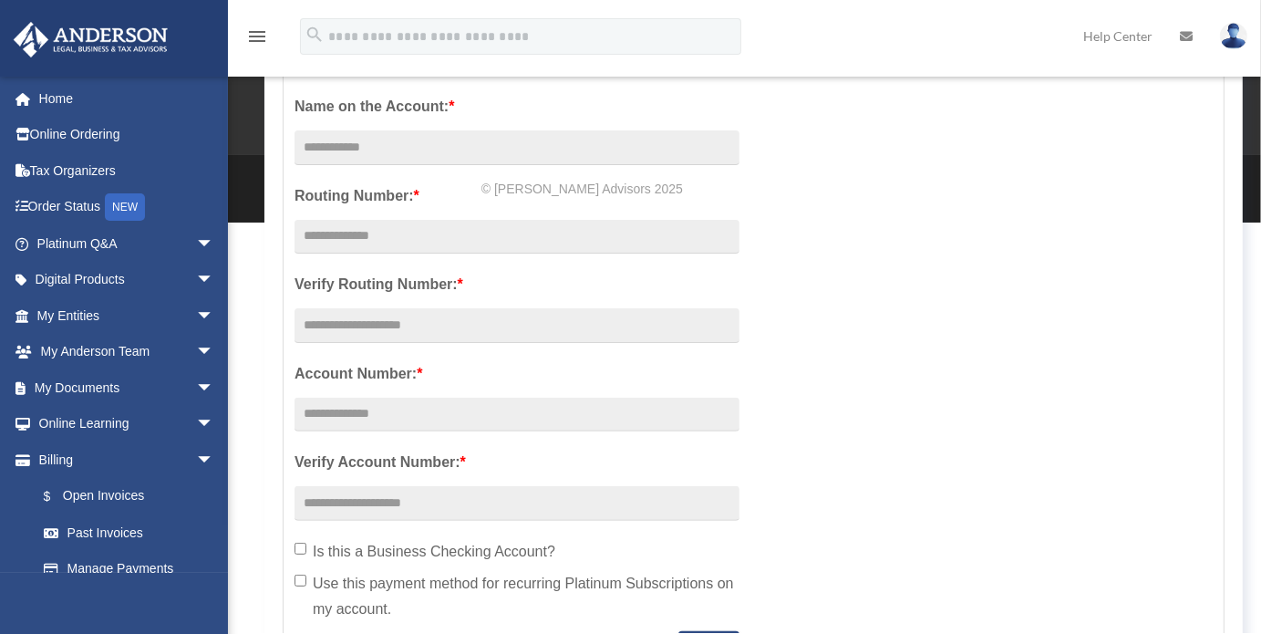
scroll to position [408, 0]
click at [346, 150] on input "Account Description: *" at bounding box center [516, 149] width 445 height 35
type input "*"
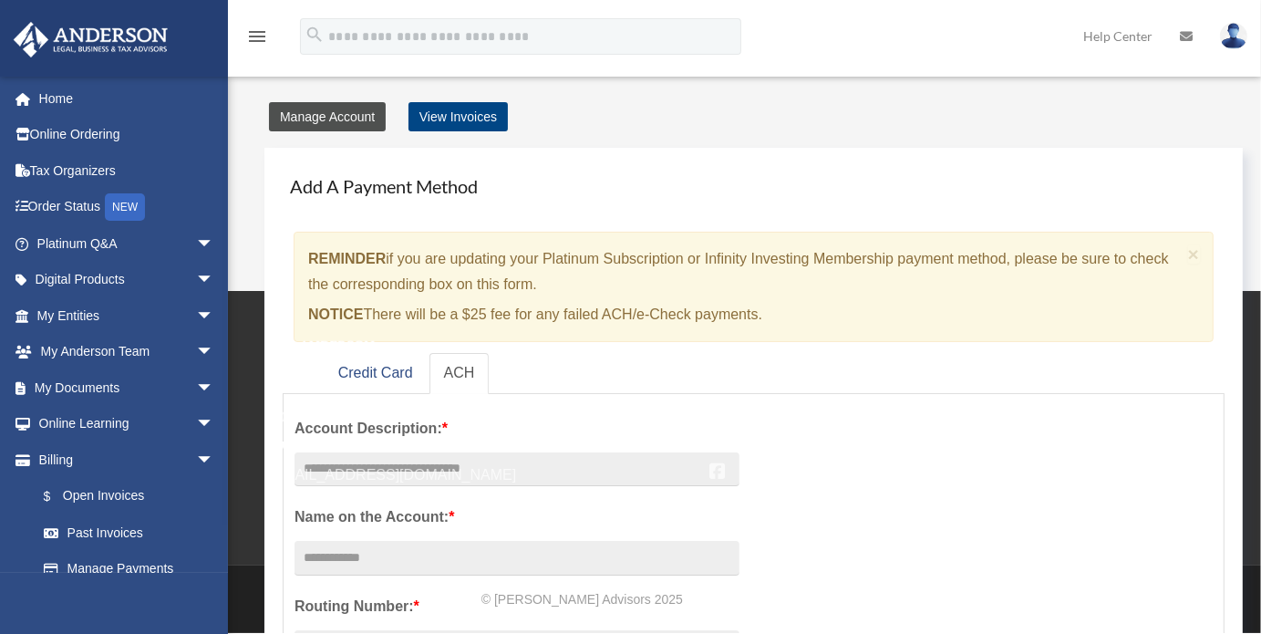
click at [305, 118] on link "Manage Account" at bounding box center [327, 116] width 117 height 29
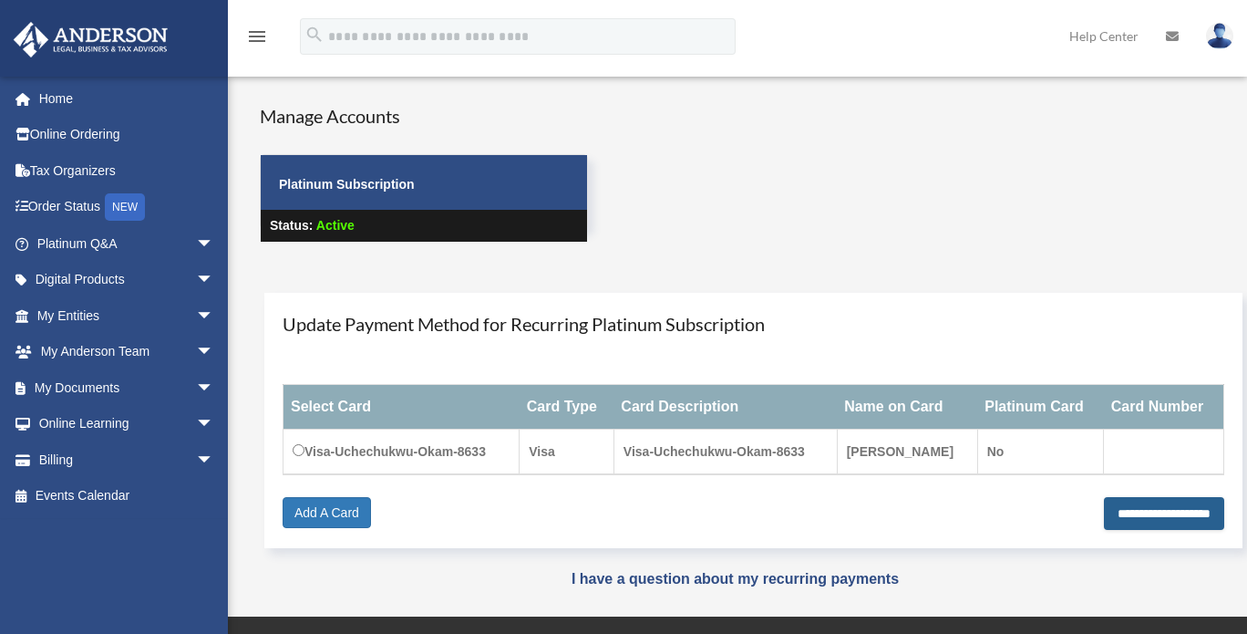
click at [1130, 513] on input "**********" at bounding box center [1164, 513] width 120 height 33
type input "**********"
click at [348, 515] on link "Add A Card" at bounding box center [327, 512] width 88 height 31
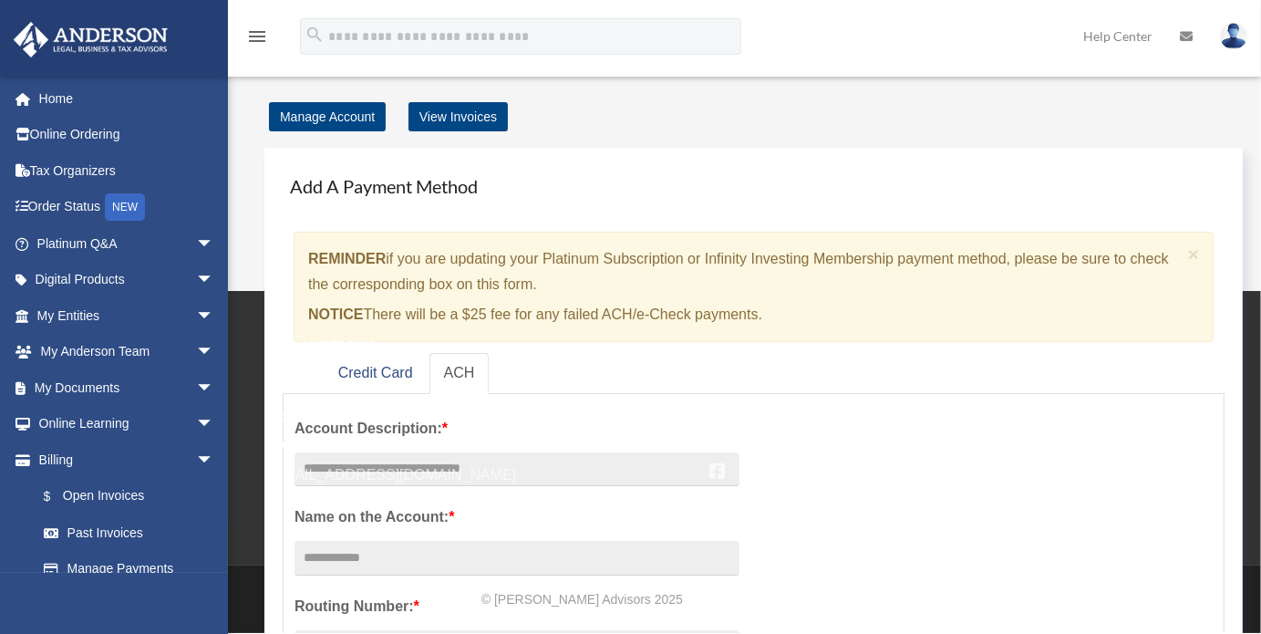
click at [388, 379] on small "TOLL FREE" at bounding box center [483, 388] width 428 height 19
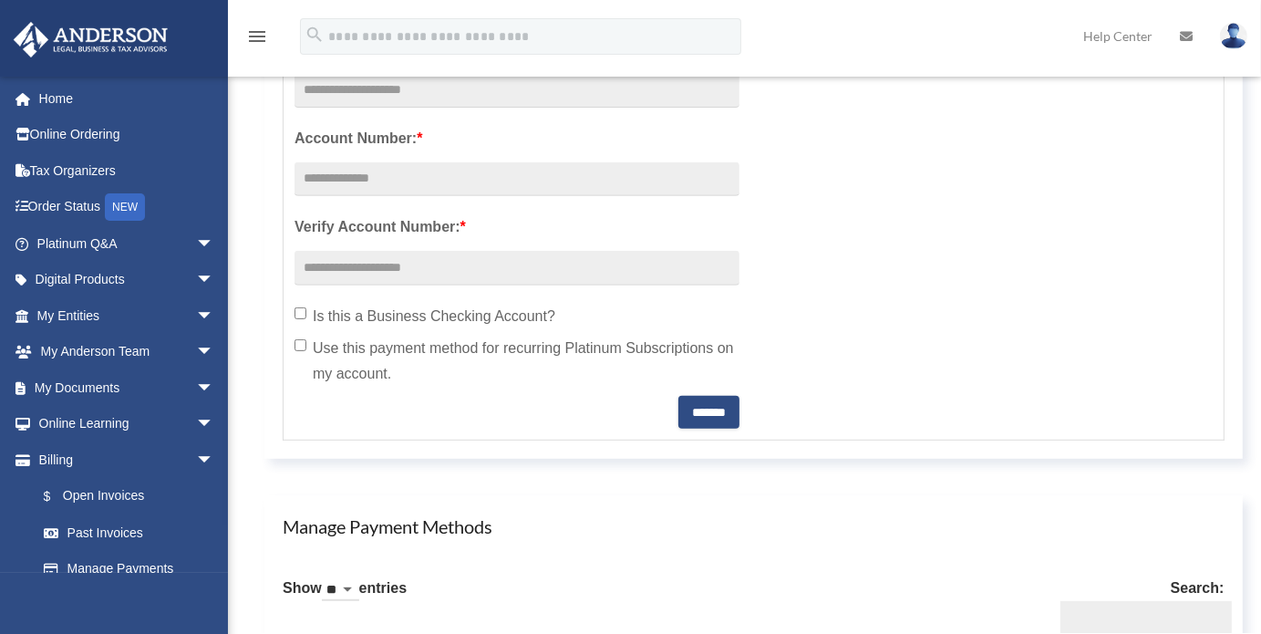
scroll to position [656, 0]
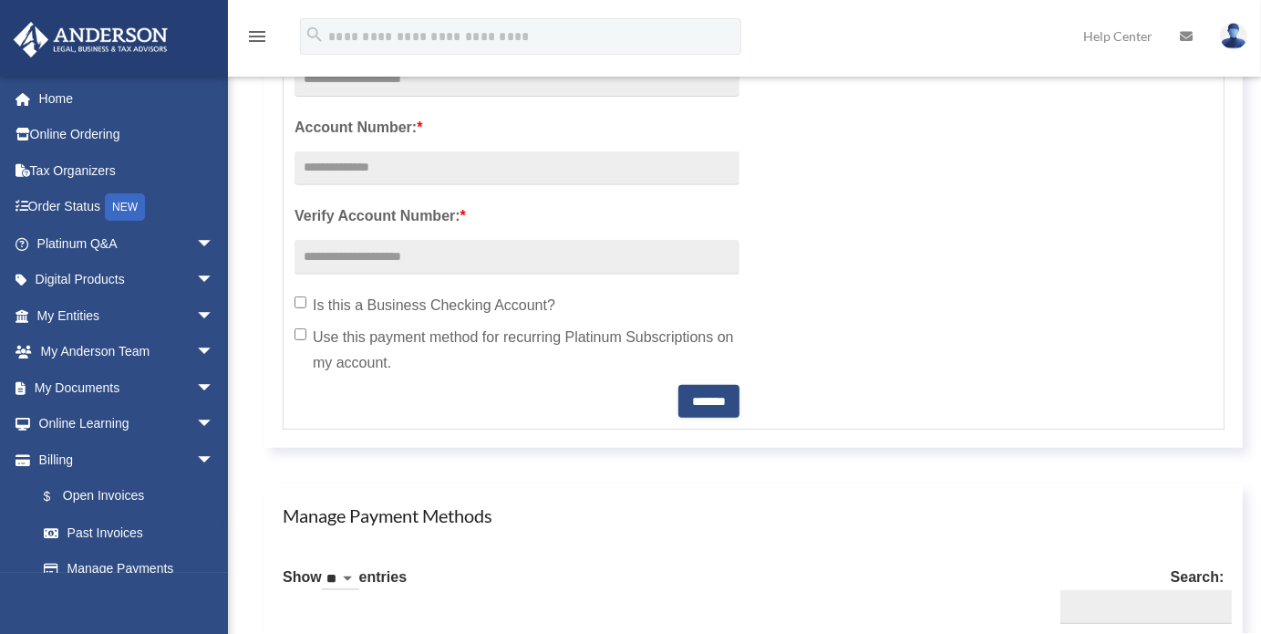
drag, startPoint x: 1245, startPoint y: 425, endPoint x: 1243, endPoint y: 458, distance: 32.9
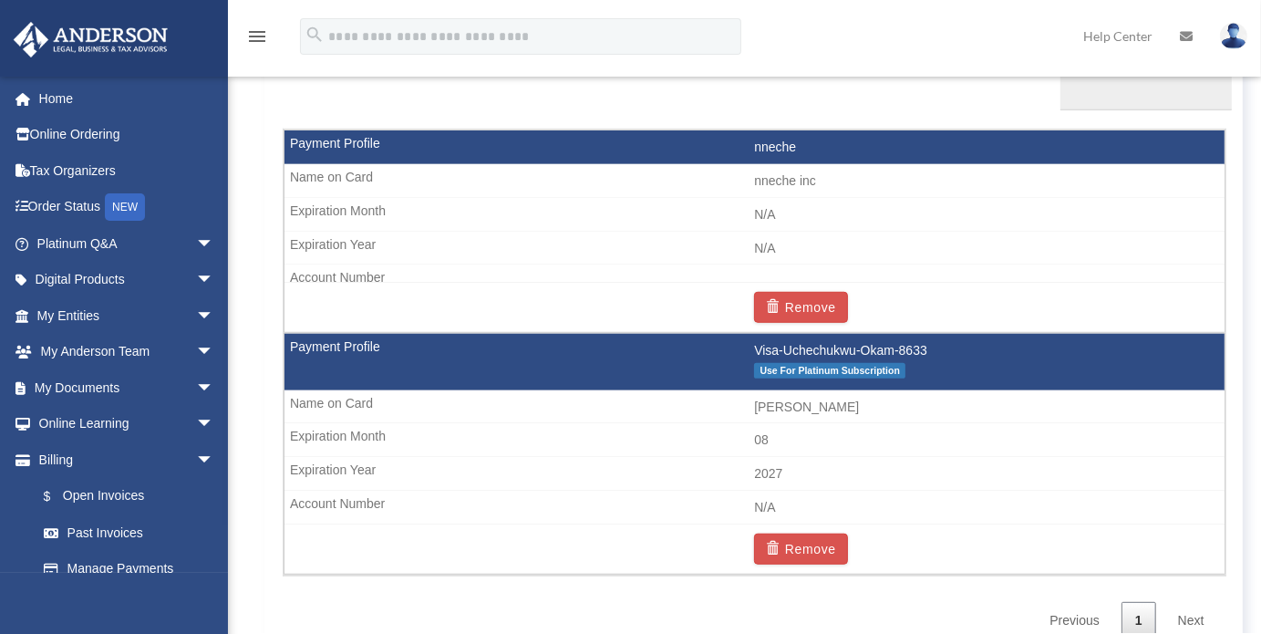
scroll to position [1172, 0]
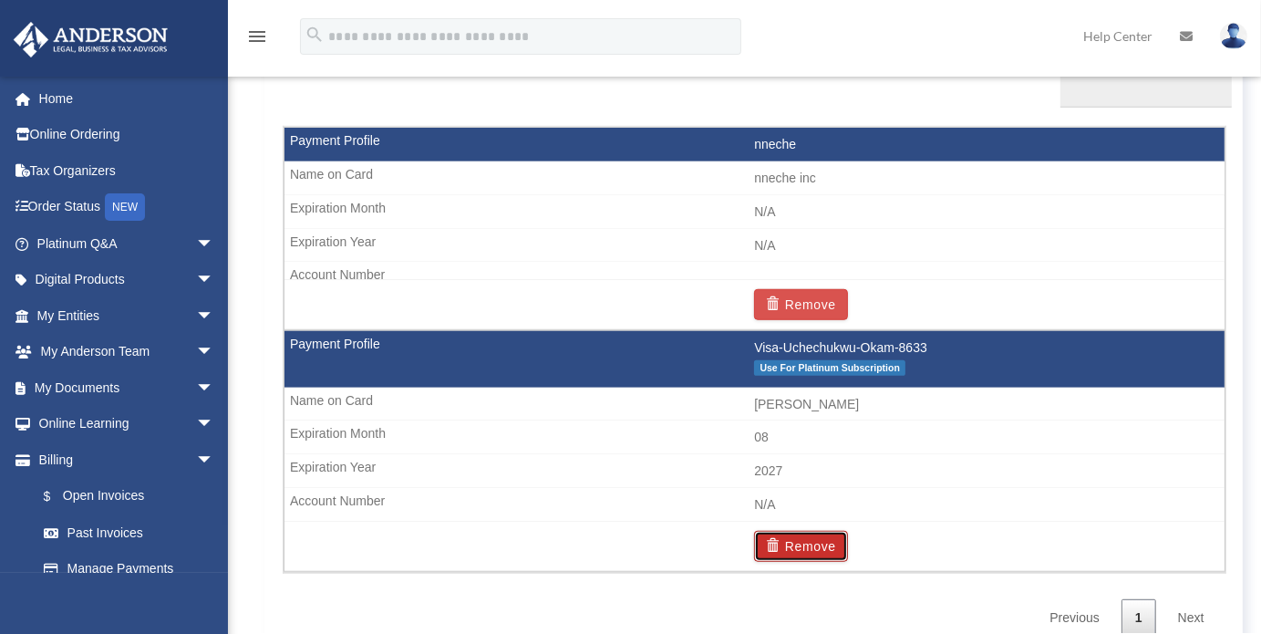
click at [830, 536] on button "Remove" at bounding box center [801, 546] width 94 height 31
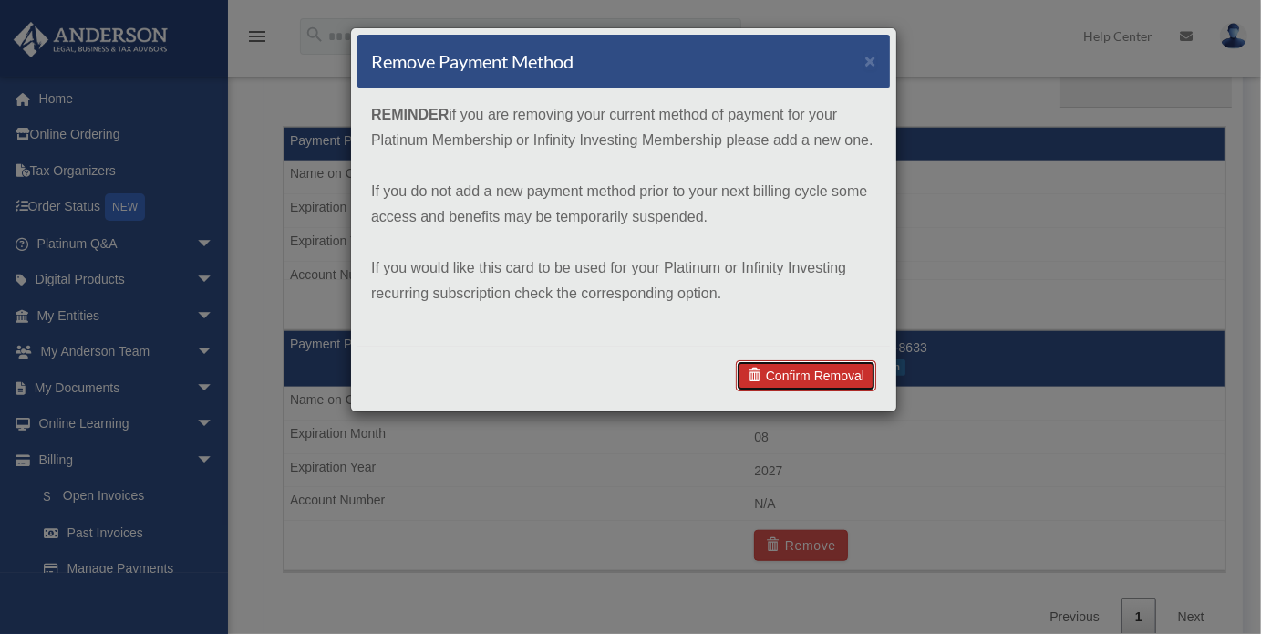
click at [808, 373] on link "Confirm Removal" at bounding box center [806, 375] width 140 height 31
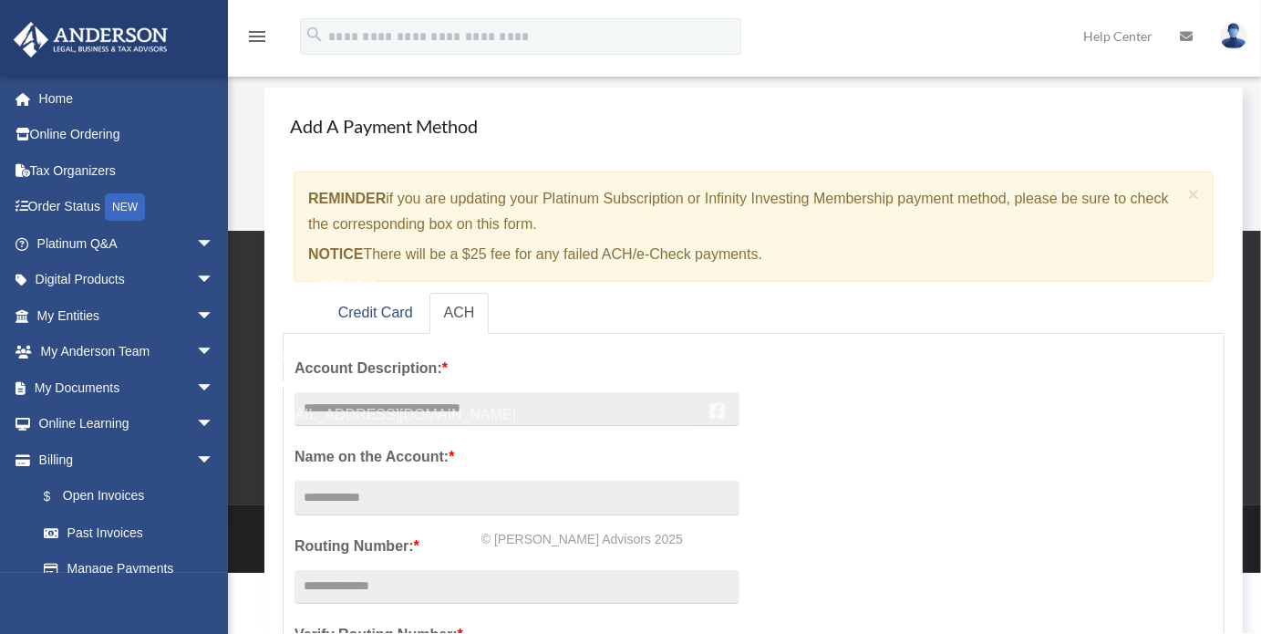
scroll to position [0, 0]
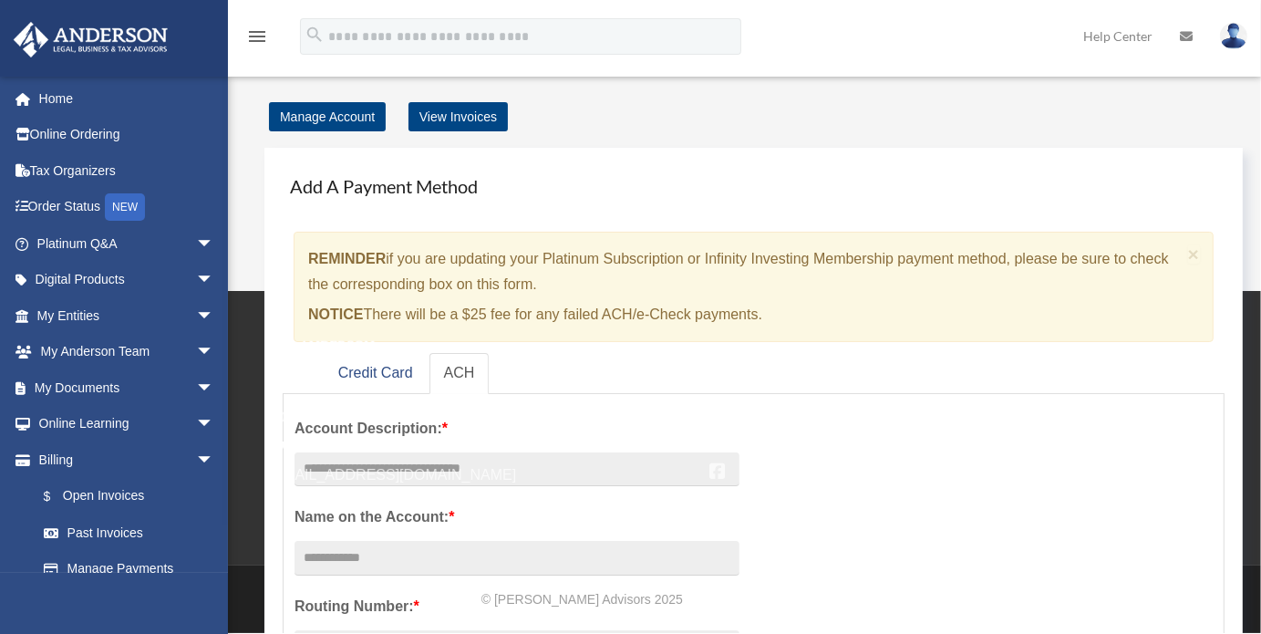
click at [408, 371] on div "TOLL FREE 800.706.4741 SUPPORT info@andersonadvisors.com" at bounding box center [483, 411] width 428 height 151
click at [336, 114] on link "Manage Account" at bounding box center [327, 116] width 117 height 29
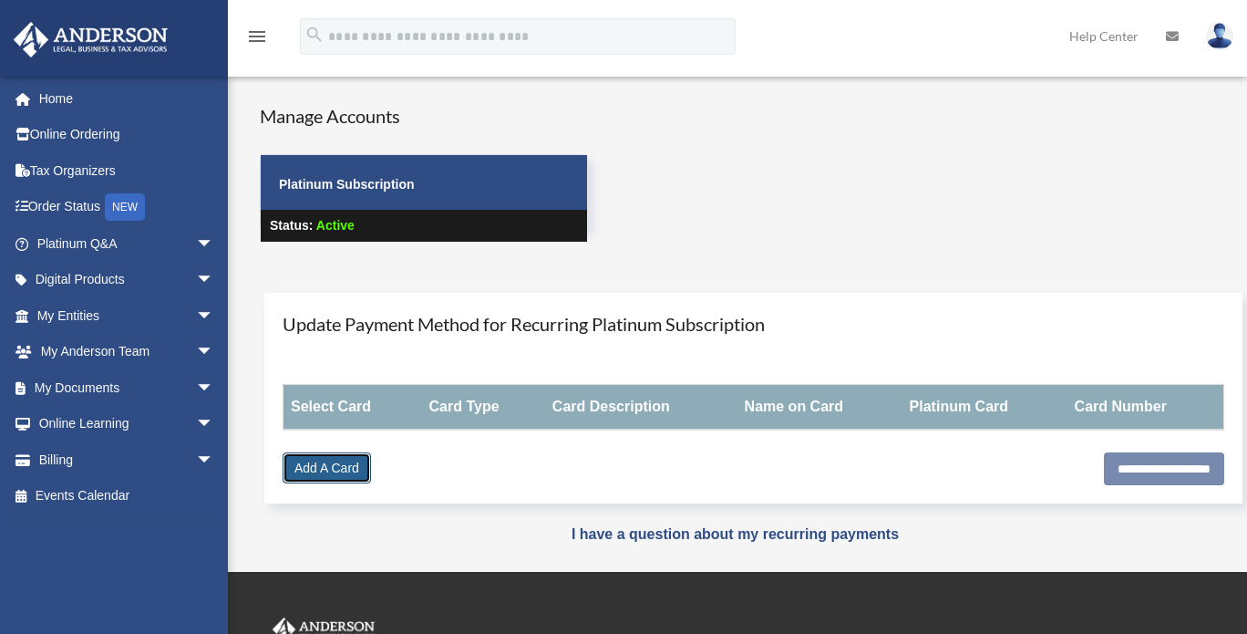
click at [325, 469] on link "Add A Card" at bounding box center [327, 467] width 88 height 31
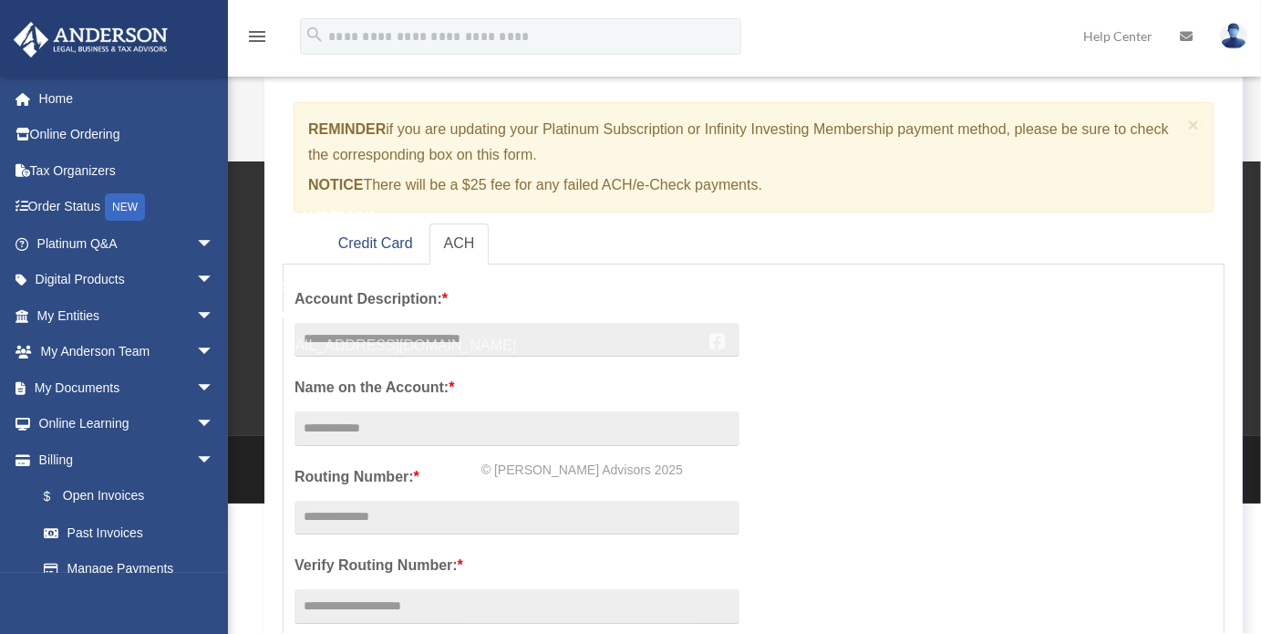
scroll to position [134, 0]
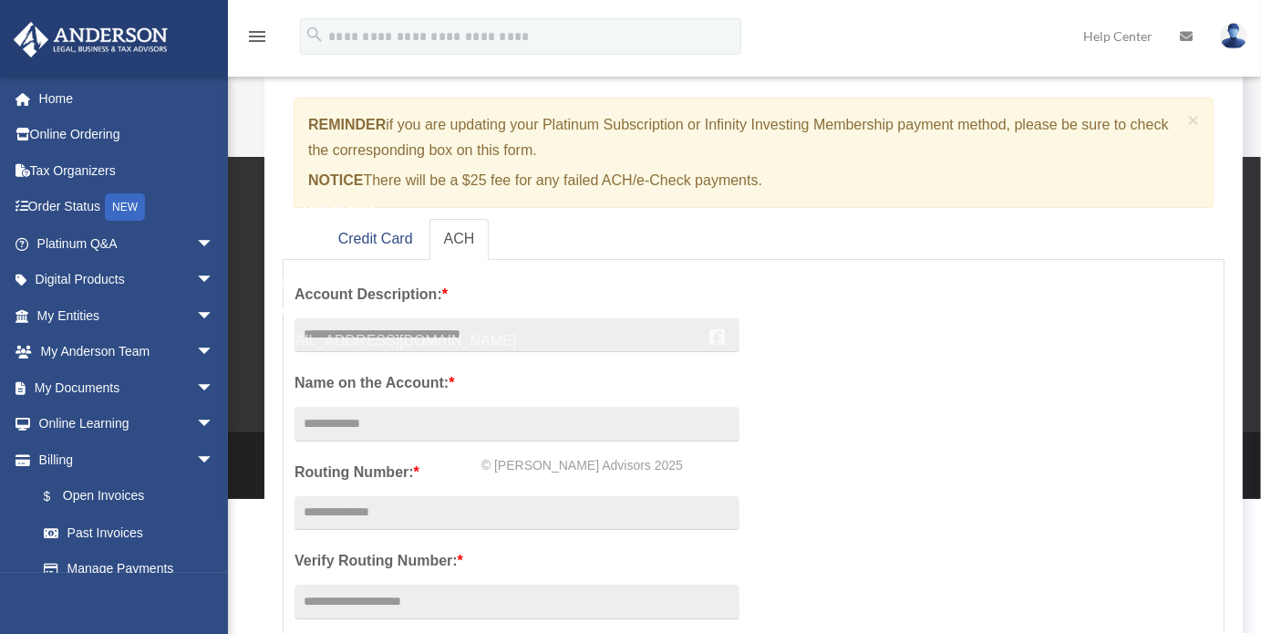
click at [348, 324] on div "TOLL FREE 800.706.4741 SUPPORT info@andersonadvisors.com" at bounding box center [483, 277] width 428 height 151
click at [339, 353] on div "TOLL FREE 800.706.4741 SUPPORT info@andersonadvisors.com Headquarters & Operati…" at bounding box center [744, 293] width 978 height 183
click at [346, 341] on link "[EMAIL_ADDRESS][DOMAIN_NAME]" at bounding box center [392, 340] width 247 height 15
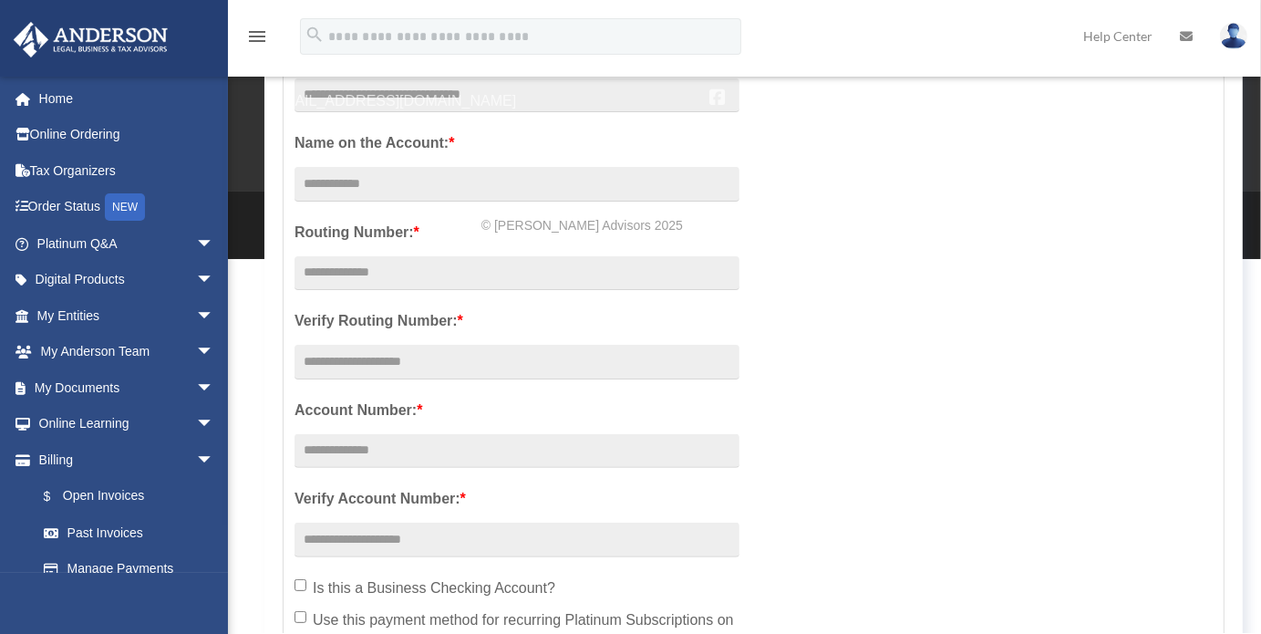
scroll to position [377, 0]
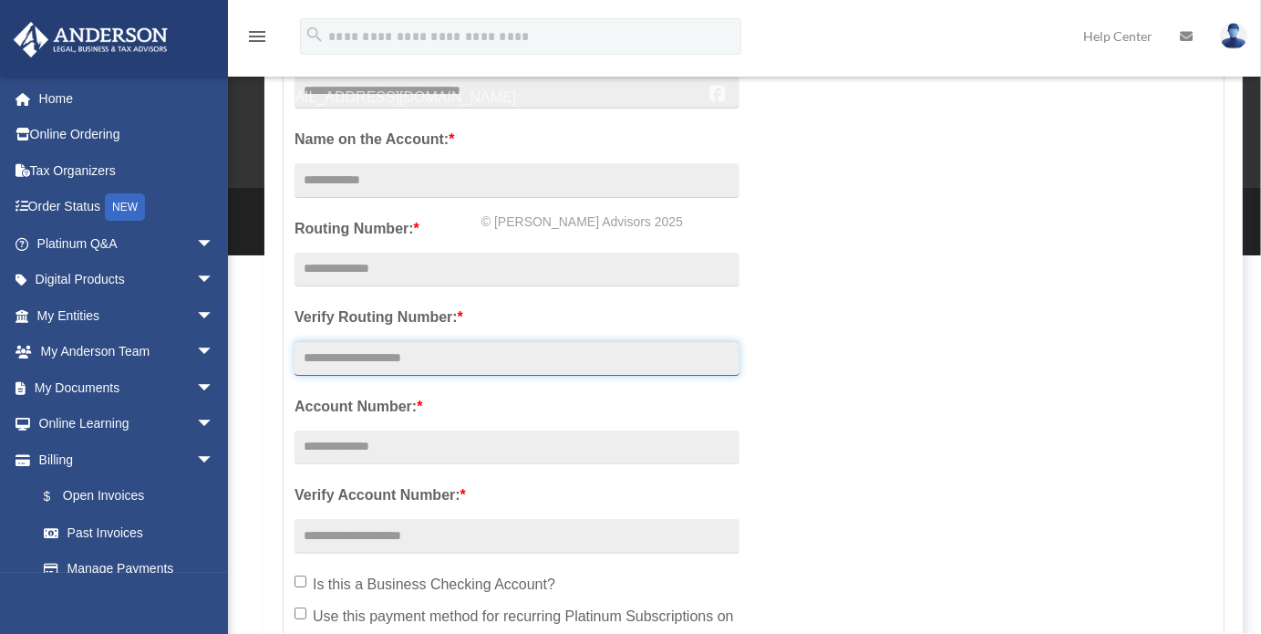
click at [377, 356] on input "text" at bounding box center [516, 358] width 445 height 35
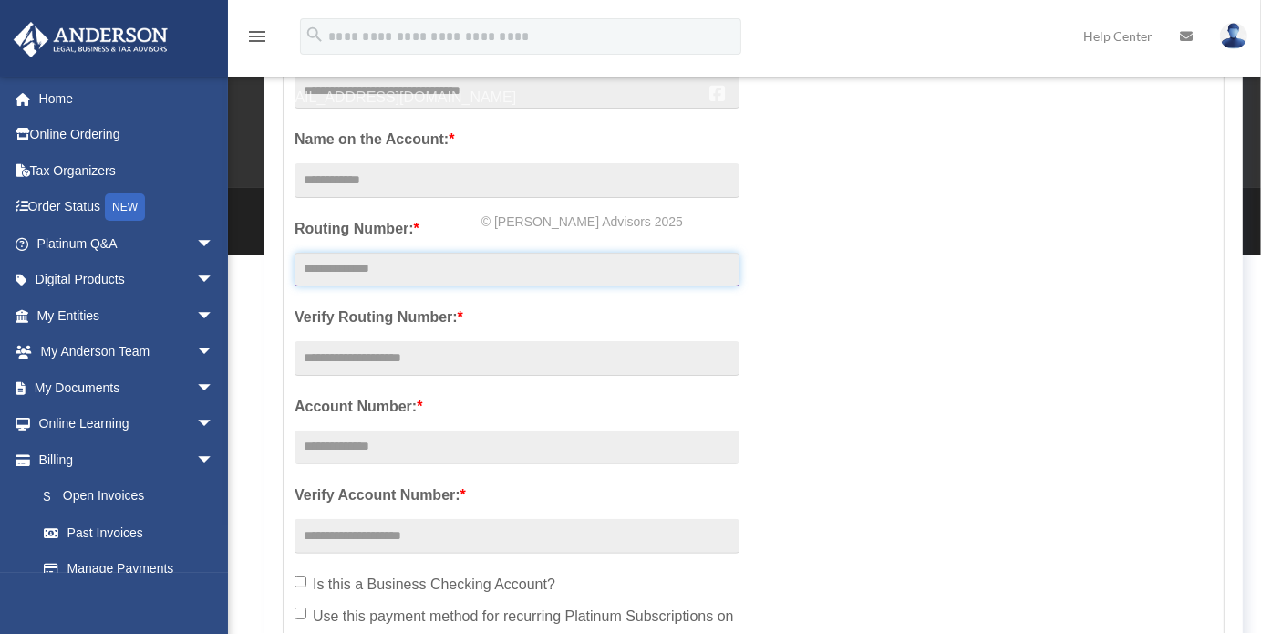
click at [356, 279] on input "text" at bounding box center [516, 270] width 445 height 35
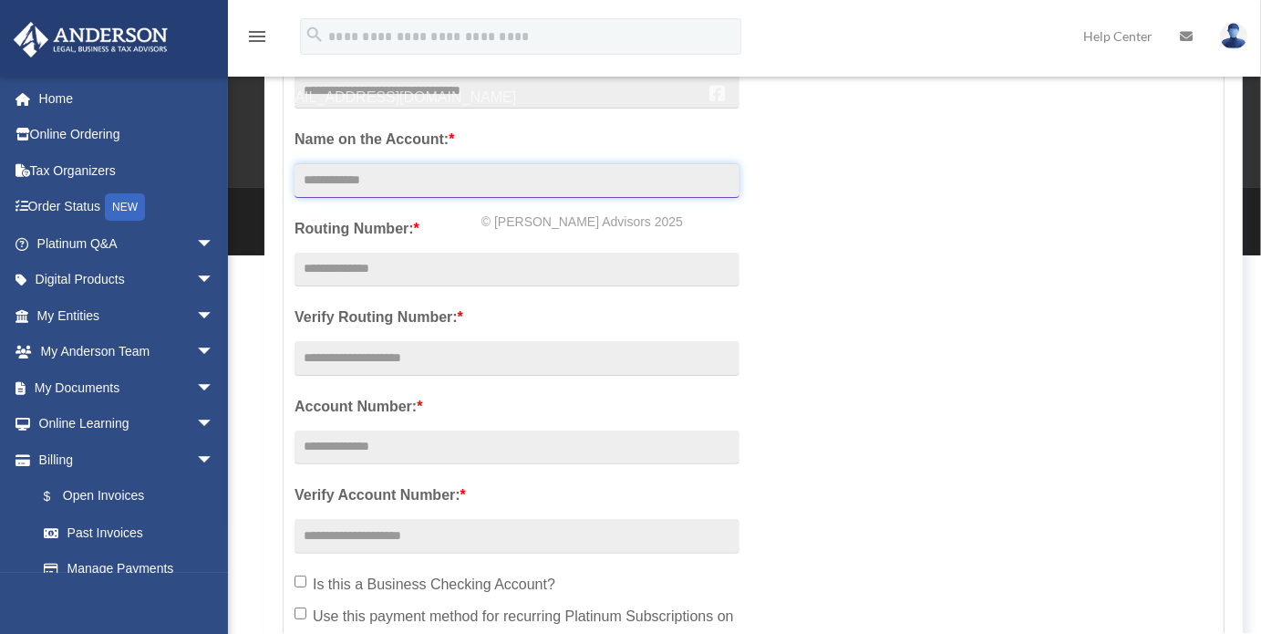
click at [348, 183] on input "Account Description: *" at bounding box center [516, 180] width 445 height 35
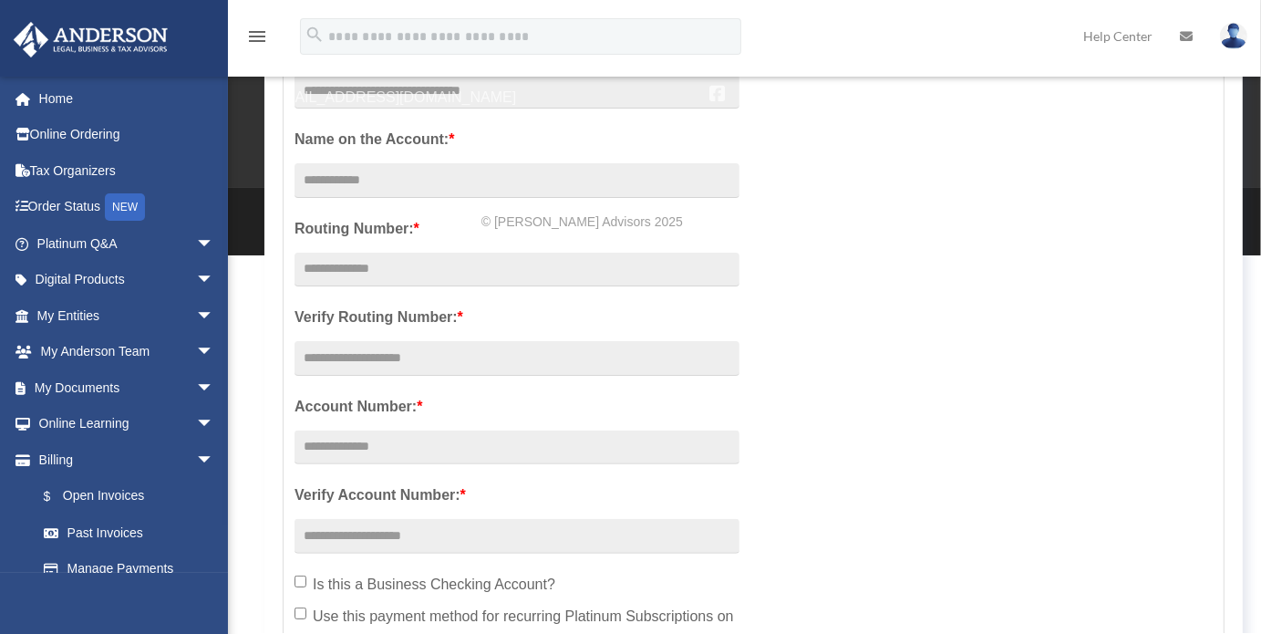
drag, startPoint x: 1245, startPoint y: 242, endPoint x: 1237, endPoint y: 292, distance: 50.8
click at [1237, 292] on div "Add A Payment Method × REMINDER if you are updating your Platinum Subscription …" at bounding box center [779, 248] width 1067 height 993
drag, startPoint x: 1245, startPoint y: 247, endPoint x: 1236, endPoint y: 306, distance: 60.0
click at [1236, 306] on div "Add A Payment Method × REMINDER if you are updating your Platinum Subscription …" at bounding box center [779, 248] width 1067 height 993
click at [977, 396] on div "Account Description: * Name on the Account: * Routing Number: * Verify Routing …" at bounding box center [753, 361] width 945 height 669
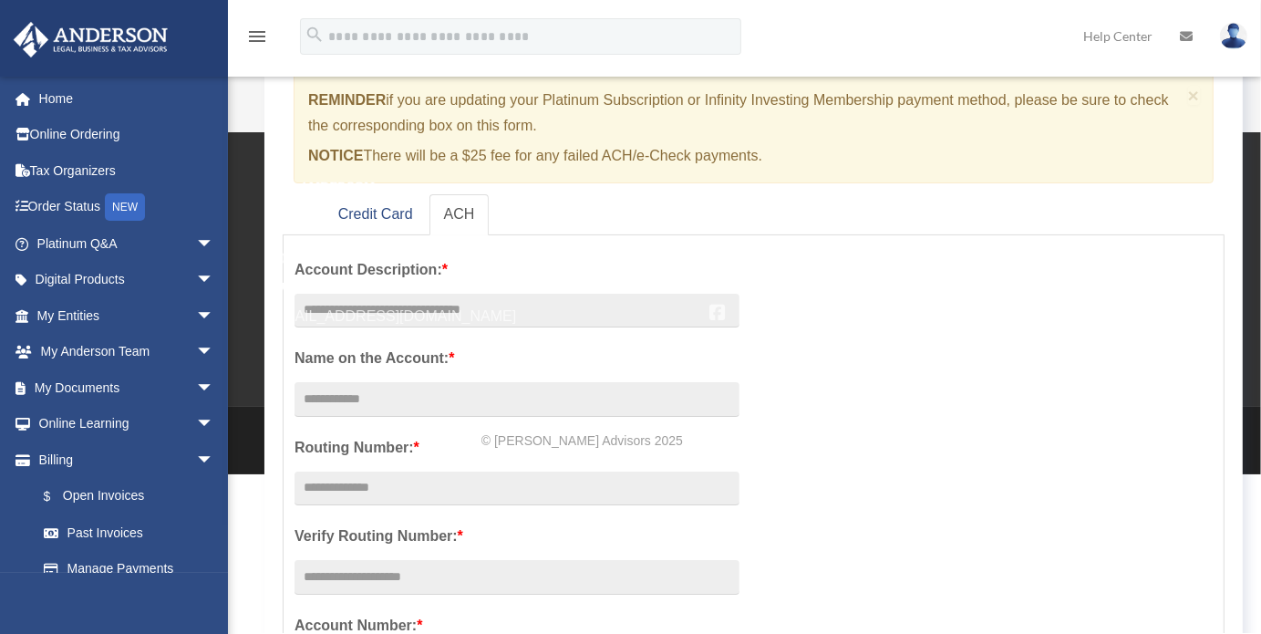
scroll to position [144, 0]
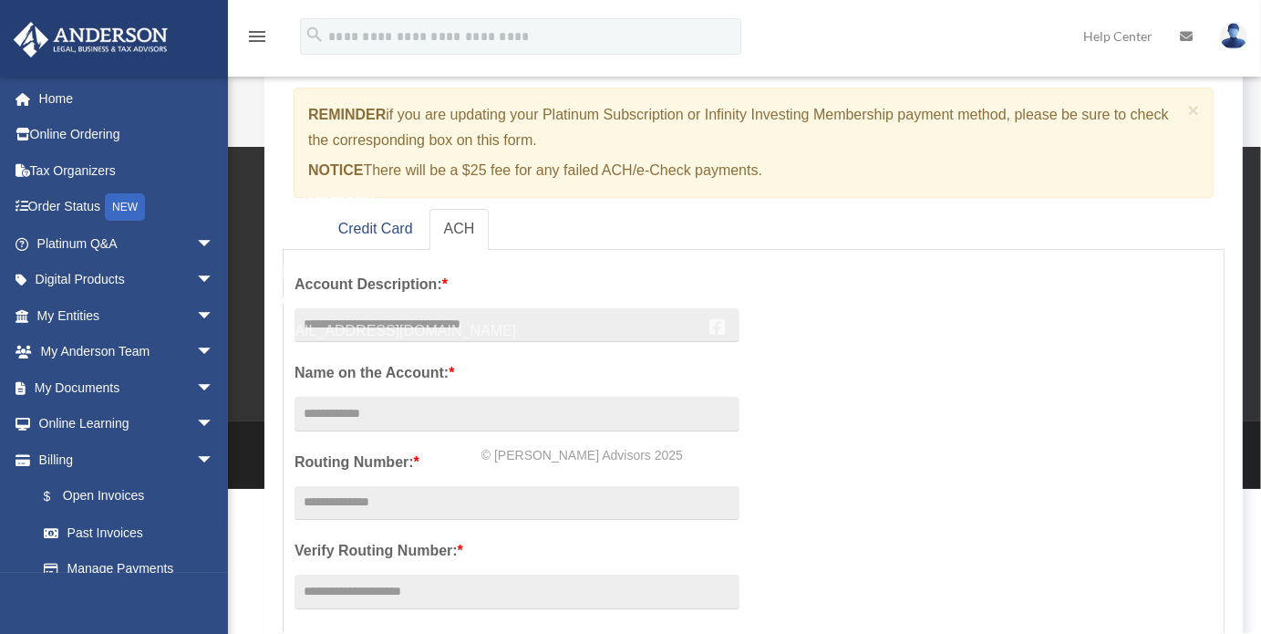
click at [352, 228] on div "TOLL FREE 800.706.4741 SUPPORT [EMAIL_ADDRESS][DOMAIN_NAME]" at bounding box center [483, 267] width 428 height 151
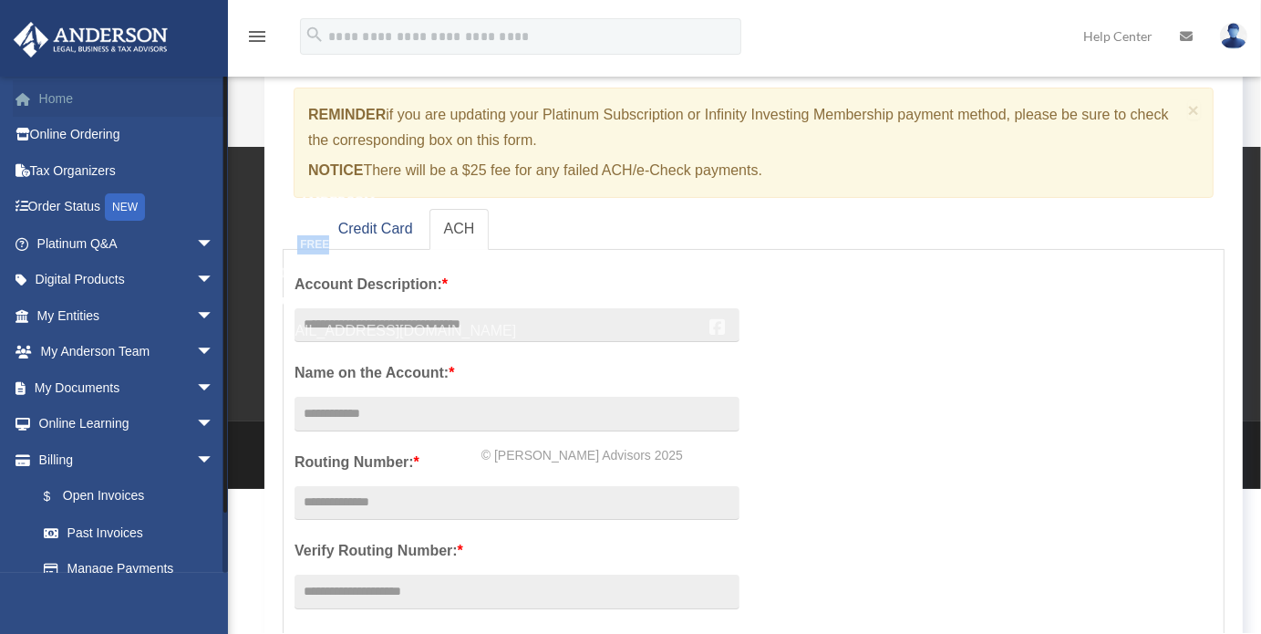
click at [69, 90] on link "Home" at bounding box center [127, 98] width 229 height 36
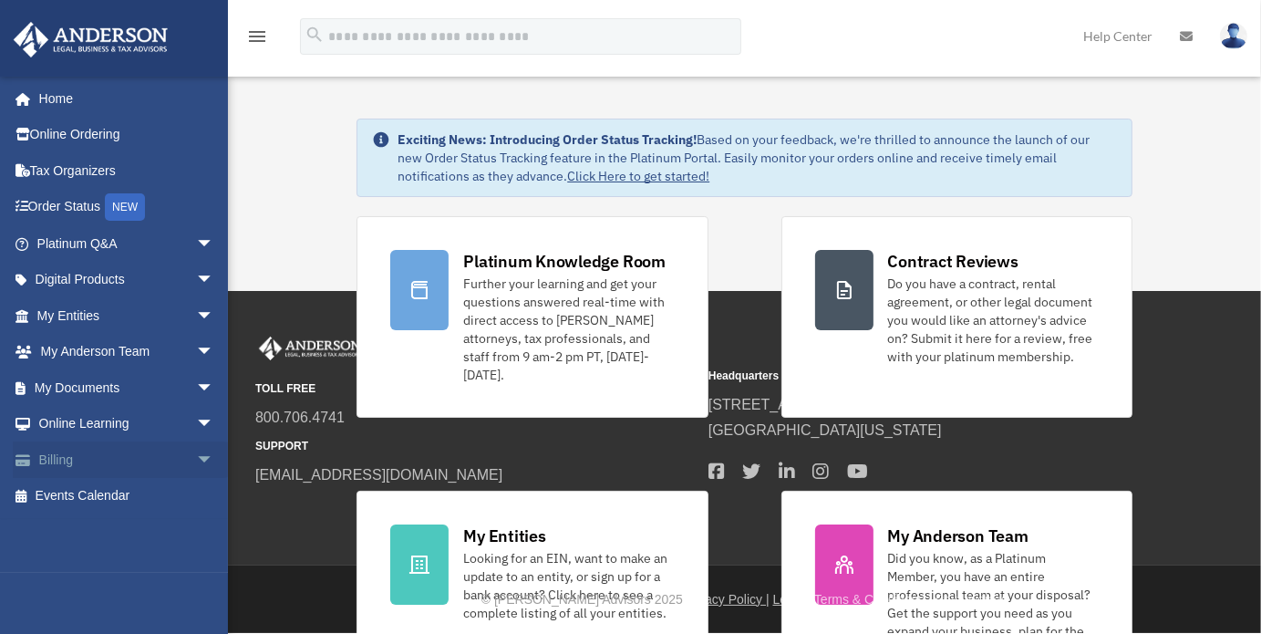
click at [196, 461] on span "arrow_drop_down" at bounding box center [214, 459] width 36 height 37
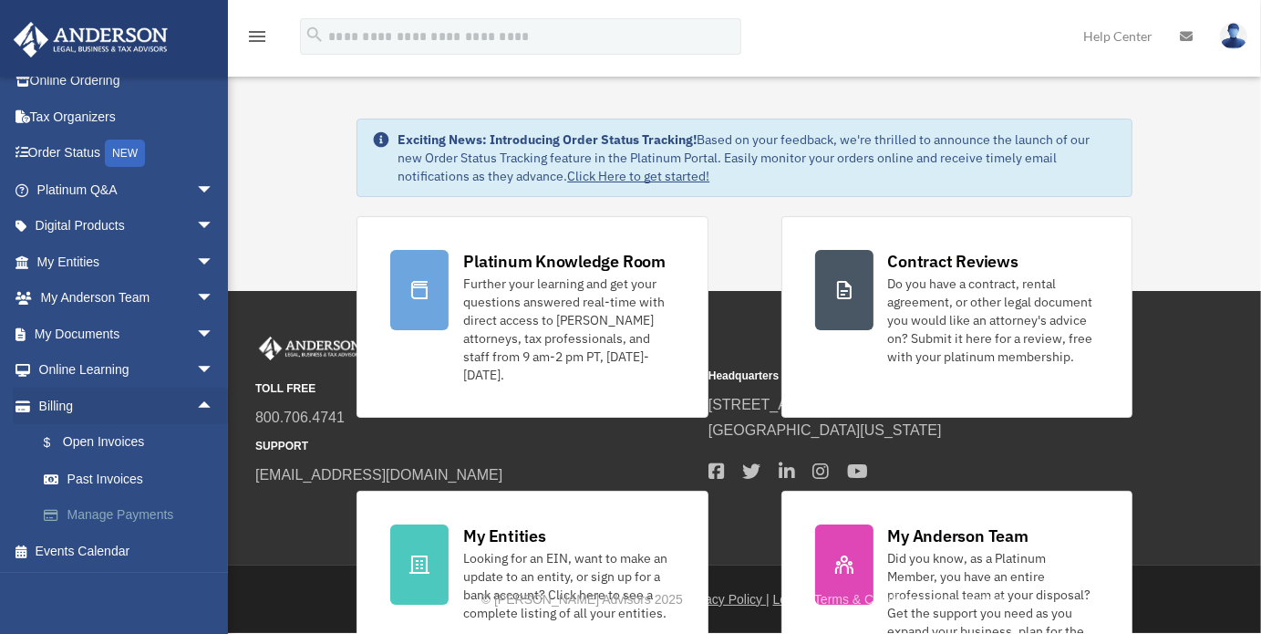
click at [122, 515] on link "Manage Payments" at bounding box center [134, 515] width 216 height 36
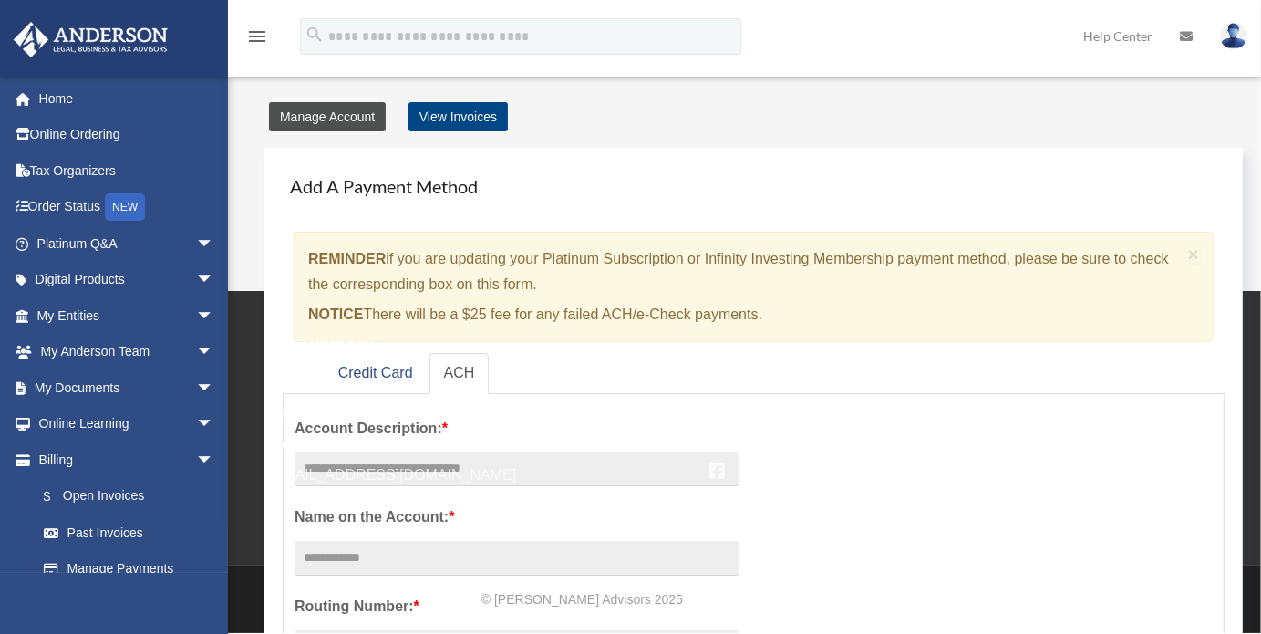
click at [310, 117] on link "Manage Account" at bounding box center [327, 116] width 117 height 29
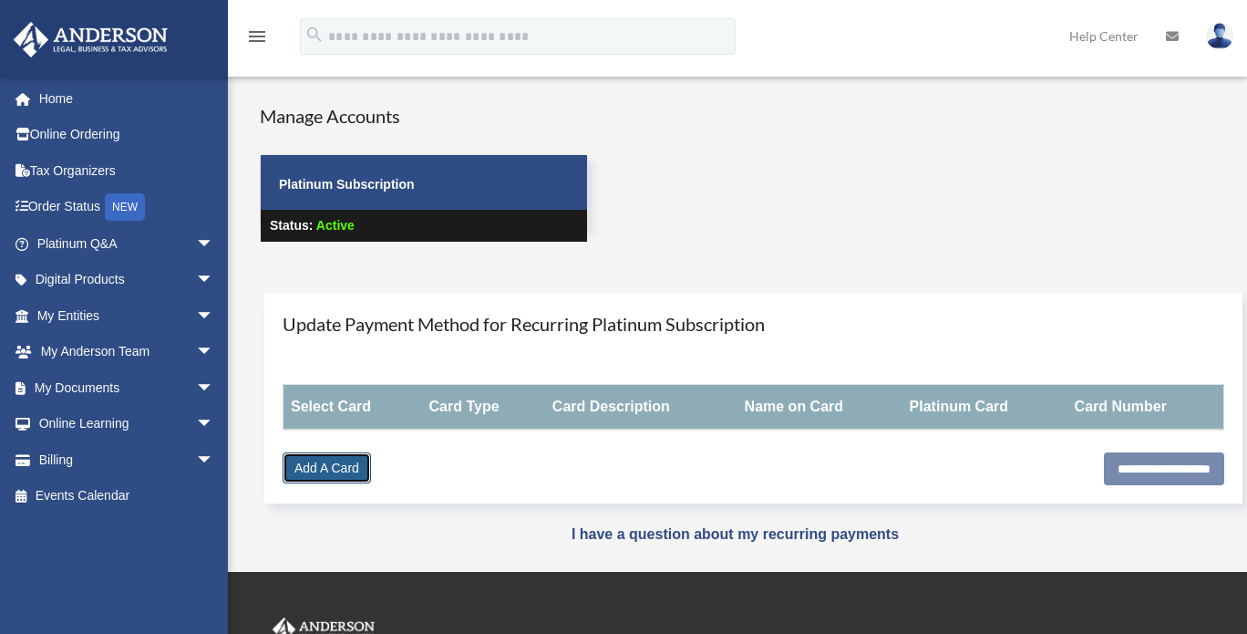
click at [336, 466] on link "Add A Card" at bounding box center [327, 467] width 88 height 31
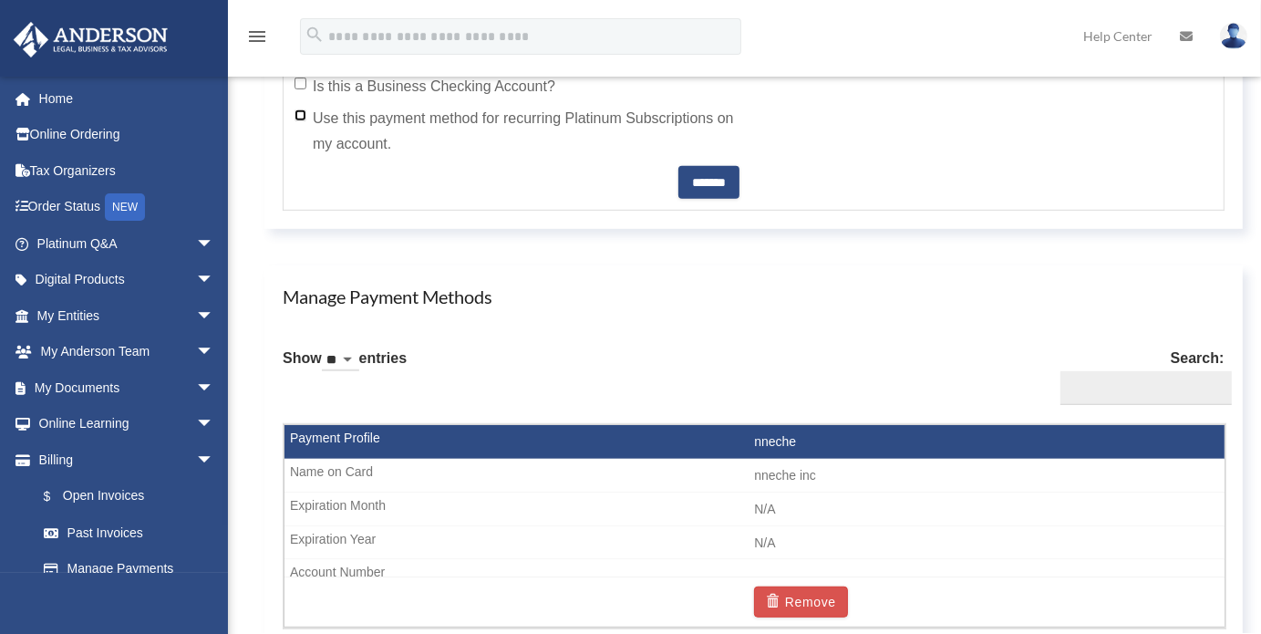
scroll to position [905, 0]
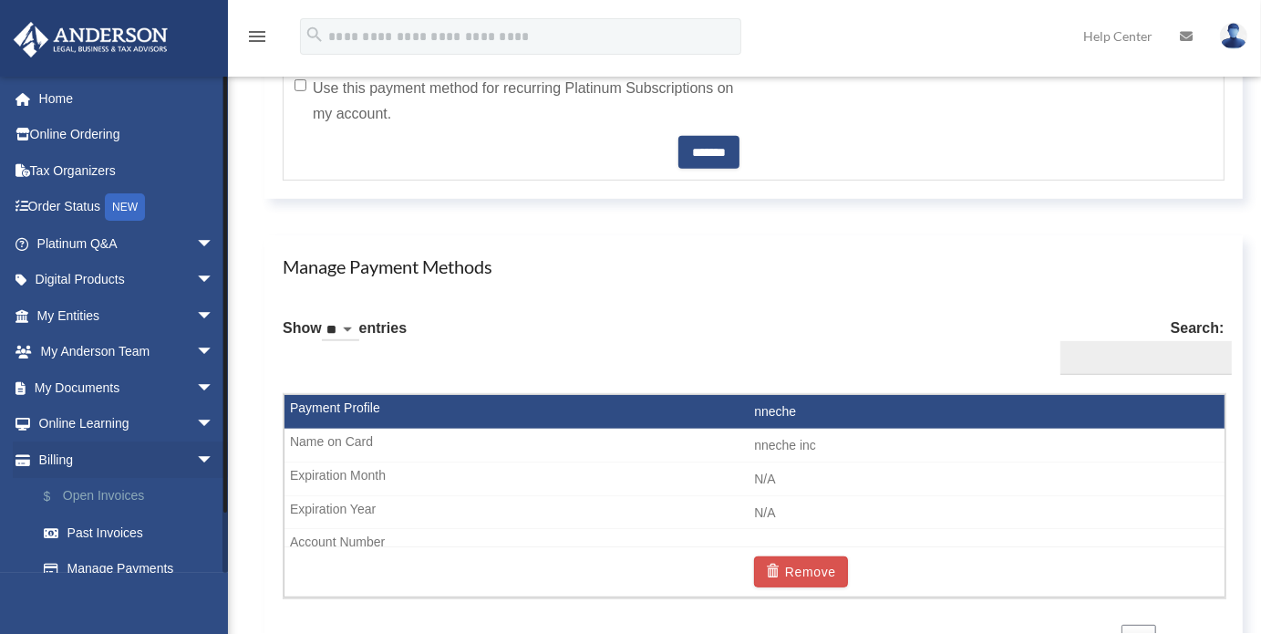
click at [119, 492] on link "$ Open Invoices" at bounding box center [134, 496] width 216 height 37
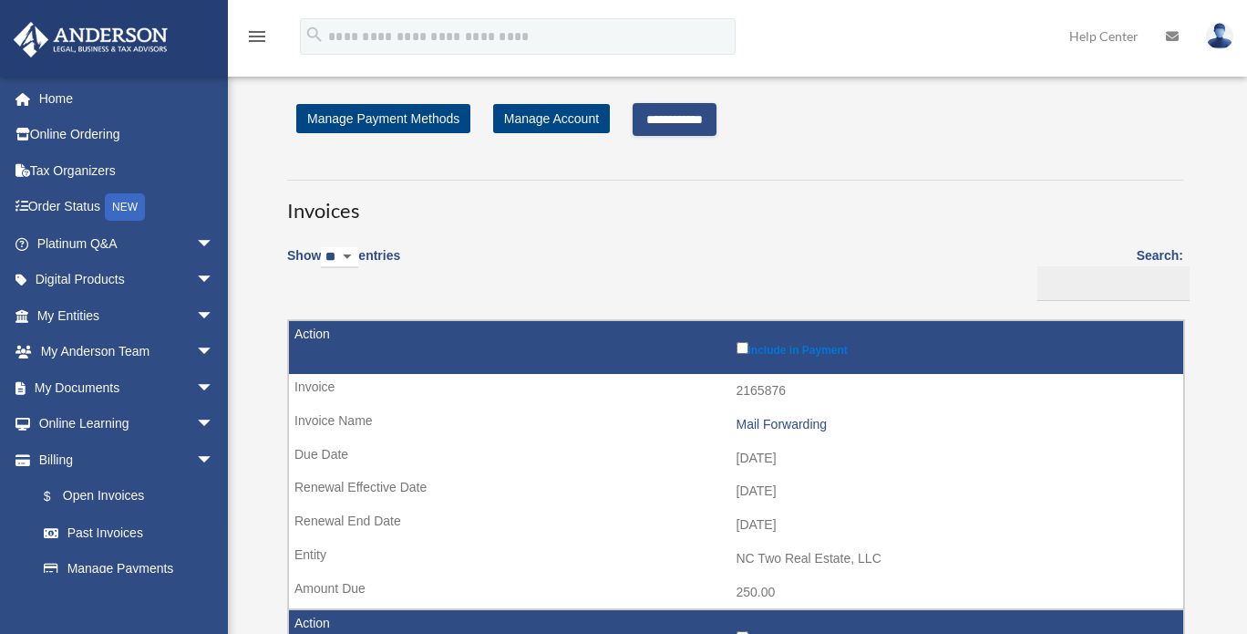
click at [717, 118] on input "**********" at bounding box center [675, 119] width 84 height 33
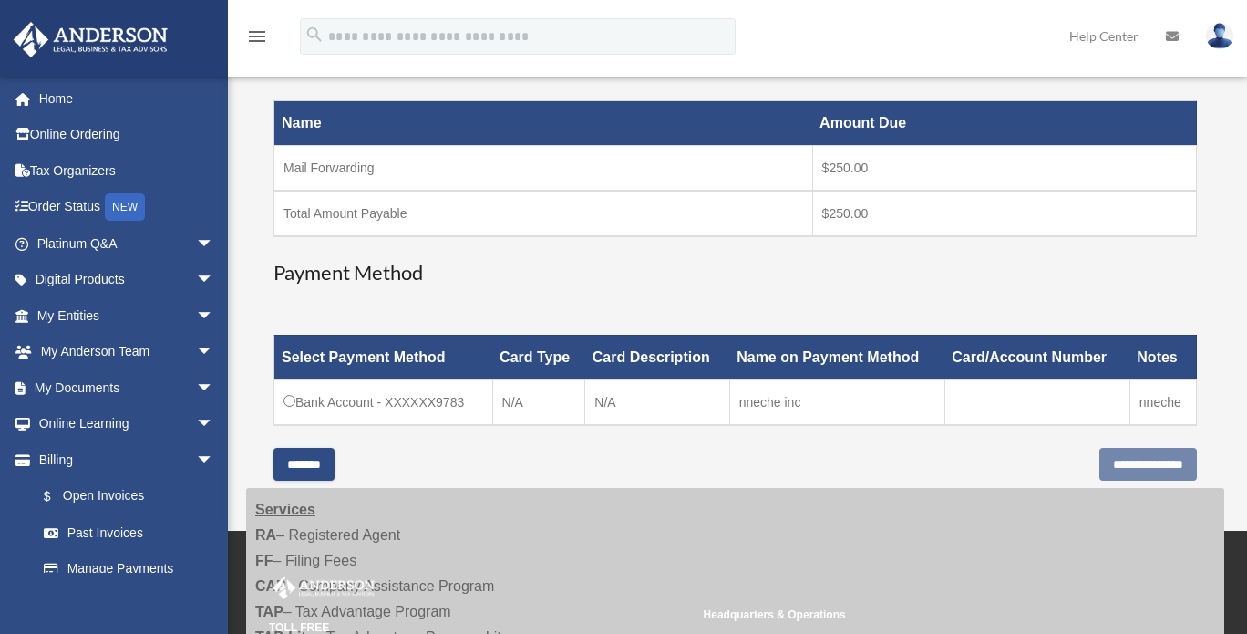
scroll to position [300, 0]
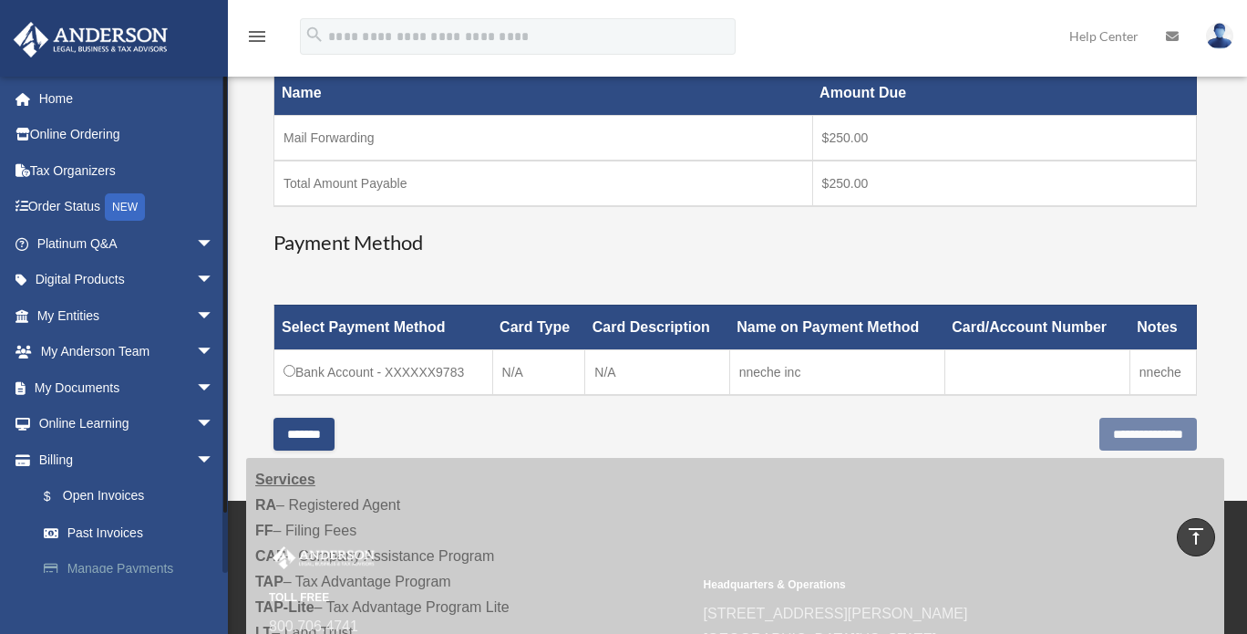
click at [121, 567] on link "Manage Payments" at bounding box center [134, 569] width 216 height 36
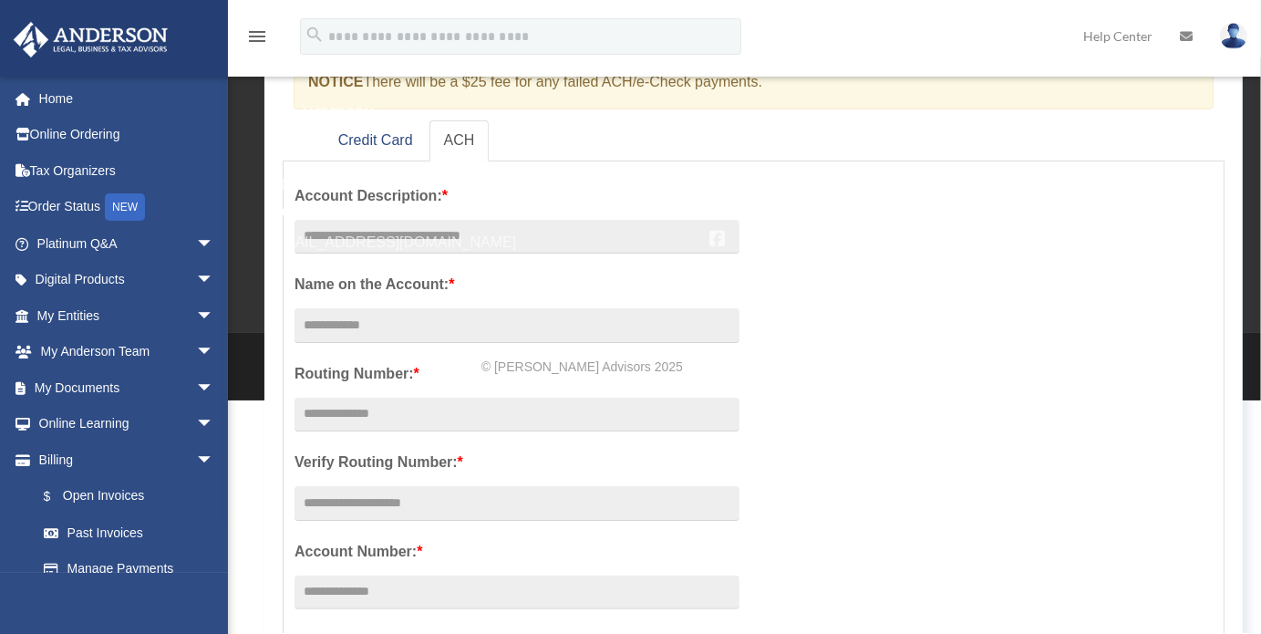
scroll to position [232, 0]
click at [401, 137] on div "TOLL FREE 800.706.4741 SUPPORT info@andersonadvisors.com" at bounding box center [483, 180] width 428 height 151
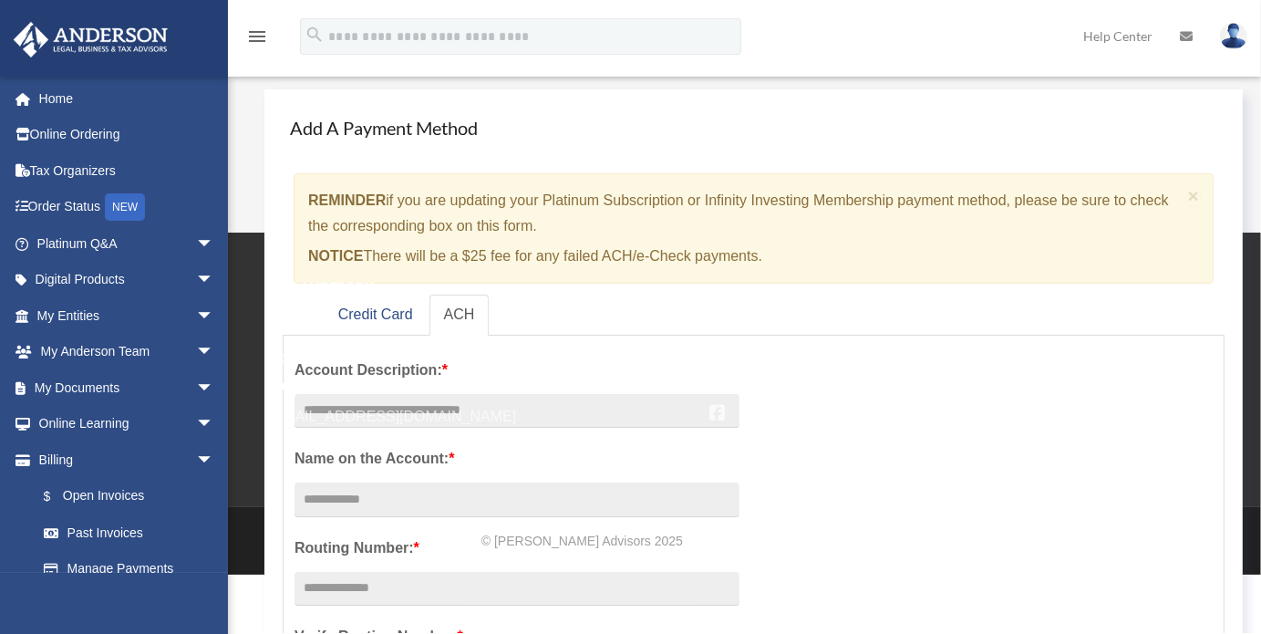
scroll to position [0, 0]
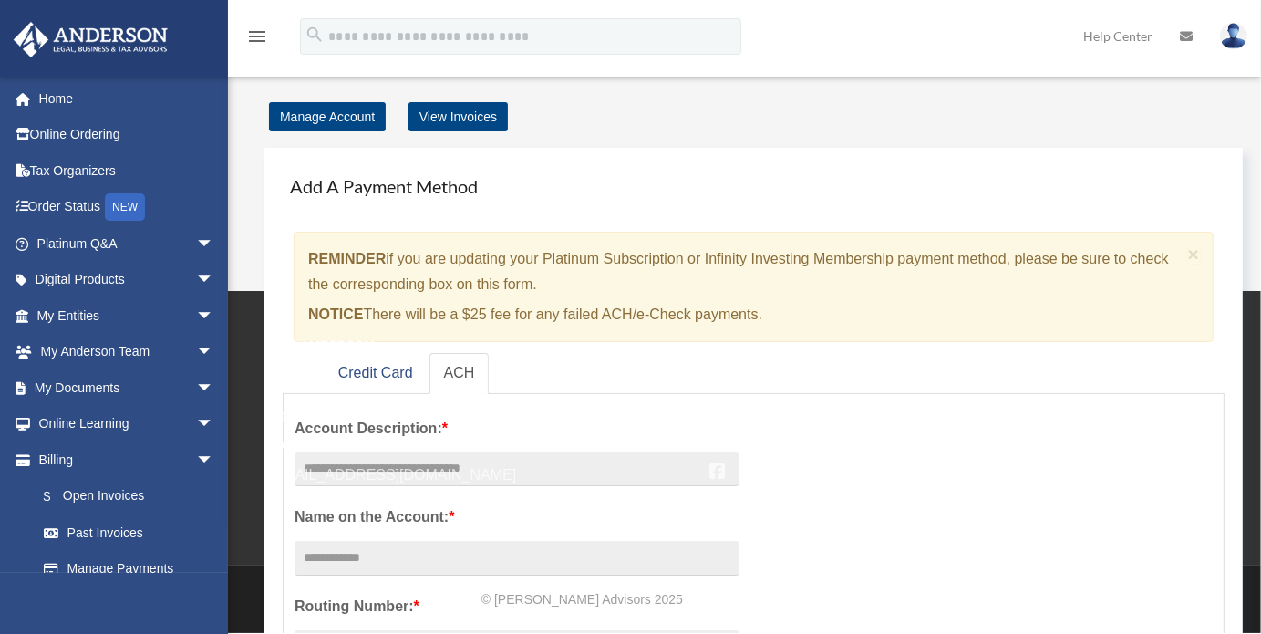
click at [289, 384] on small "TOLL FREE" at bounding box center [483, 388] width 428 height 19
click at [319, 358] on img at bounding box center [323, 348] width 109 height 24
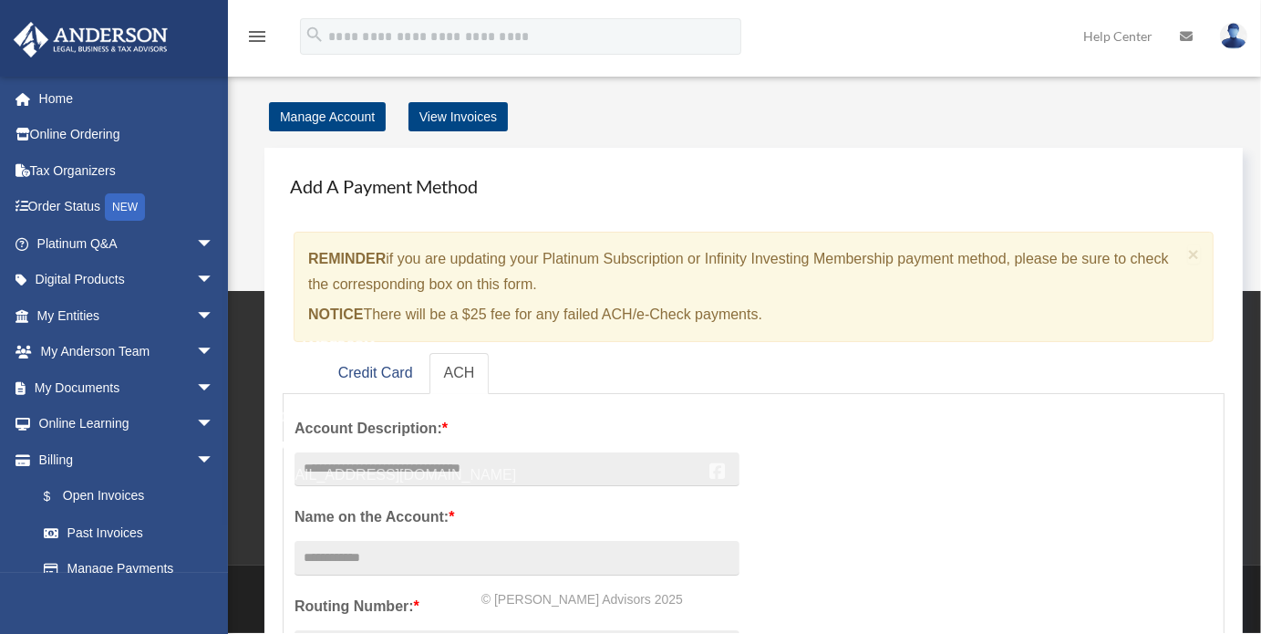
click at [319, 358] on img at bounding box center [323, 348] width 109 height 24
click at [351, 371] on div "TOLL FREE 800.706.4741 SUPPORT [EMAIL_ADDRESS][DOMAIN_NAME]" at bounding box center [483, 411] width 428 height 151
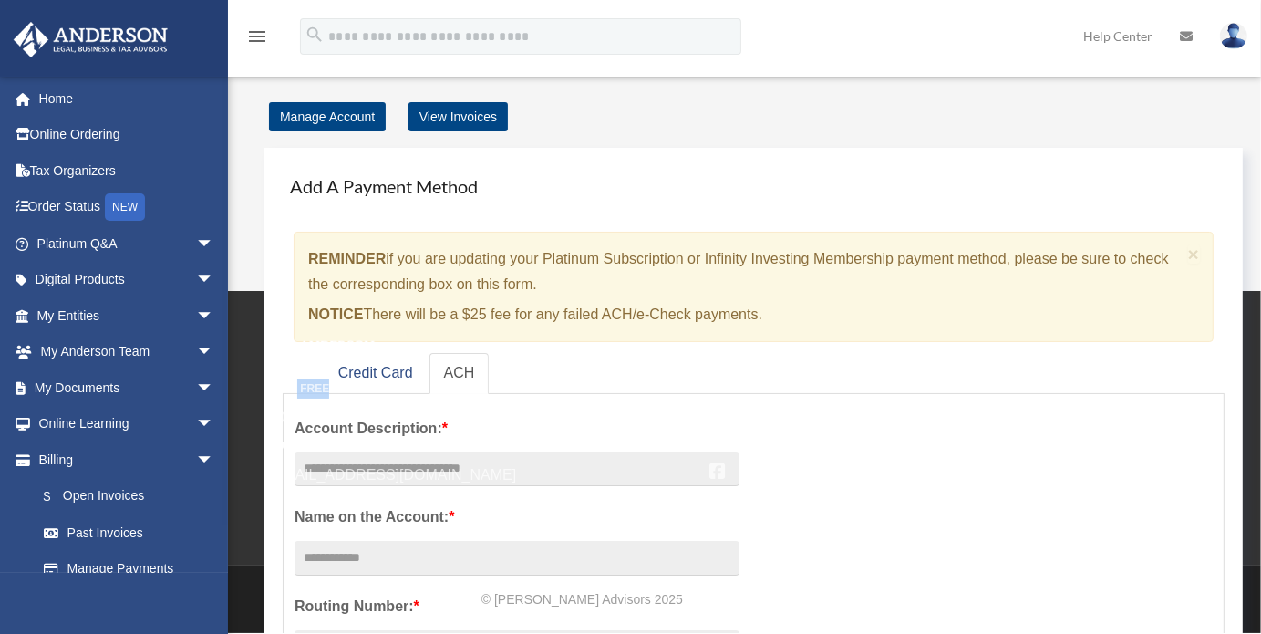
click at [351, 371] on div "TOLL FREE 800.706.4741 SUPPORT [EMAIL_ADDRESS][DOMAIN_NAME]" at bounding box center [483, 411] width 428 height 151
click at [404, 373] on div "TOLL FREE 800.706.4741 SUPPORT [EMAIL_ADDRESS][DOMAIN_NAME]" at bounding box center [483, 411] width 428 height 151
click at [421, 370] on div "TOLL FREE 800.706.4741 SUPPORT [EMAIL_ADDRESS][DOMAIN_NAME]" at bounding box center [483, 411] width 428 height 151
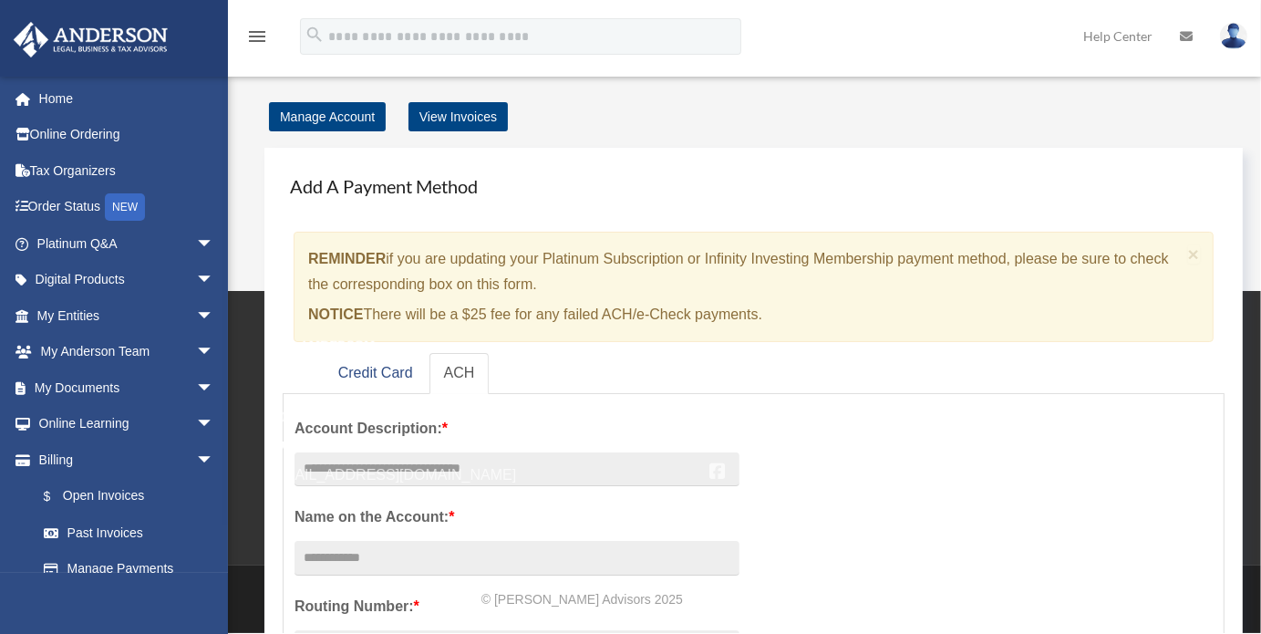
click at [366, 372] on div "TOLL FREE 800.706.4741 SUPPORT [EMAIL_ADDRESS][DOMAIN_NAME]" at bounding box center [483, 411] width 428 height 151
click at [405, 368] on div "TOLL FREE 800.706.4741 SUPPORT [EMAIL_ADDRESS][DOMAIN_NAME]" at bounding box center [483, 411] width 428 height 151
click at [425, 364] on div "TOLL FREE 800.706.4741 SUPPORT [EMAIL_ADDRESS][DOMAIN_NAME]" at bounding box center [483, 411] width 428 height 151
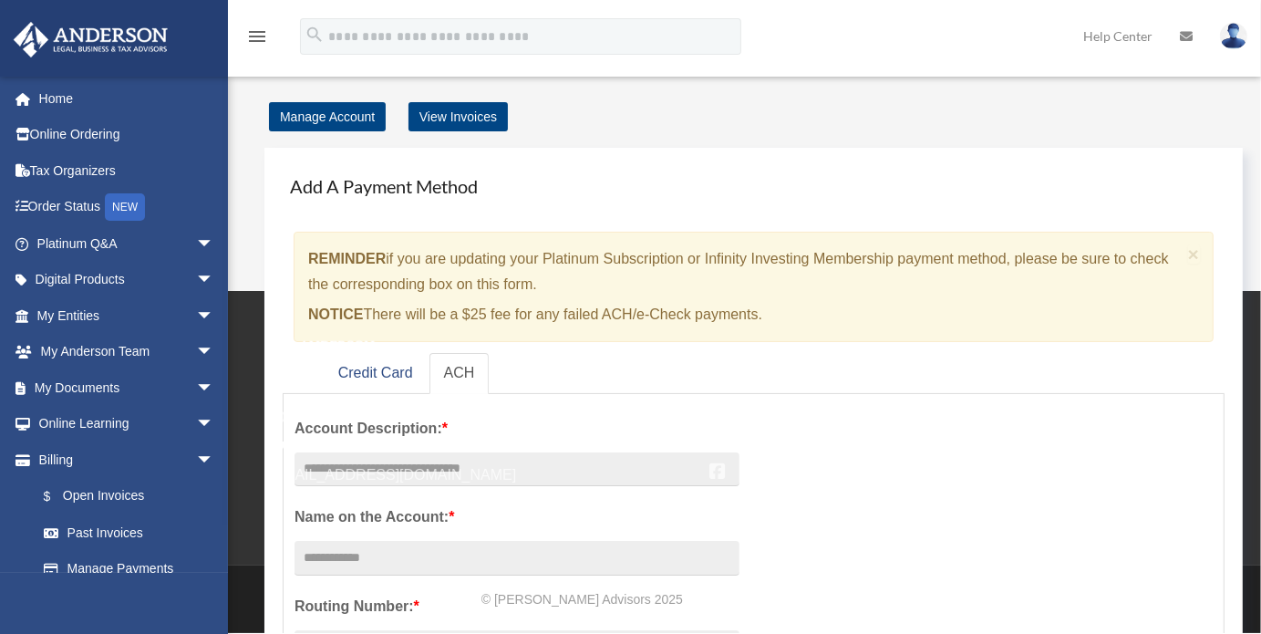
click at [379, 354] on div "TOLL FREE 800.706.4741 SUPPORT [EMAIL_ADDRESS][DOMAIN_NAME]" at bounding box center [483, 411] width 428 height 151
click at [367, 373] on div "TOLL FREE 800.706.4741 SUPPORT [EMAIL_ADDRESS][DOMAIN_NAME]" at bounding box center [483, 411] width 428 height 151
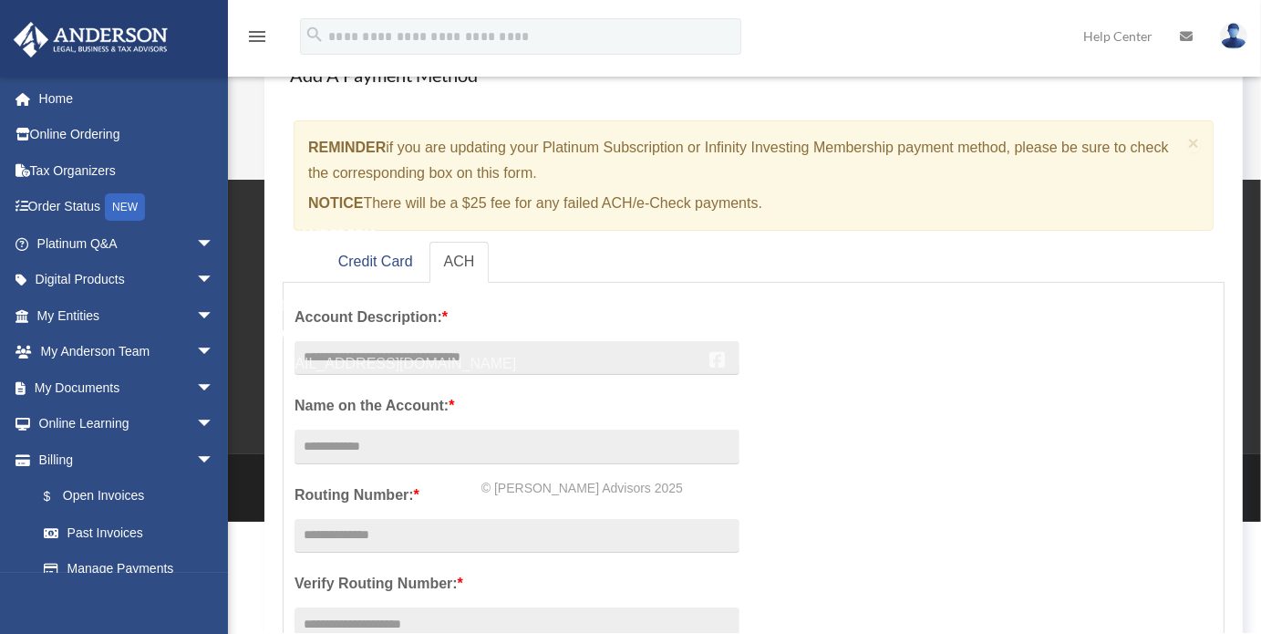
scroll to position [139, 0]
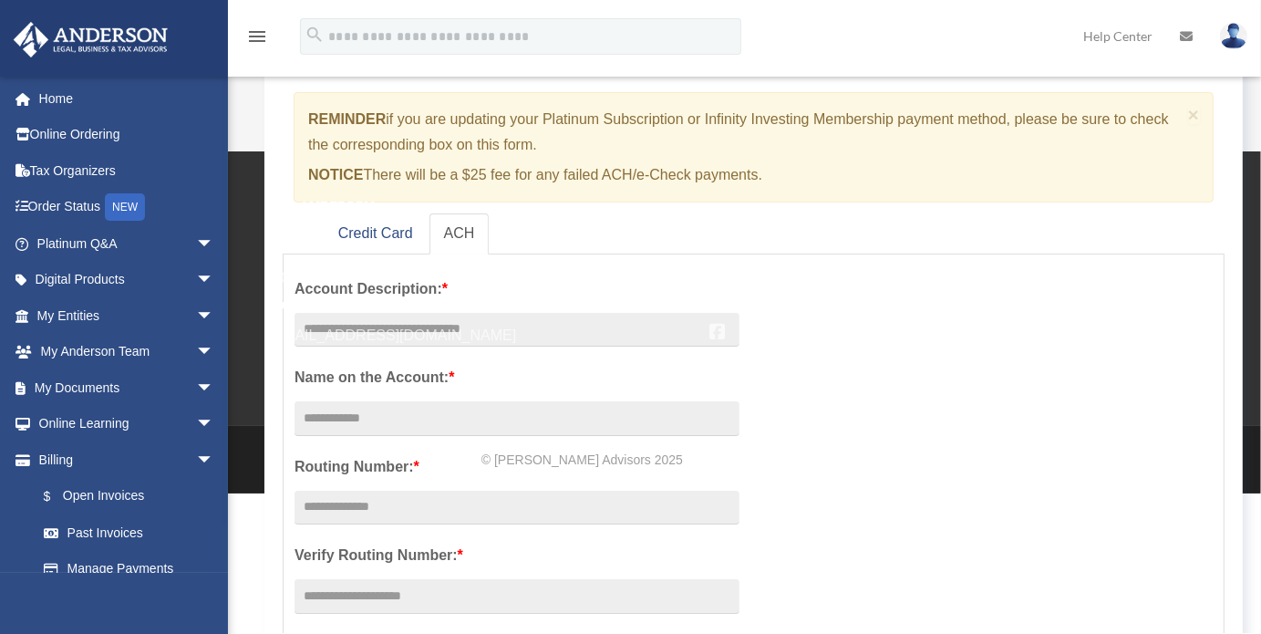
click at [379, 235] on div "TOLL FREE 800.706.4741 SUPPORT [EMAIL_ADDRESS][DOMAIN_NAME]" at bounding box center [483, 272] width 428 height 151
click at [379, 232] on div "TOLL FREE 800.706.4741 SUPPORT [EMAIL_ADDRESS][DOMAIN_NAME]" at bounding box center [483, 272] width 428 height 151
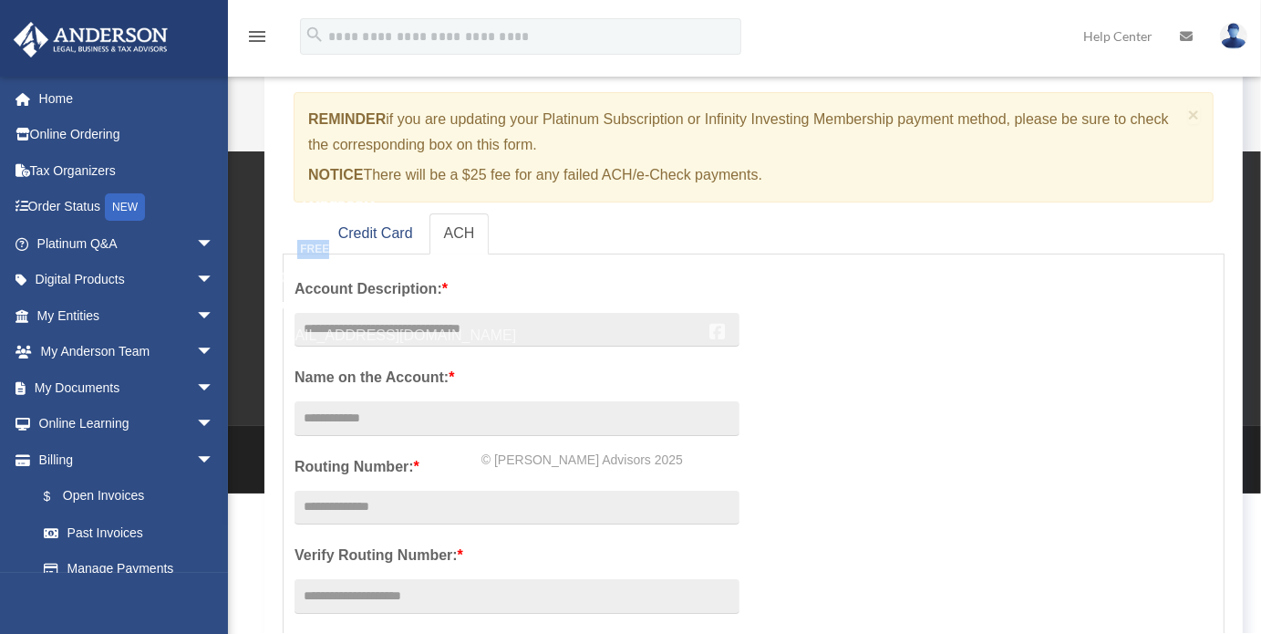
click at [379, 232] on div "TOLL FREE 800.706.4741 SUPPORT [EMAIL_ADDRESS][DOMAIN_NAME]" at bounding box center [483, 272] width 428 height 151
click at [306, 252] on small "TOLL FREE" at bounding box center [483, 249] width 428 height 19
click at [327, 207] on img at bounding box center [323, 209] width 109 height 24
click at [413, 235] on div "TOLL FREE 800.706.4741 SUPPORT [EMAIL_ADDRESS][DOMAIN_NAME]" at bounding box center [483, 272] width 428 height 151
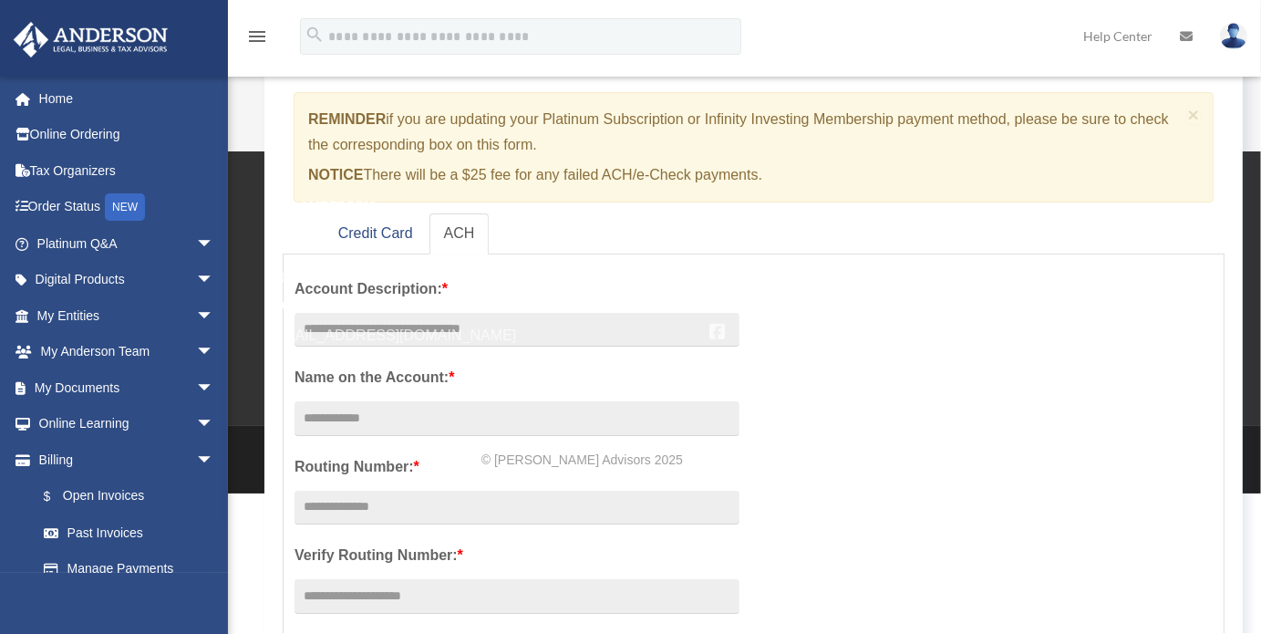
click at [413, 235] on div "TOLL FREE 800.706.4741 SUPPORT [EMAIL_ADDRESS][DOMAIN_NAME]" at bounding box center [483, 272] width 428 height 151
click at [419, 203] on div "TOLL FREE 800.706.4741 SUPPORT [EMAIL_ADDRESS][DOMAIN_NAME]" at bounding box center [483, 272] width 428 height 151
click at [353, 206] on img at bounding box center [323, 209] width 109 height 24
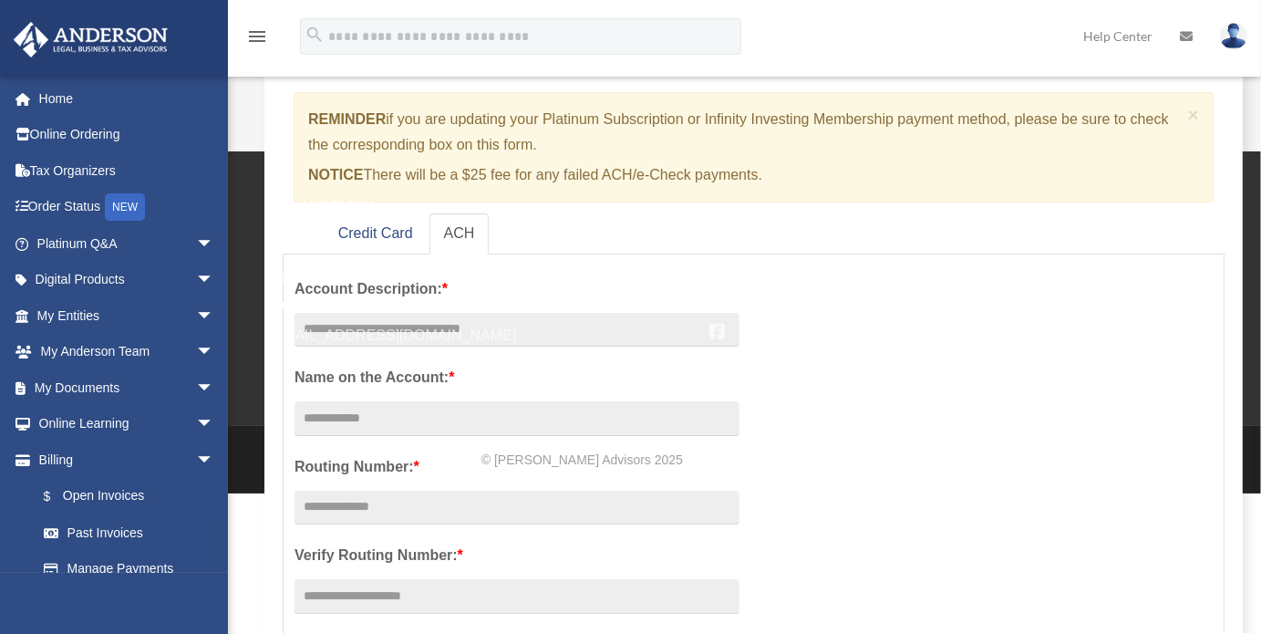
click at [344, 209] on img at bounding box center [323, 209] width 109 height 24
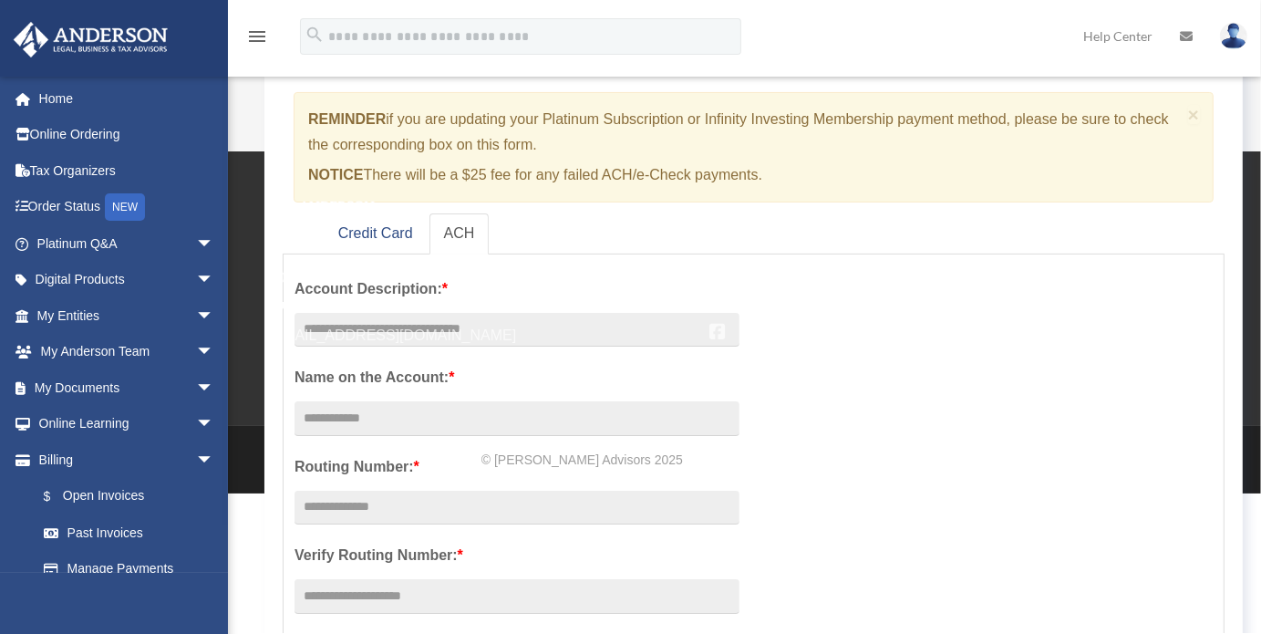
click at [344, 209] on img at bounding box center [323, 209] width 109 height 24
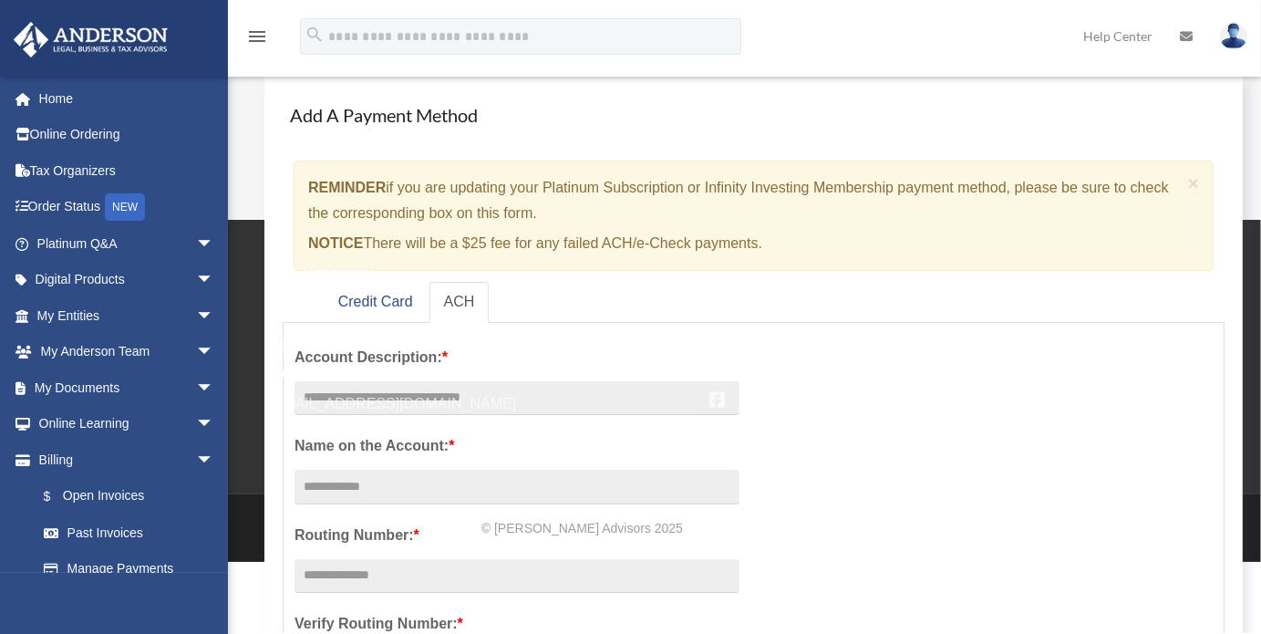
scroll to position [77, 0]
